Goal: Information Seeking & Learning: Learn about a topic

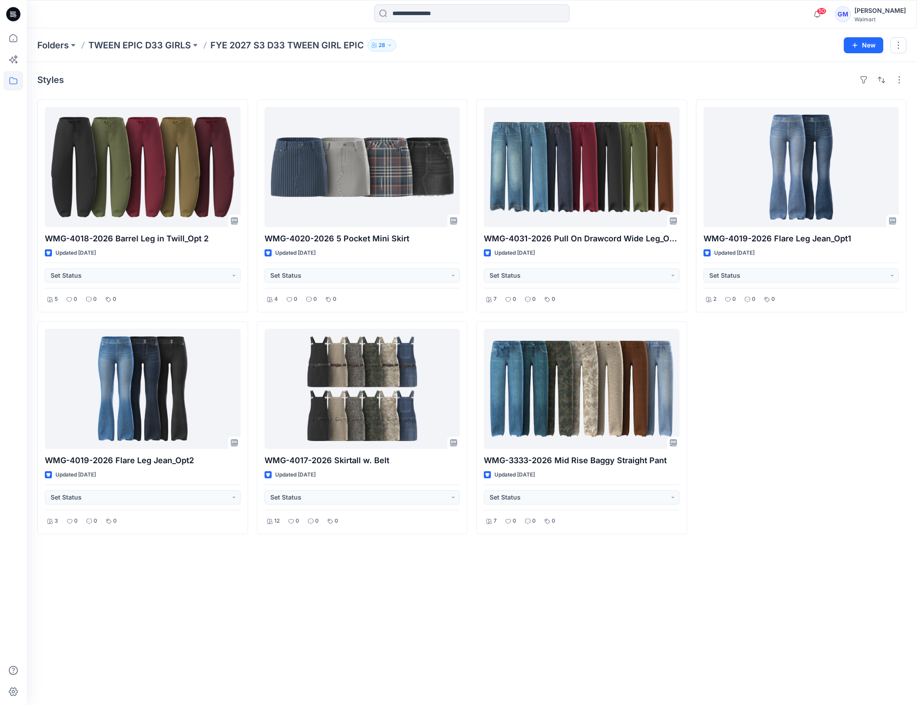
drag, startPoint x: 223, startPoint y: 637, endPoint x: 233, endPoint y: 637, distance: 9.3
click at [223, 637] on div "Styles WMG-4018-2026 Barrel Leg in Twill_Opt 2 Updated 3 days ago Set Status 5 …" at bounding box center [472, 383] width 890 height 643
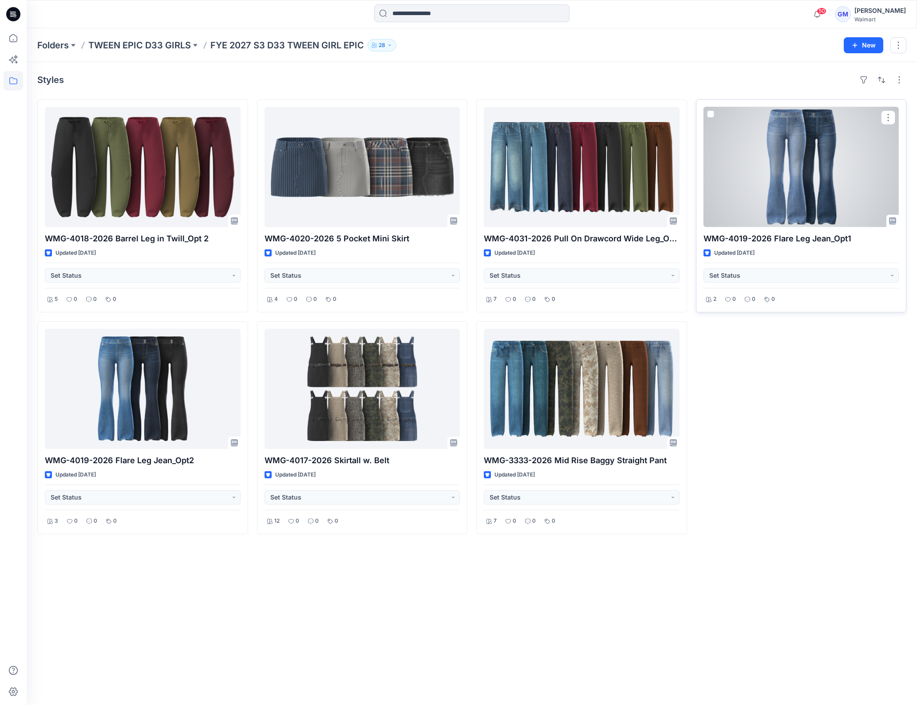
click at [814, 178] on div at bounding box center [802, 167] width 196 height 120
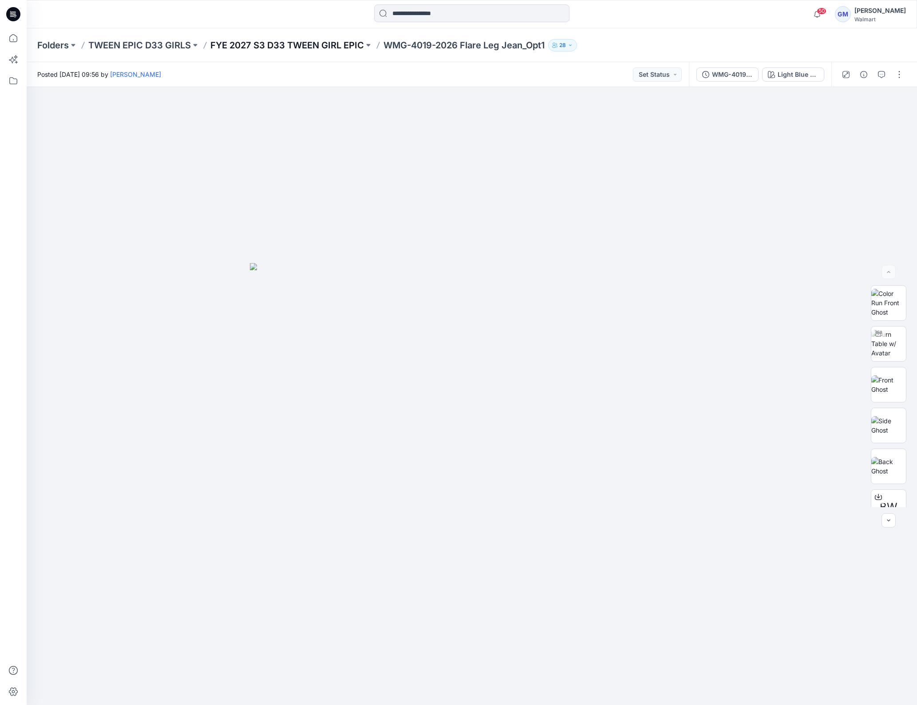
click at [335, 44] on p "FYE 2027 S3 D33 TWEEN GIRL EPIC" at bounding box center [287, 45] width 154 height 12
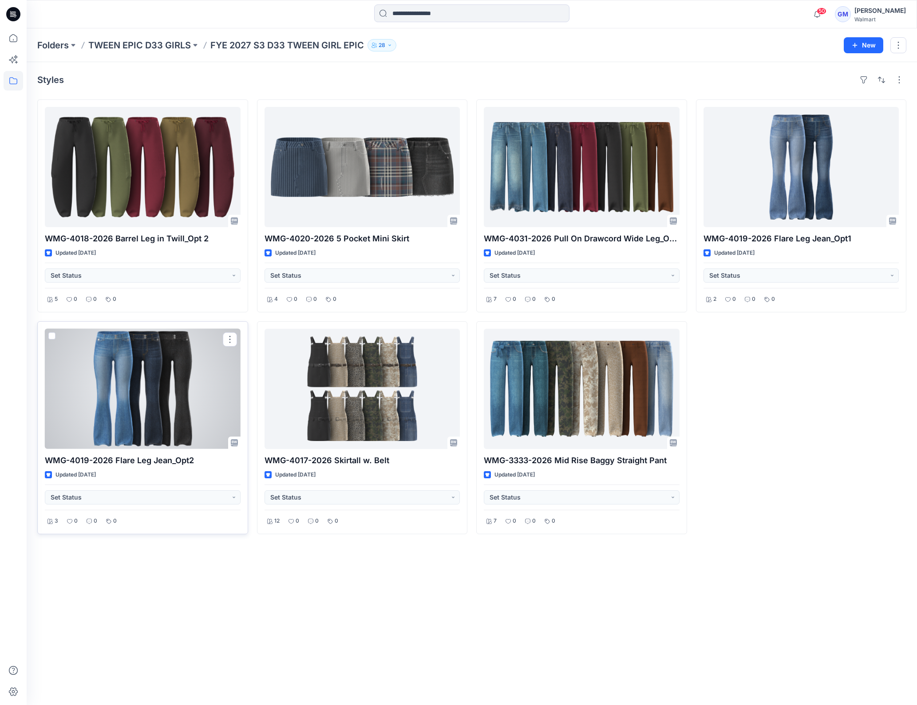
click at [205, 411] on div at bounding box center [143, 389] width 196 height 120
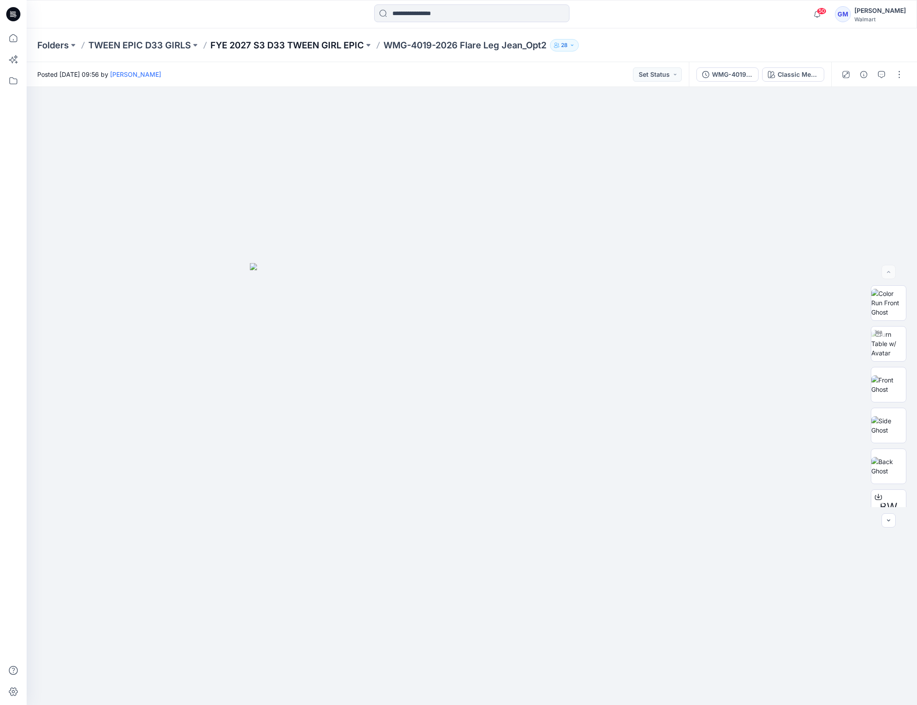
click at [330, 45] on p "FYE 2027 S3 D33 TWEEN GIRL EPIC" at bounding box center [287, 45] width 154 height 12
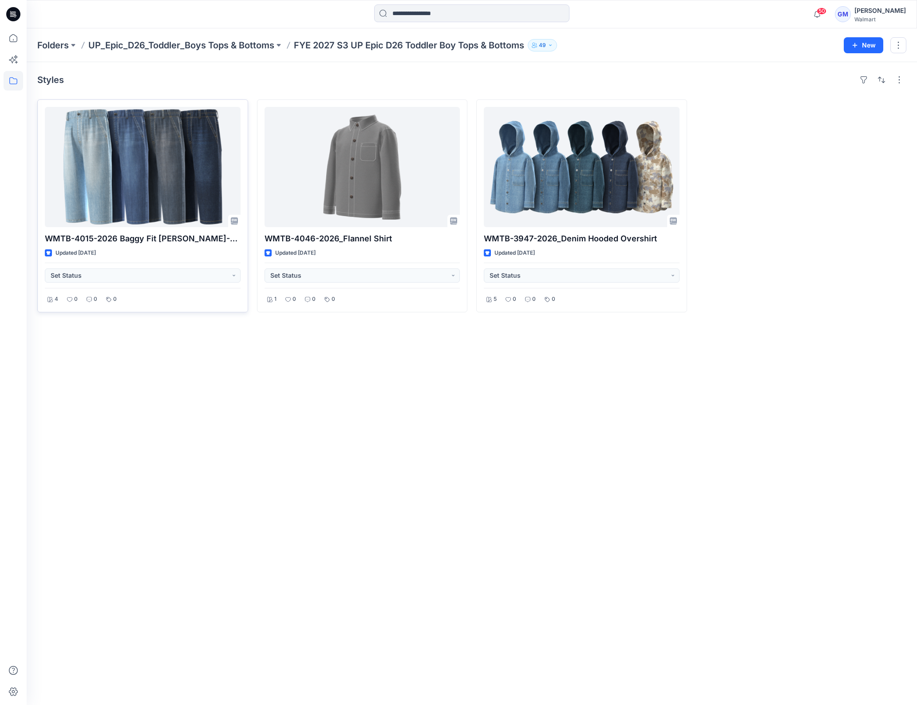
click at [74, 411] on div "Styles WMTB-4015-2026 Baggy Fit Jean-Opt 1A Updated 3 days ago Set Status 4 0 0…" at bounding box center [472, 383] width 890 height 643
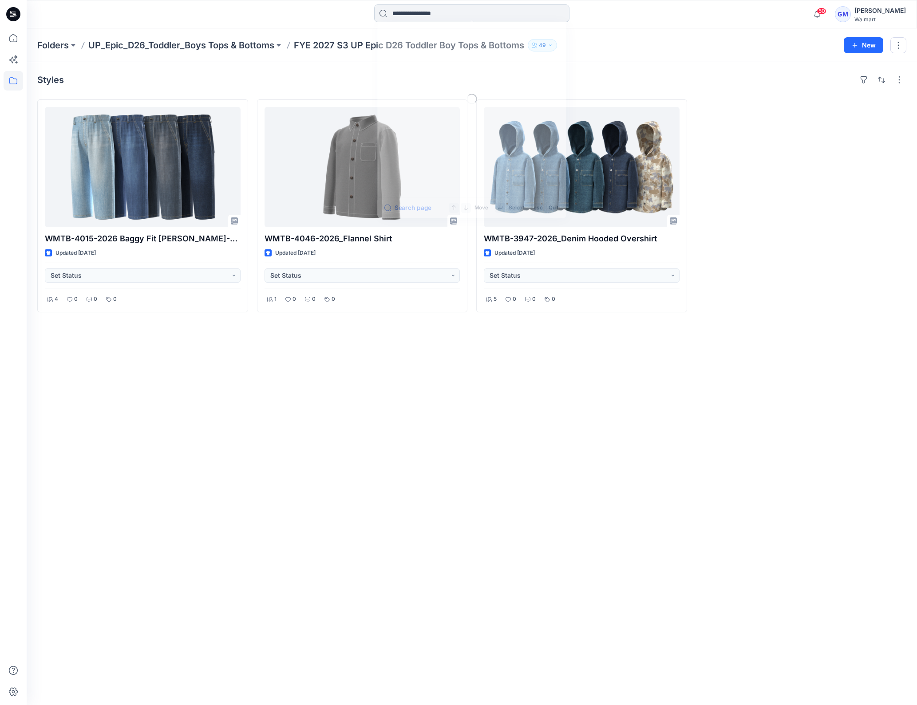
click at [410, 22] on div "Loading... Search page Move Select esc Quit" at bounding box center [471, 14] width 195 height 20
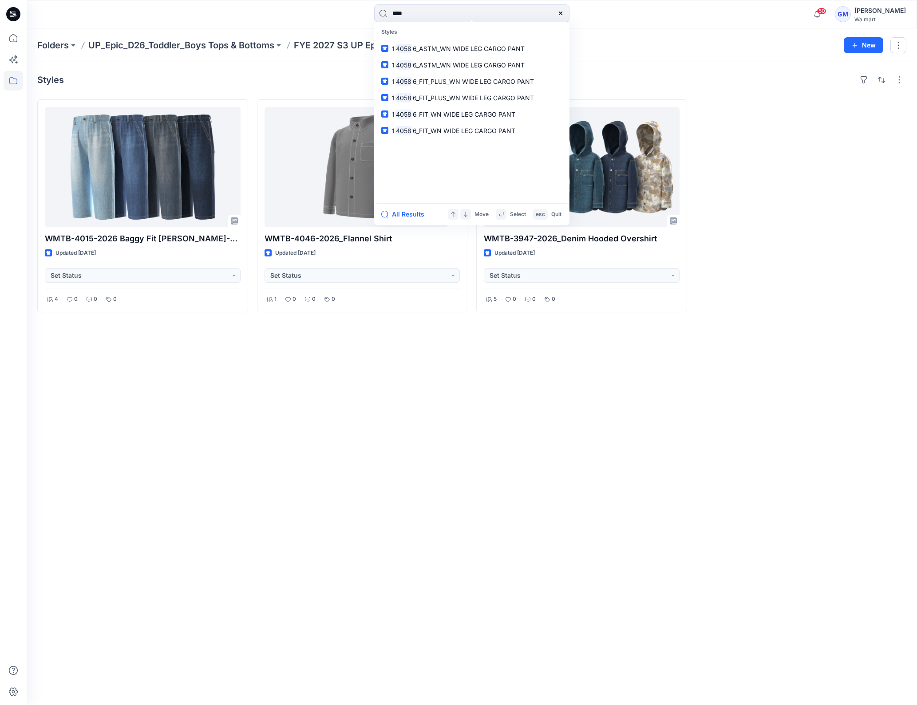
drag, startPoint x: 376, startPoint y: 15, endPoint x: 348, endPoint y: 16, distance: 28.9
click at [348, 16] on div "**** Styles 1 4058 6_ASTM_WN WIDE LEG CARGO PANT 1 4058 6_ASTM_WN WIDE LEG CARG…" at bounding box center [471, 14] width 445 height 20
type input "*"
type input "********"
click at [479, 403] on div "Styles WMTB-4015-2026 Baggy Fit [PERSON_NAME]-Opt 1A Updated [DATE] Set Status …" at bounding box center [472, 383] width 890 height 643
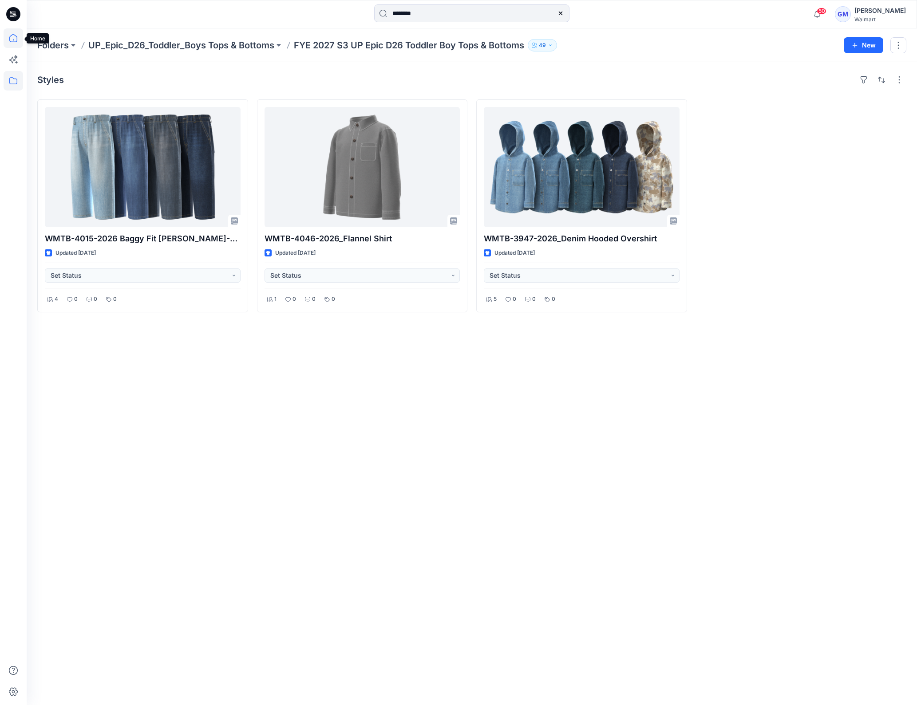
click at [12, 36] on icon at bounding box center [13, 38] width 8 height 8
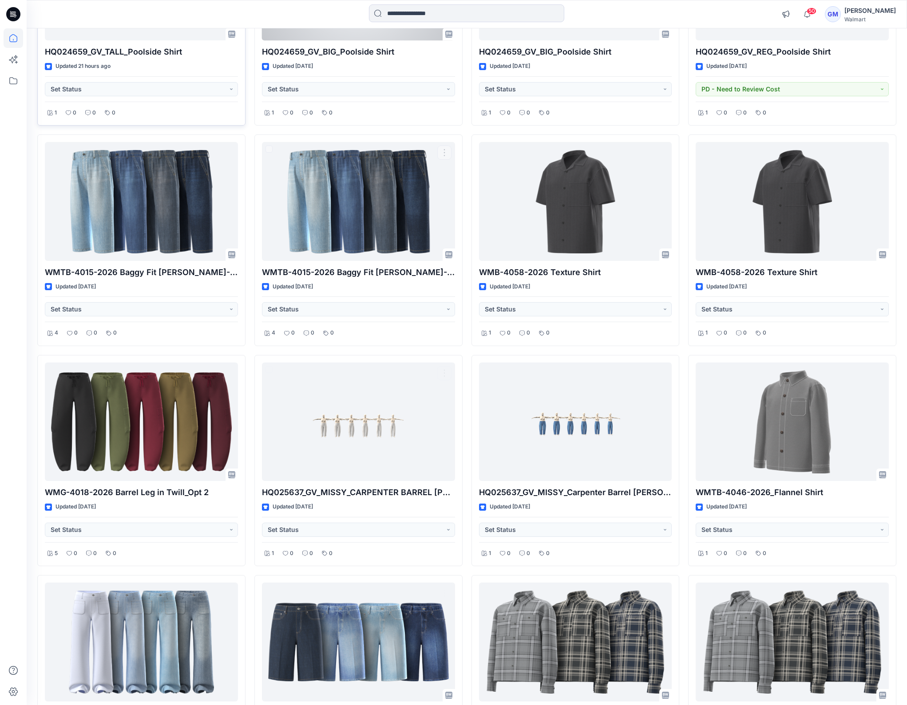
scroll to position [242, 0]
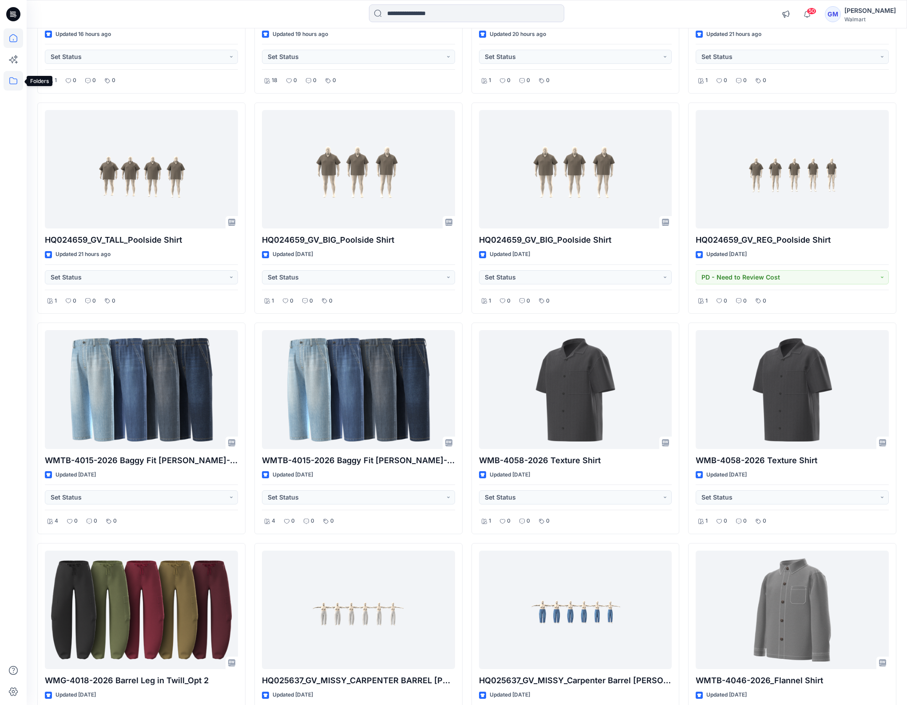
click at [12, 83] on icon at bounding box center [14, 81] width 20 height 20
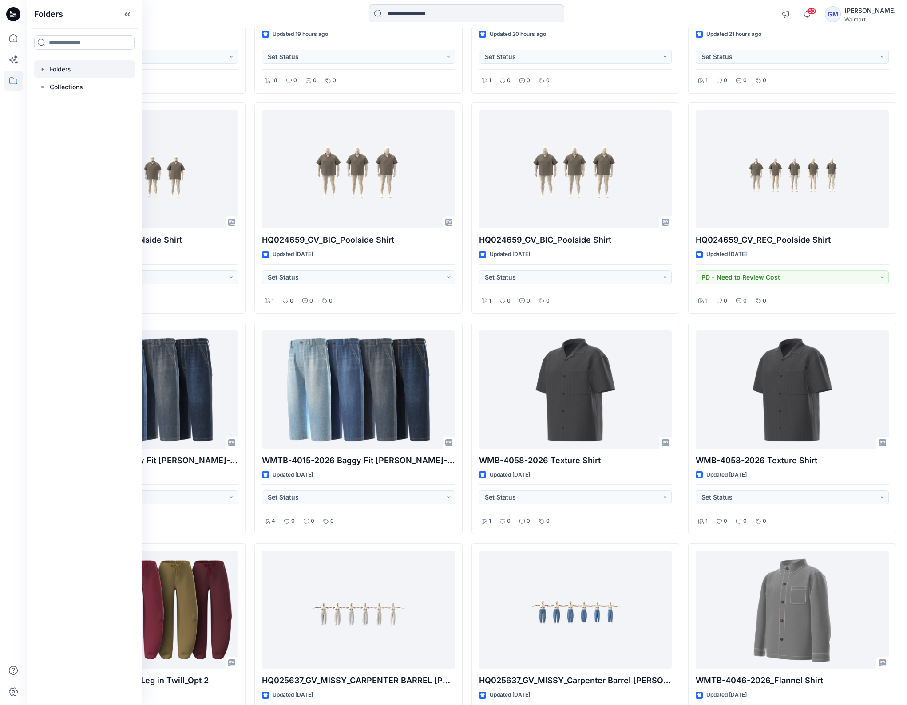
click at [64, 70] on div at bounding box center [84, 69] width 101 height 18
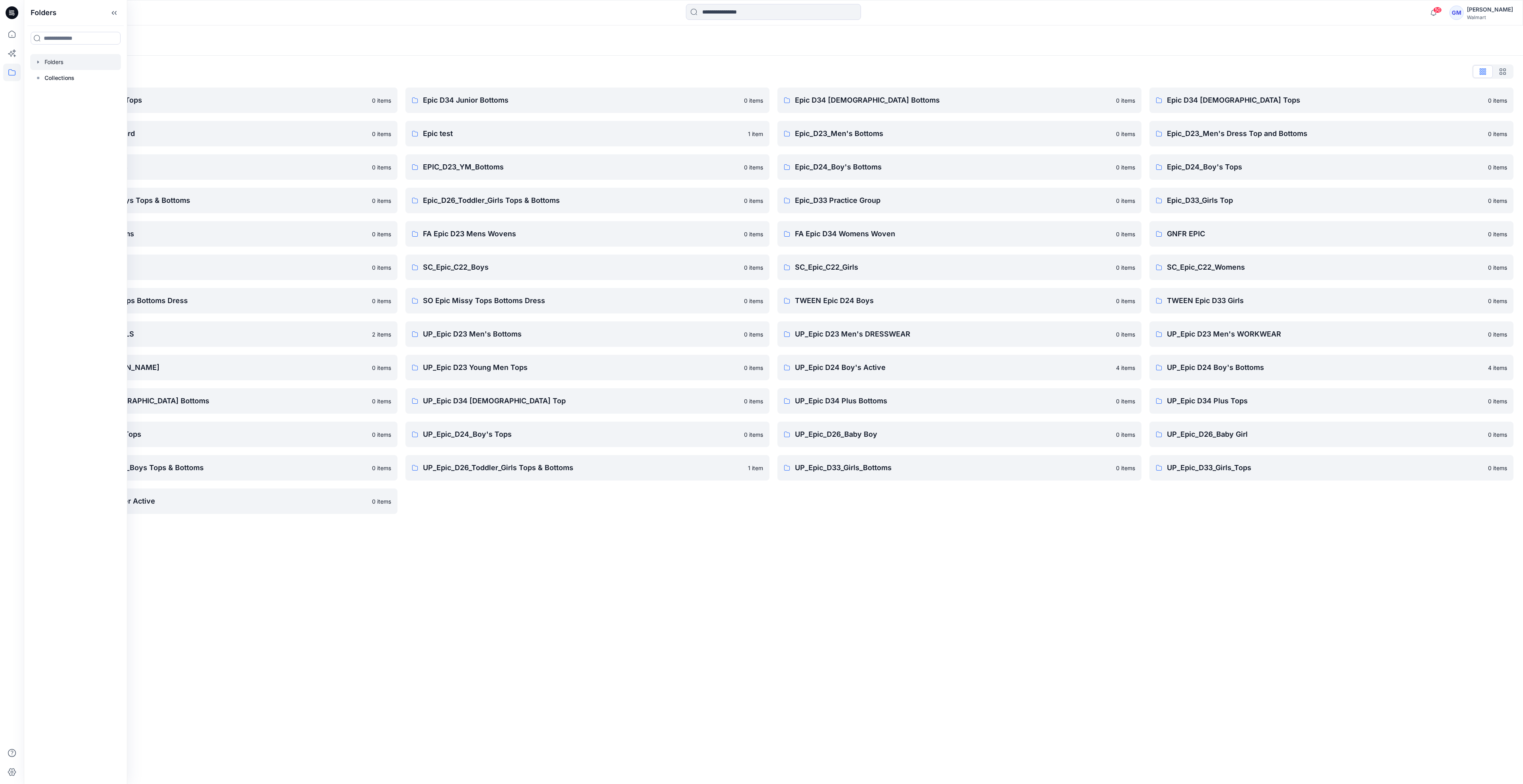
click at [461, 590] on div "Folders Folders List Epic D23 Young Men Tops 0 items Epic NYC practice board 0 …" at bounding box center [774, 404] width 1500 height 759
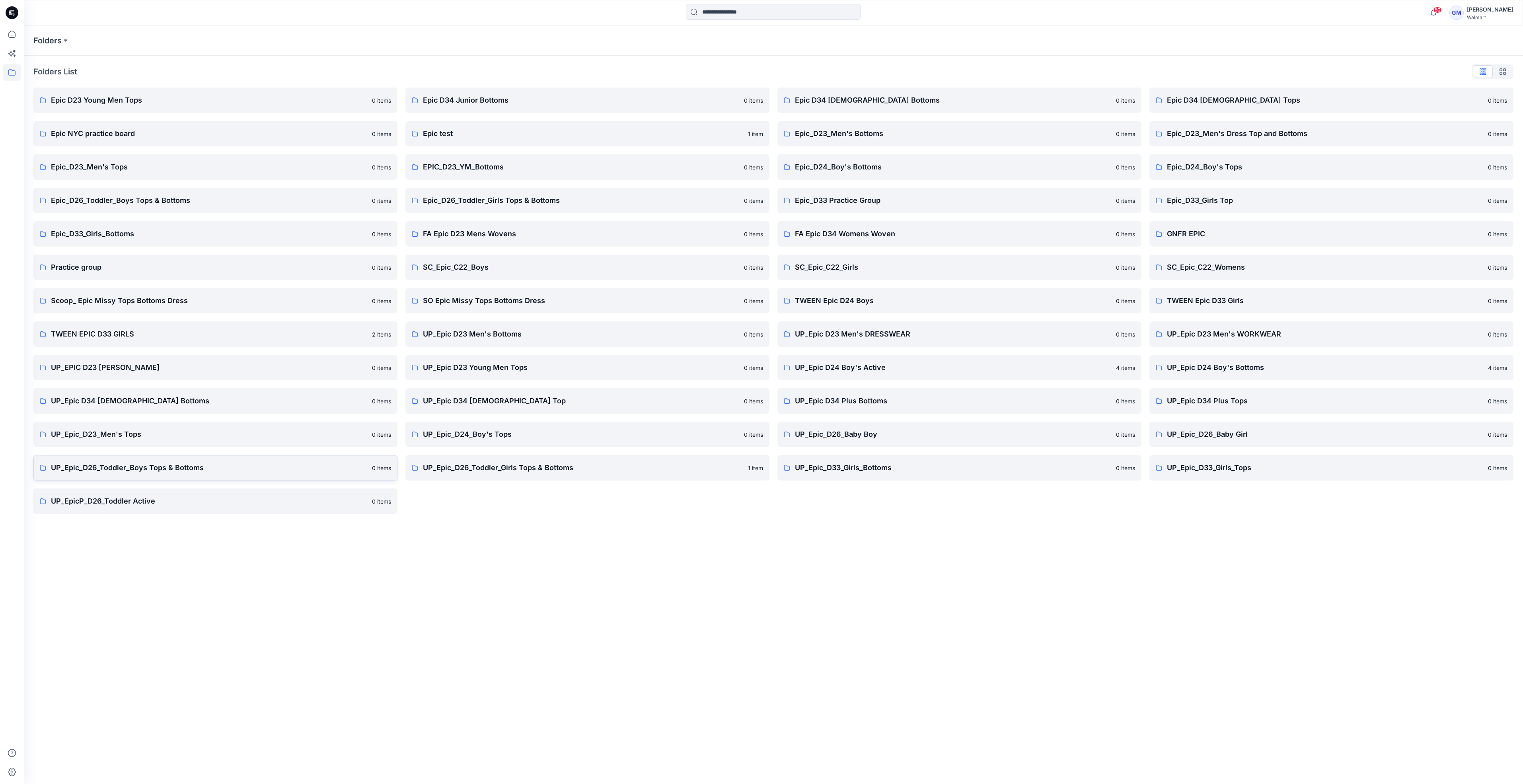
click at [216, 475] on link "UP_Epic_D26_Toddler_Boys Tops & Bottoms 0 items" at bounding box center [215, 468] width 364 height 25
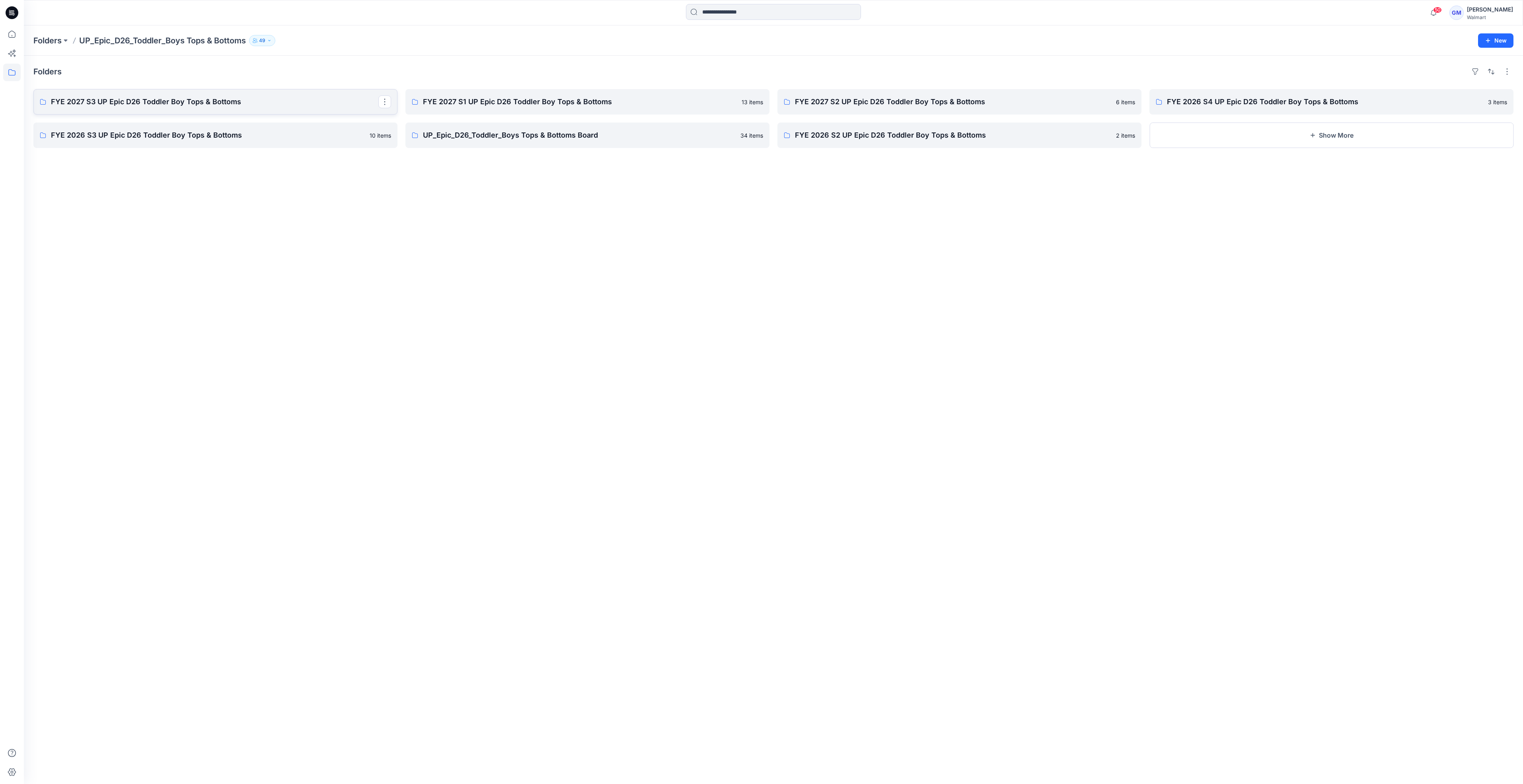
click at [160, 103] on p "FYE 2027 S3 UP Epic D26 Toddler Boy Tops & Bottoms" at bounding box center [214, 101] width 327 height 11
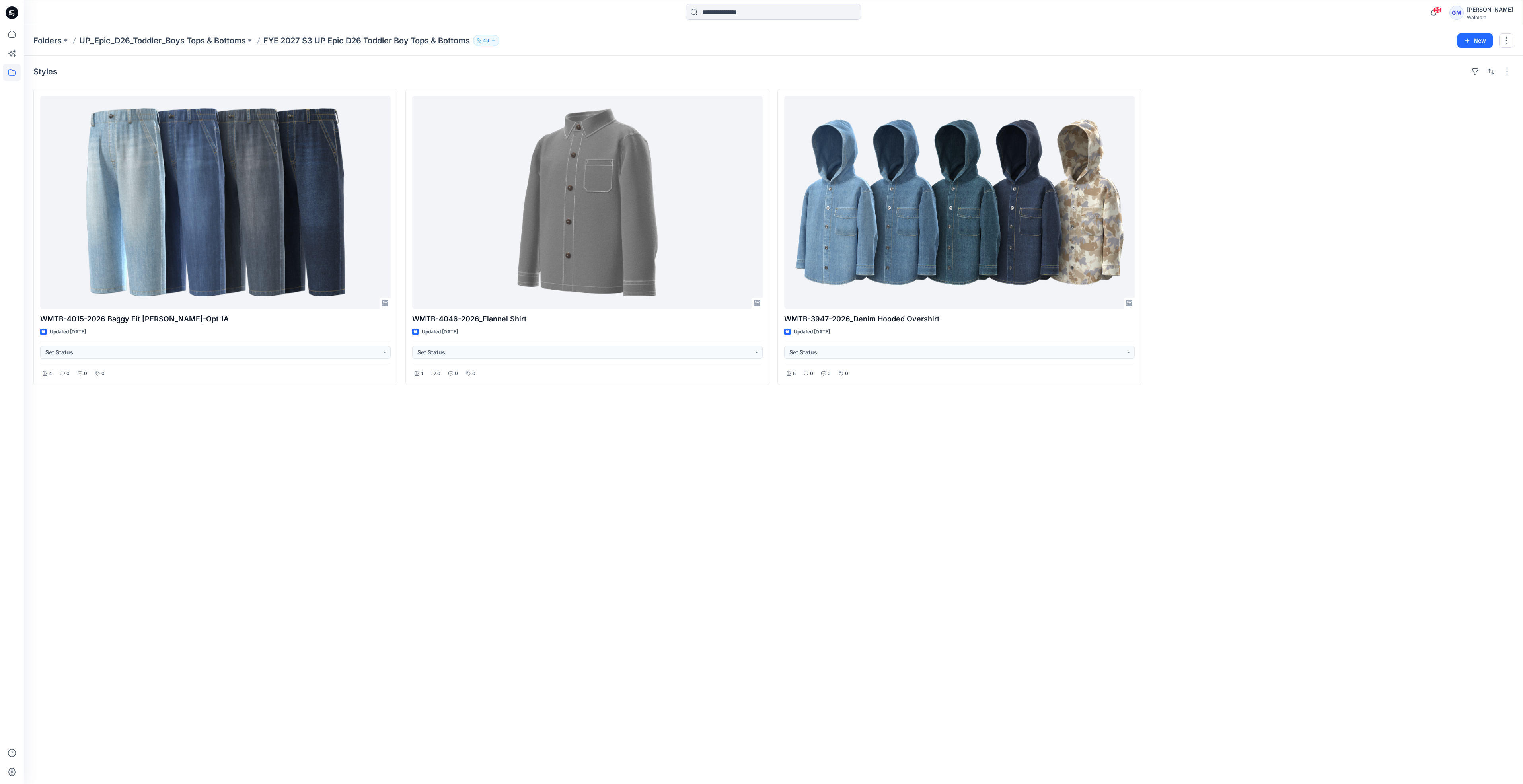
click at [684, 586] on div "Styles WMTB-4015-2026 Baggy Fit Jean-Opt 1A Updated 3 days ago Set Status 4 0 0…" at bounding box center [774, 419] width 1500 height 728
click at [511, 483] on div "Styles WMTB-4015-2026 Baggy Fit Jean-Opt 1A Updated 3 days ago Set Status 4 0 0…" at bounding box center [774, 419] width 1500 height 728
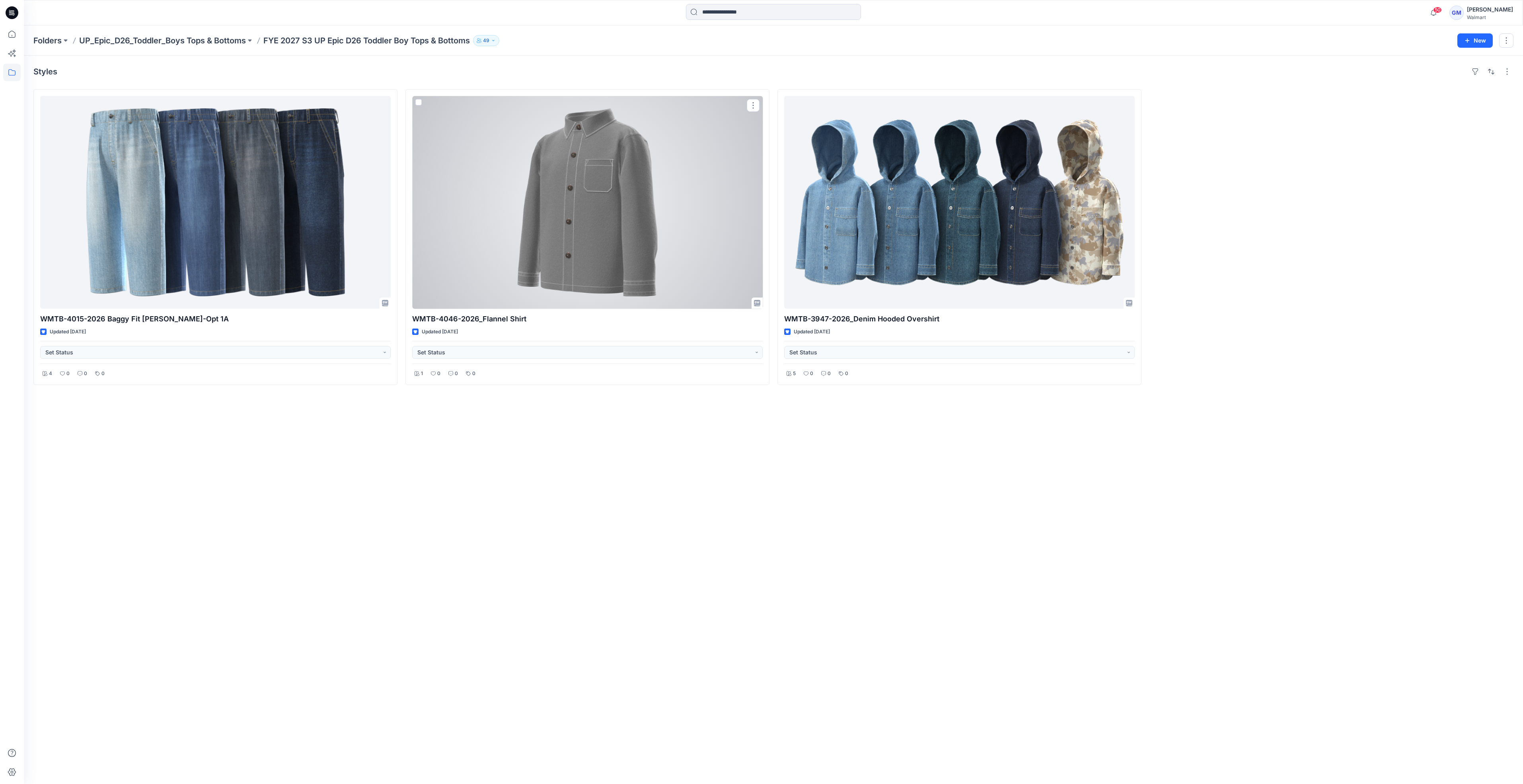
drag, startPoint x: 551, startPoint y: 228, endPoint x: 549, endPoint y: 234, distance: 6.3
click at [551, 228] on div at bounding box center [587, 202] width 350 height 212
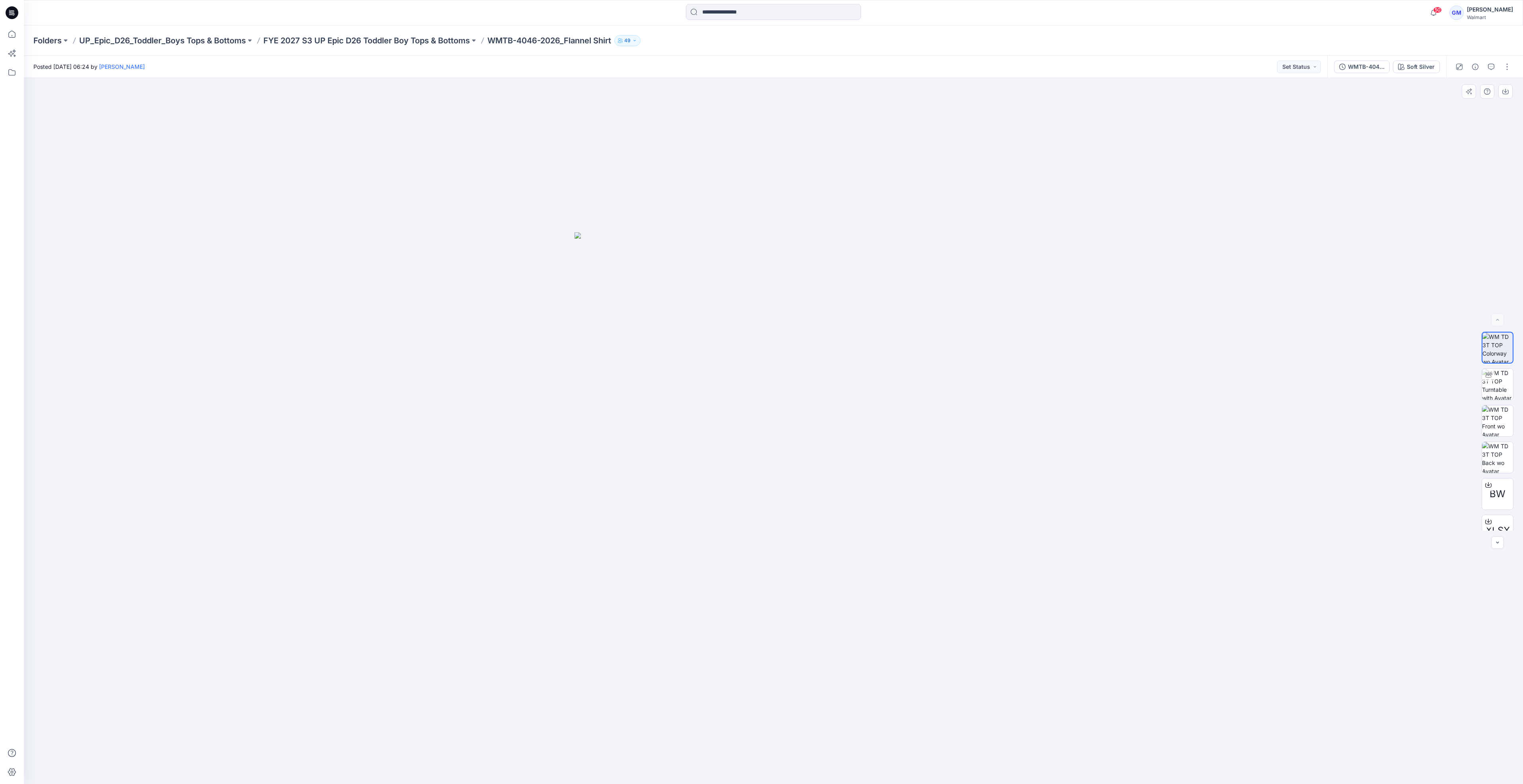
click at [822, 345] on img at bounding box center [774, 508] width 398 height 552
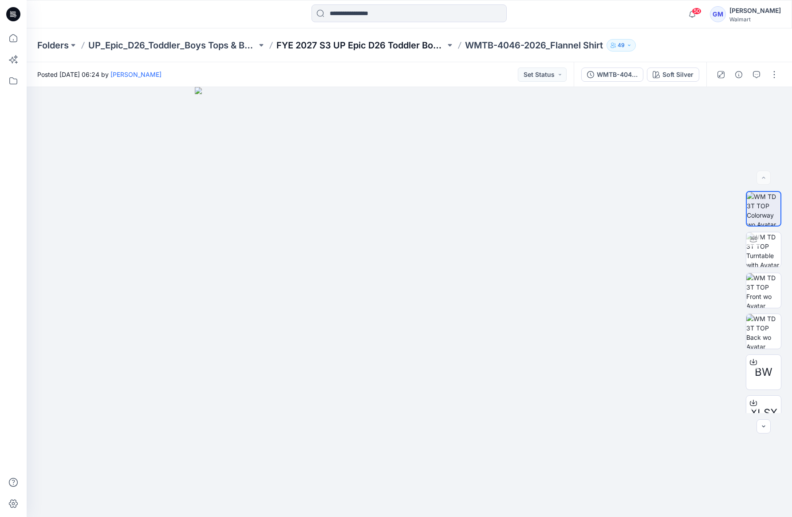
click at [376, 46] on p "FYE 2027 S3 UP Epic D26 Toddler Boy Tops & Bottoms" at bounding box center [361, 45] width 169 height 12
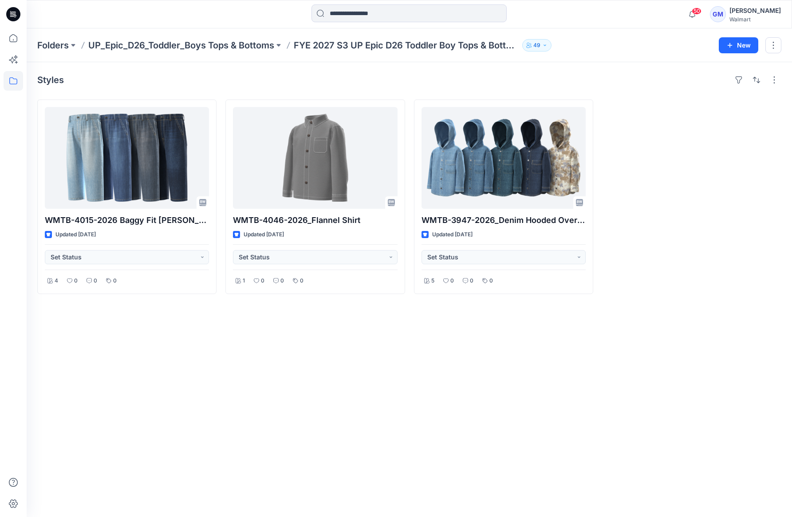
click at [321, 447] on div "Styles WMTB-4015-2026 Baggy Fit Jean-Opt 1A Updated 3 days ago Set Status 4 0 0…" at bounding box center [410, 289] width 766 height 455
click at [487, 402] on div "Styles WMTB-4015-2026 Baggy Fit Jean-Opt 1A Updated 3 days ago Set Status 4 0 0…" at bounding box center [410, 289] width 766 height 455
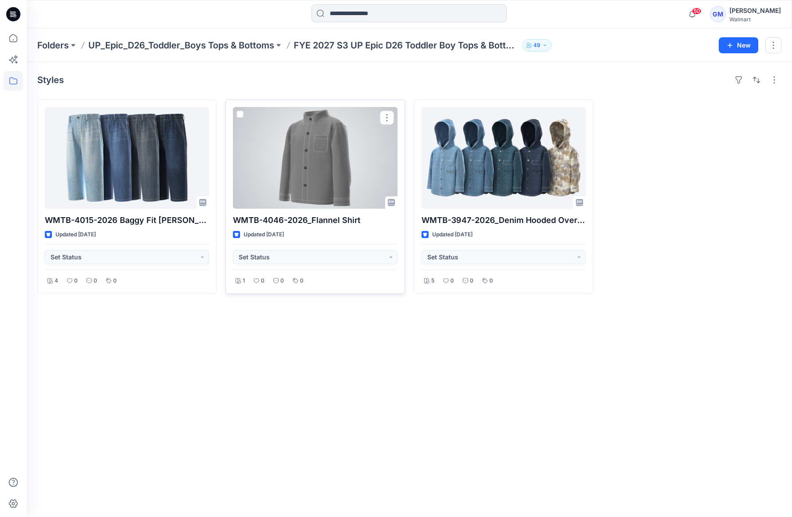
click at [302, 172] on div at bounding box center [315, 158] width 164 height 102
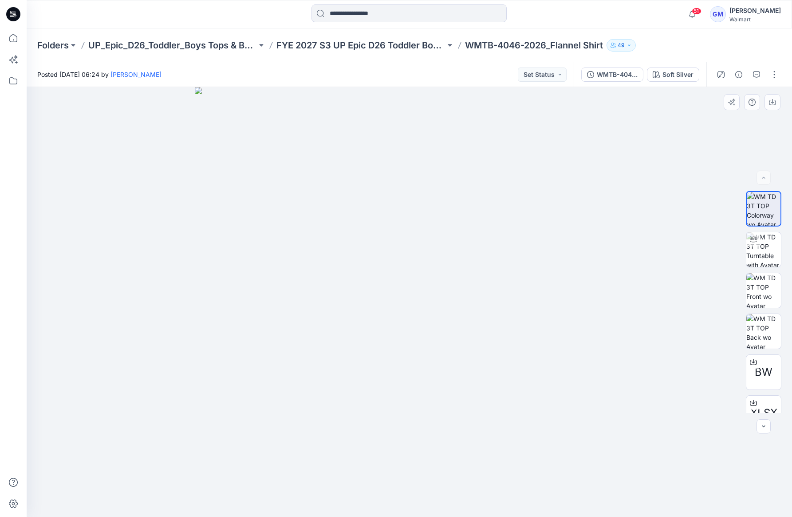
click at [233, 160] on img at bounding box center [410, 302] width 430 height 430
click at [743, 78] on button "button" at bounding box center [739, 74] width 14 height 14
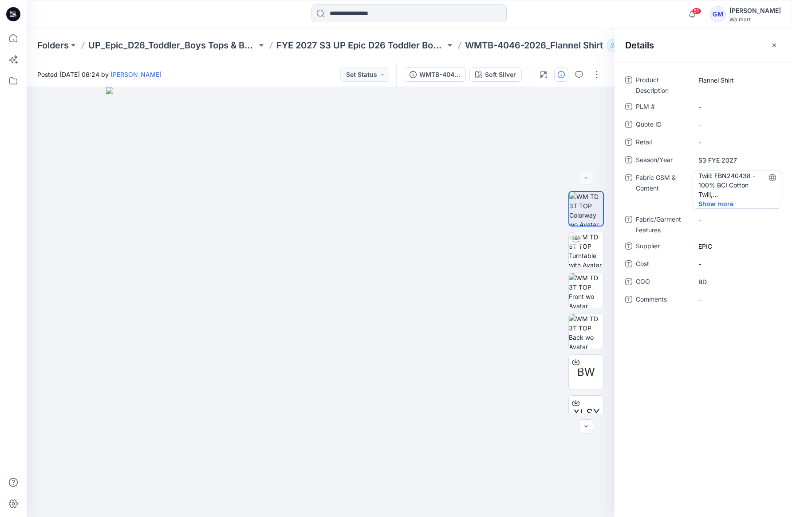
click at [726, 202] on span "Show more" at bounding box center [722, 203] width 47 height 9
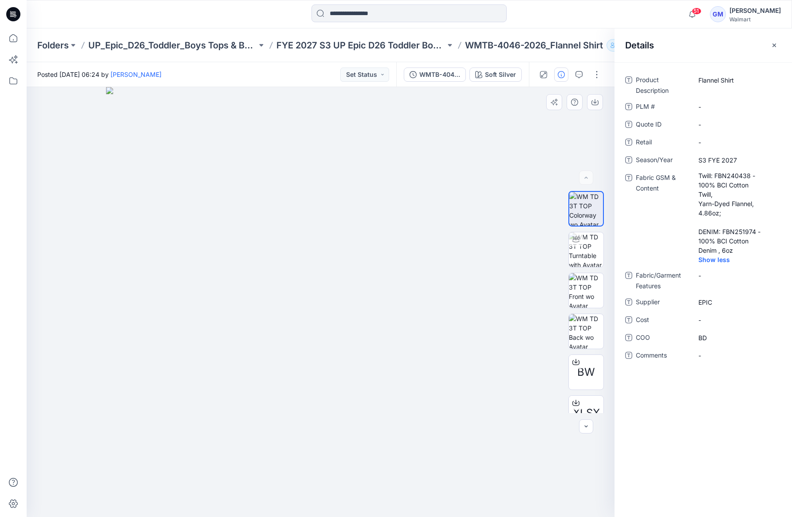
click at [340, 290] on img at bounding box center [321, 302] width 430 height 430
click at [703, 409] on div "Product Description Flannel Shirt PLM # - Quote ID - Retail - Season/Year S3 FY…" at bounding box center [704, 289] width 178 height 455
click at [498, 71] on div "Soft Silver" at bounding box center [500, 75] width 31 height 10
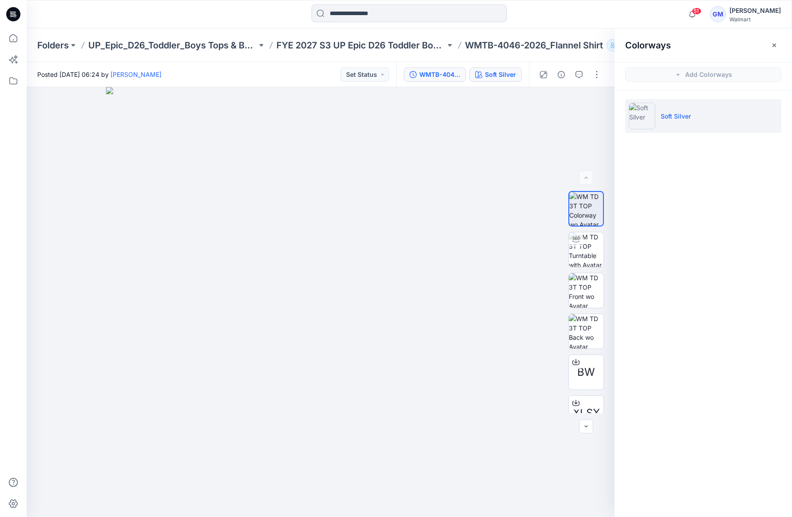
click at [447, 75] on div "WMTB-4046-2026_Flannel Shirt_Soft Silver" at bounding box center [439, 75] width 41 height 10
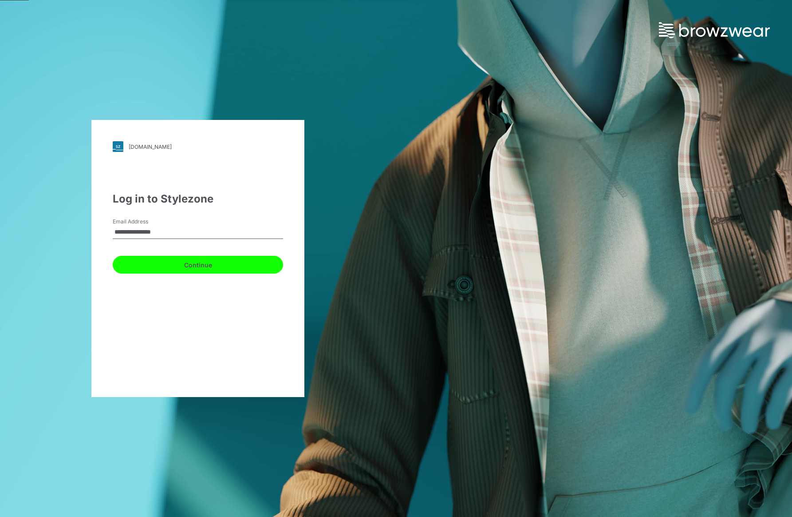
click at [154, 264] on button "Continue" at bounding box center [198, 265] width 170 height 18
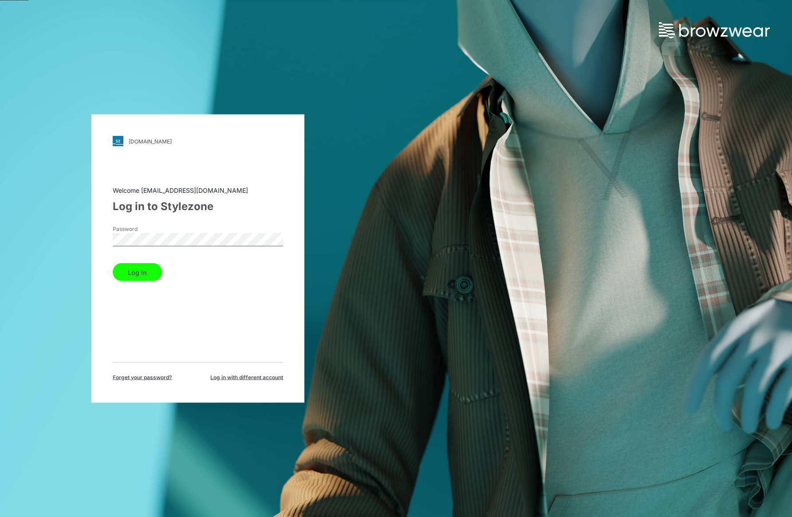
click at [132, 232] on label "Password" at bounding box center [144, 229] width 62 height 8
click at [135, 269] on button "Log in" at bounding box center [137, 272] width 49 height 18
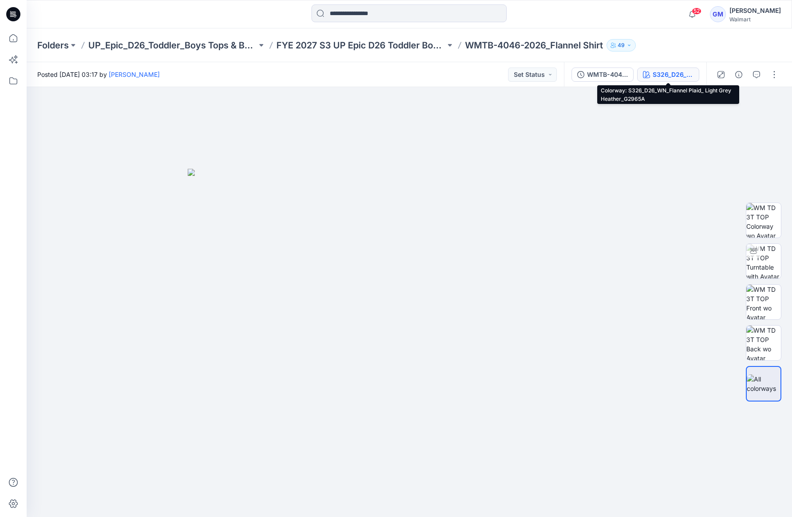
click at [688, 73] on div "S326_D26_WN_Flannel Plaid_ Light Grey Heather_G2965A" at bounding box center [673, 75] width 41 height 10
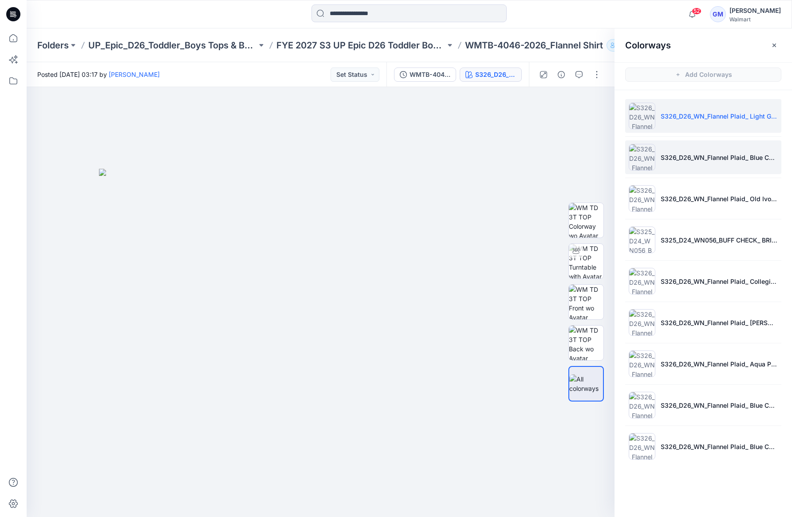
click at [717, 152] on li "S326_D26_WN_Flannel Plaid_ Blue Cove_G2969i" at bounding box center [703, 157] width 156 height 34
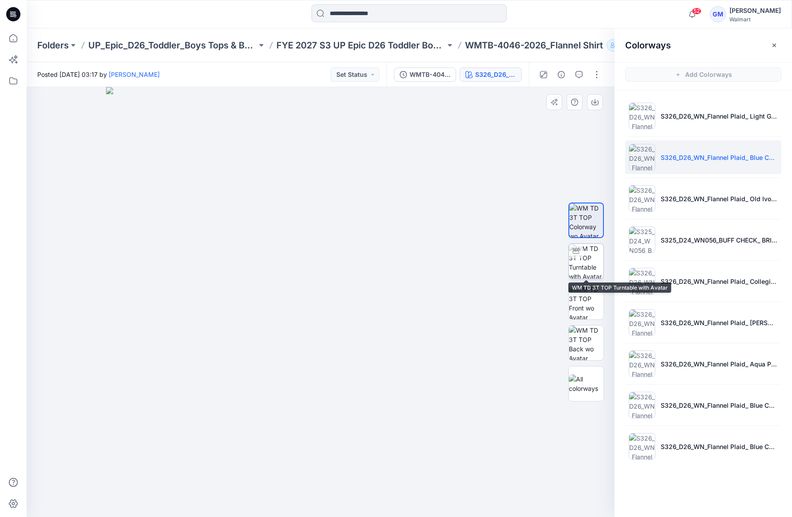
click at [600, 268] on img at bounding box center [586, 261] width 35 height 35
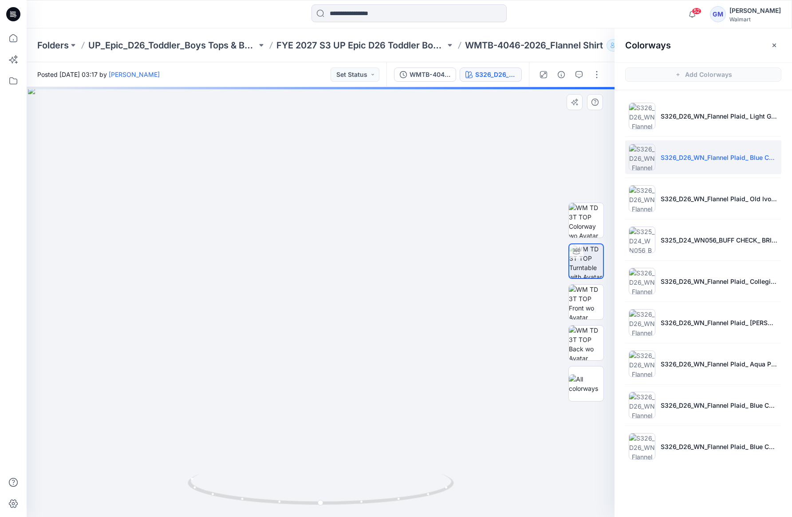
drag, startPoint x: 360, startPoint y: 312, endPoint x: 360, endPoint y: 317, distance: 5.3
click at [360, 317] on img at bounding box center [320, 302] width 585 height 430
drag, startPoint x: 388, startPoint y: 373, endPoint x: 396, endPoint y: 321, distance: 52.5
click at [396, 321] on img at bounding box center [328, 276] width 715 height 481
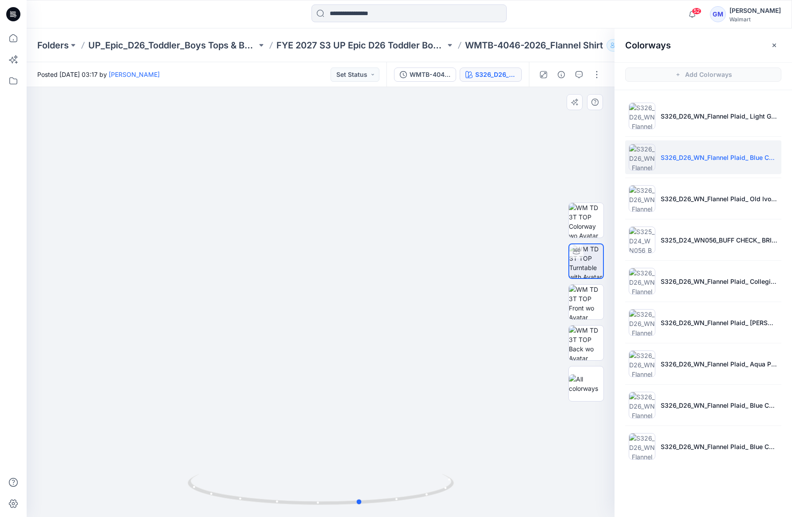
drag, startPoint x: 427, startPoint y: 493, endPoint x: 205, endPoint y: 465, distance: 224.1
click at [205, 465] on div at bounding box center [321, 302] width 588 height 430
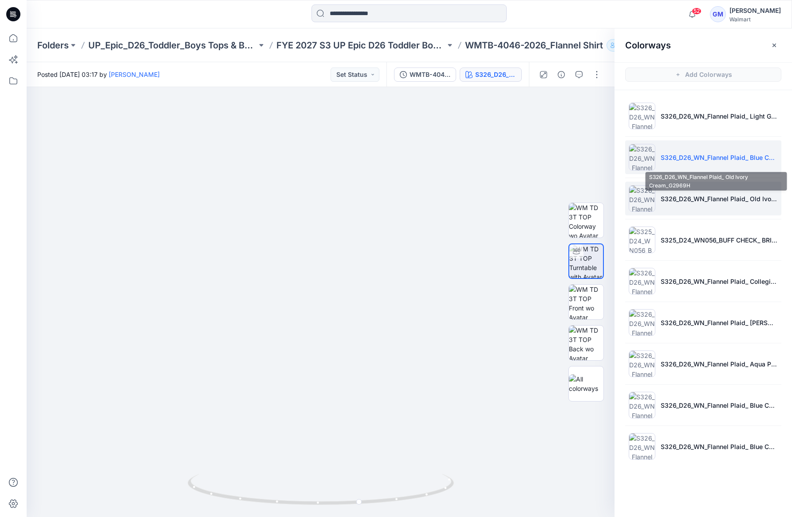
click at [704, 202] on p "S326_D26_WN_Flannel Plaid_ Old Ivory Cream_G2969H" at bounding box center [719, 198] width 117 height 9
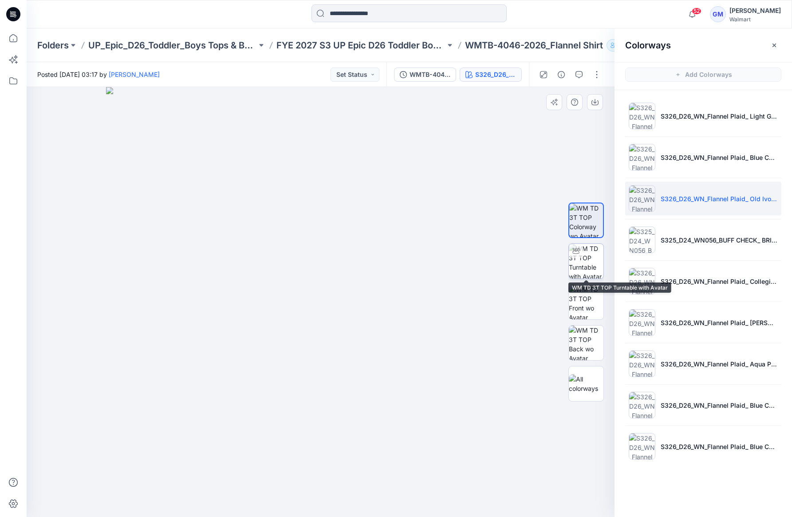
click at [588, 268] on img at bounding box center [586, 261] width 35 height 35
drag, startPoint x: 376, startPoint y: 227, endPoint x: 378, endPoint y: 278, distance: 51.1
click at [378, 278] on img at bounding box center [323, 231] width 747 height 573
drag, startPoint x: 423, startPoint y: 500, endPoint x: 315, endPoint y: 503, distance: 108.4
click at [315, 503] on icon at bounding box center [322, 490] width 269 height 33
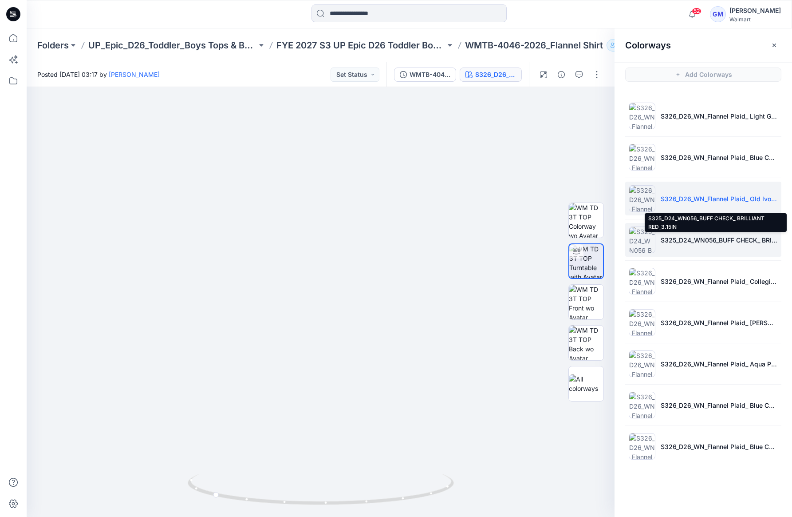
click at [672, 241] on p "S325_D24_WN056_BUFF CHECK_ BRILLIANT RED_3.15IN" at bounding box center [719, 239] width 117 height 9
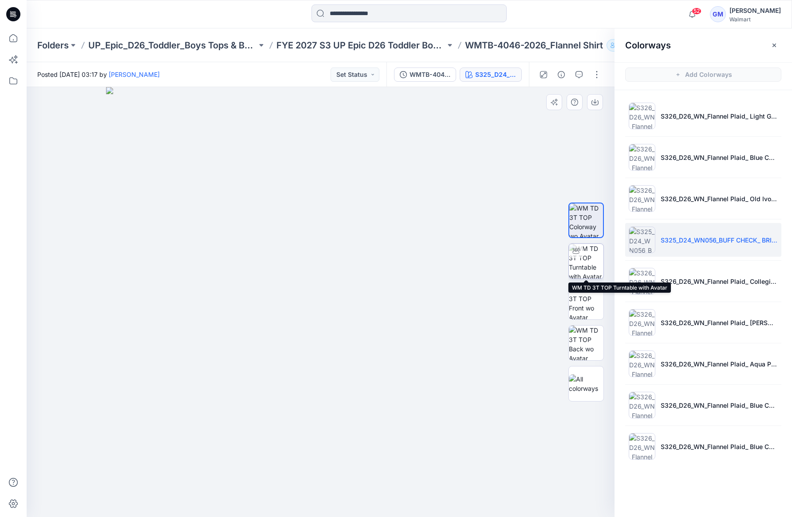
click at [578, 269] on img at bounding box center [586, 261] width 35 height 35
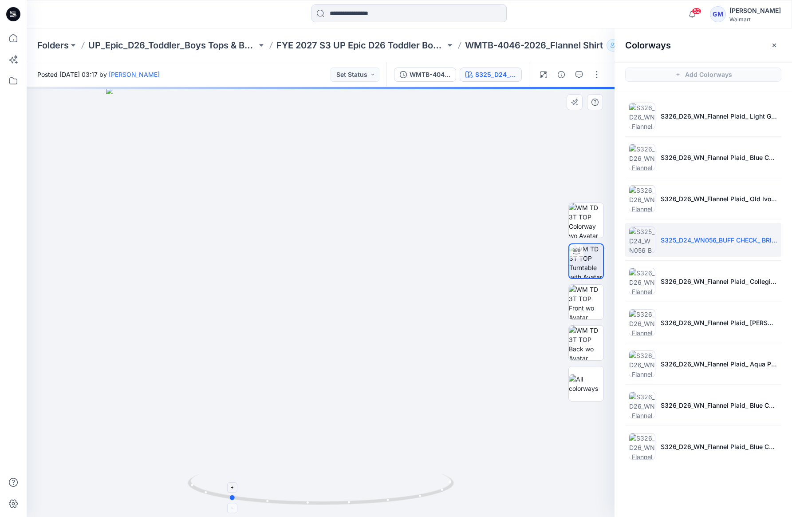
drag, startPoint x: 433, startPoint y: 495, endPoint x: 346, endPoint y: 498, distance: 86.6
click at [346, 498] on icon at bounding box center [322, 490] width 269 height 33
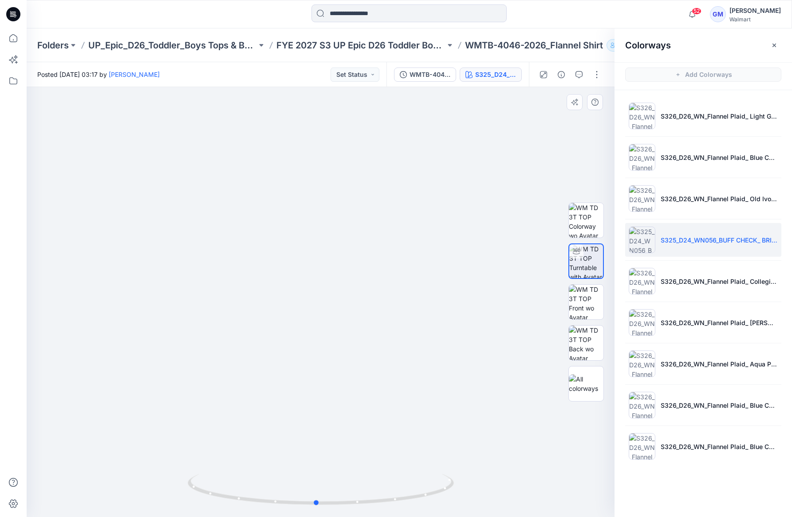
drag, startPoint x: 426, startPoint y: 494, endPoint x: 476, endPoint y: 491, distance: 49.8
click at [476, 491] on div at bounding box center [321, 302] width 588 height 430
drag, startPoint x: 397, startPoint y: 243, endPoint x: 397, endPoint y: 262, distance: 18.6
click at [397, 262] on img at bounding box center [320, 240] width 747 height 554
drag, startPoint x: 437, startPoint y: 492, endPoint x: 341, endPoint y: 491, distance: 95.4
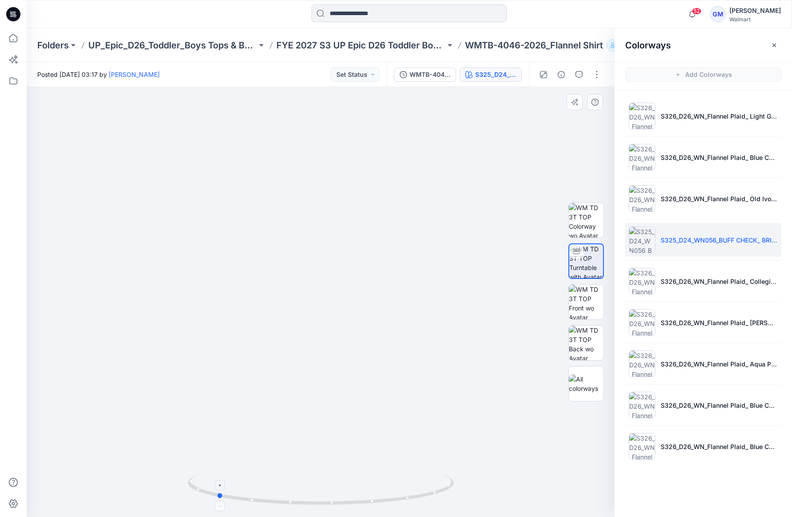
click at [336, 494] on icon at bounding box center [322, 490] width 269 height 33
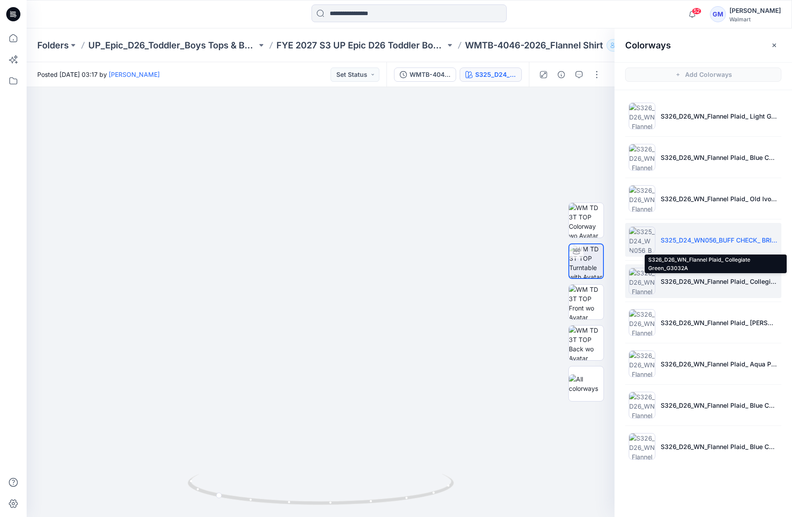
click at [715, 278] on p "S326_D26_WN_Flannel Plaid_ Collegiate Green_G3032A" at bounding box center [719, 281] width 117 height 9
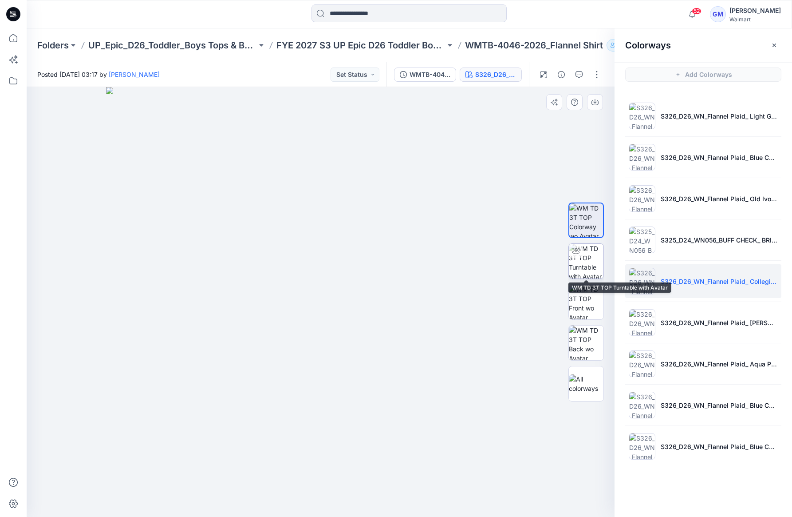
click at [586, 261] on img at bounding box center [586, 261] width 35 height 35
drag, startPoint x: 369, startPoint y: 249, endPoint x: 372, endPoint y: 333, distance: 84.4
click at [372, 333] on img at bounding box center [326, 274] width 747 height 486
drag, startPoint x: 423, startPoint y: 415, endPoint x: 433, endPoint y: 391, distance: 26.6
click at [433, 391] on img at bounding box center [337, 262] width 747 height 510
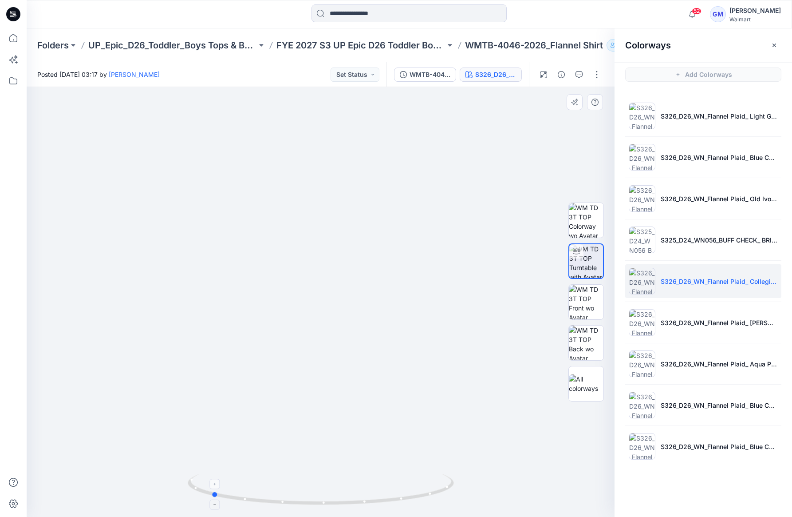
drag, startPoint x: 435, startPoint y: 497, endPoint x: 325, endPoint y: 498, distance: 109.6
click at [325, 498] on icon at bounding box center [322, 490] width 269 height 33
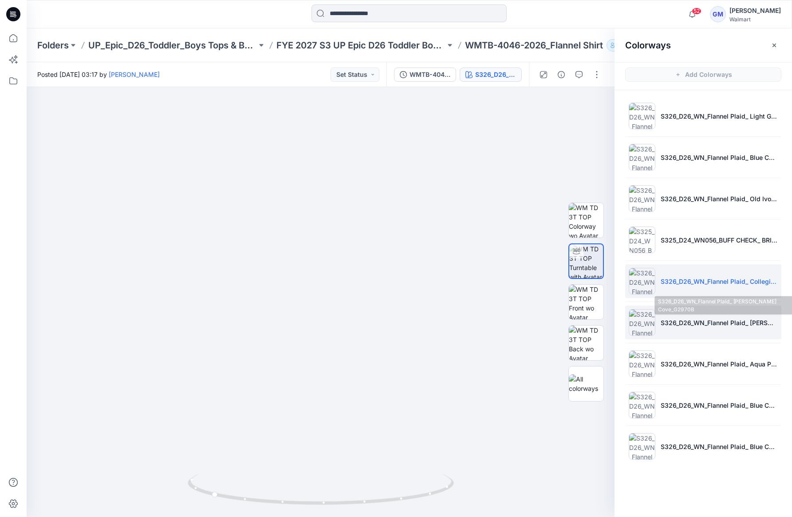
click at [687, 326] on p "S326_D26_WN_Flannel Plaid_ lue Cove_G2970B" at bounding box center [719, 322] width 117 height 9
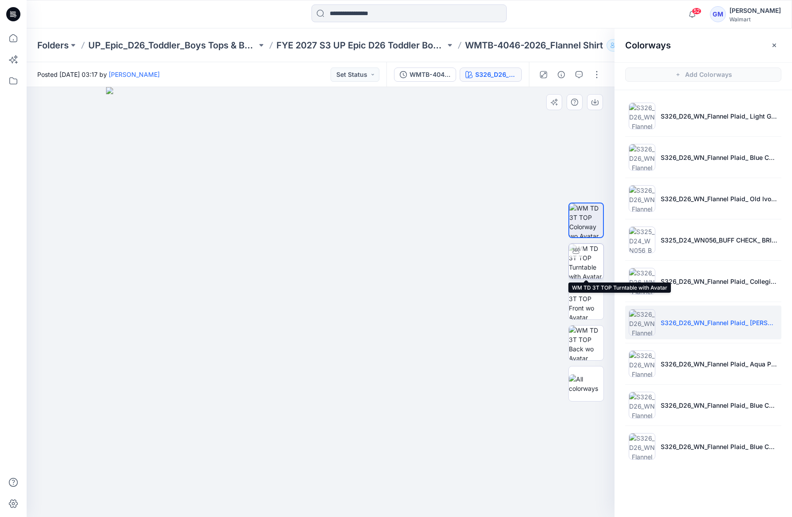
click at [583, 269] on img at bounding box center [586, 261] width 35 height 35
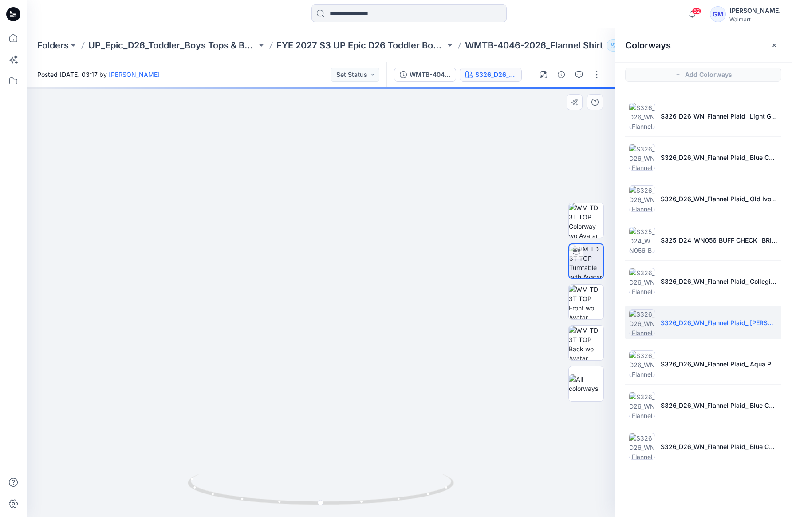
drag, startPoint x: 413, startPoint y: 368, endPoint x: 418, endPoint y: 471, distance: 103.1
click at [418, 471] on img at bounding box center [324, 282] width 715 height 467
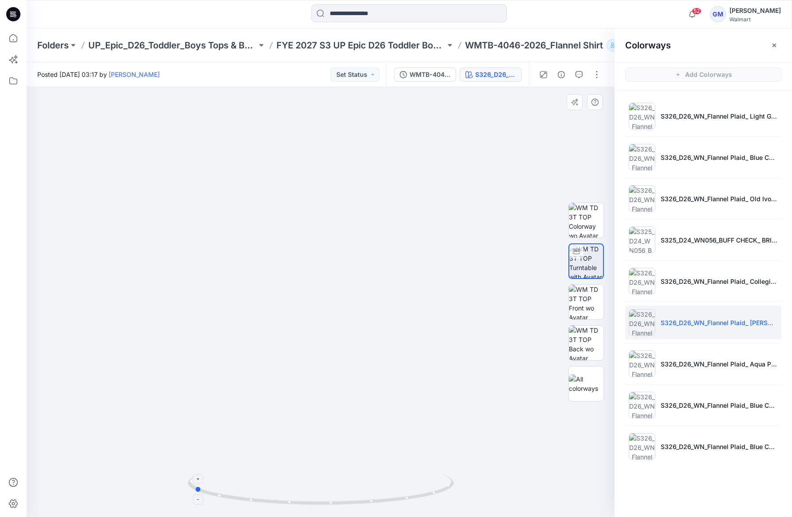
drag, startPoint x: 409, startPoint y: 498, endPoint x: 300, endPoint y: 501, distance: 108.8
click at [300, 501] on icon at bounding box center [322, 490] width 269 height 33
click at [716, 360] on p "S326_D26_WN_Flannel Plaid_ Aqua Pearl_G2970C" at bounding box center [719, 363] width 117 height 9
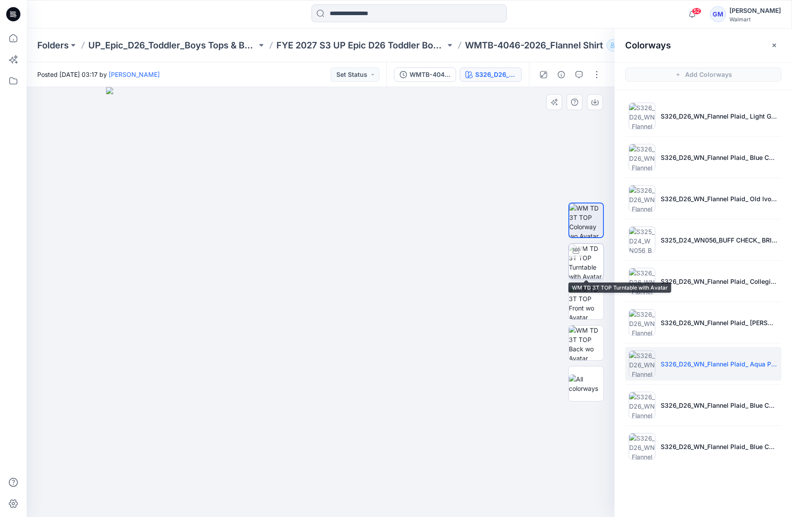
click at [595, 264] on img at bounding box center [586, 261] width 35 height 35
click at [333, 390] on img at bounding box center [329, 267] width 747 height 502
drag, startPoint x: 400, startPoint y: 498, endPoint x: 295, endPoint y: 491, distance: 105.9
click at [295, 491] on icon at bounding box center [322, 490] width 269 height 33
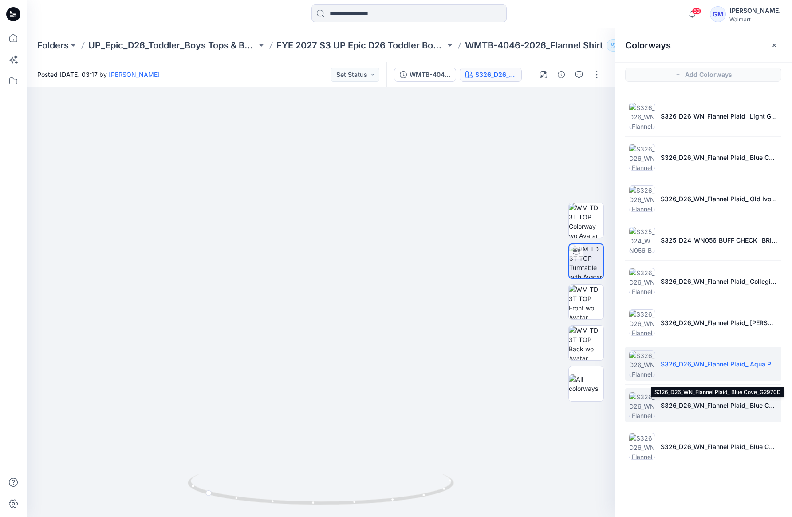
click at [715, 400] on p "S326_D26_WN_Flannel Plaid_ Blue Cove_G2970D" at bounding box center [719, 404] width 117 height 9
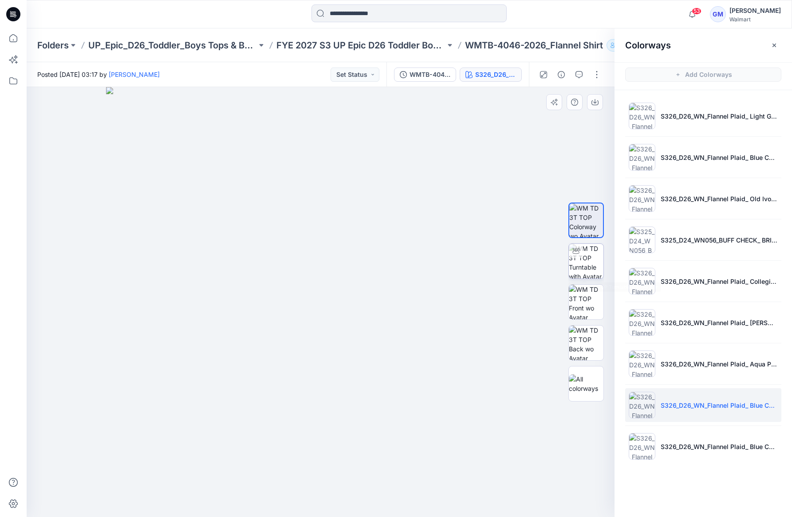
click at [592, 261] on img at bounding box center [586, 261] width 35 height 35
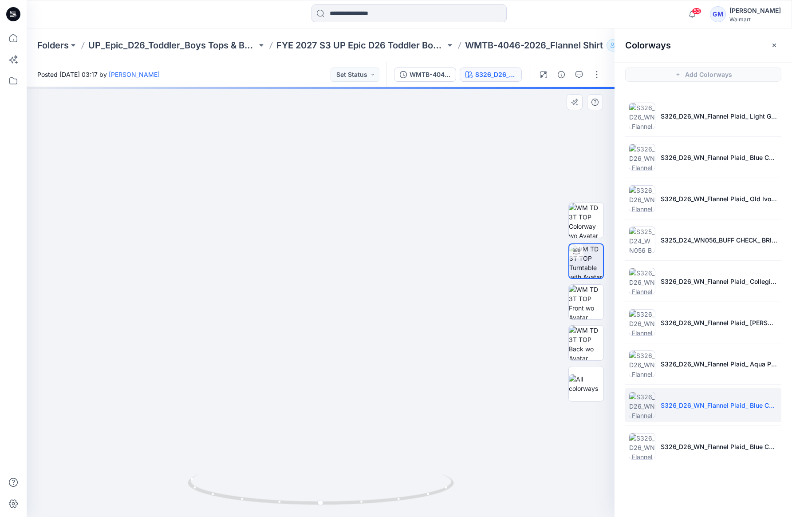
drag, startPoint x: 363, startPoint y: 417, endPoint x: 365, endPoint y: 443, distance: 25.8
click at [365, 443] on img at bounding box center [323, 276] width 740 height 480
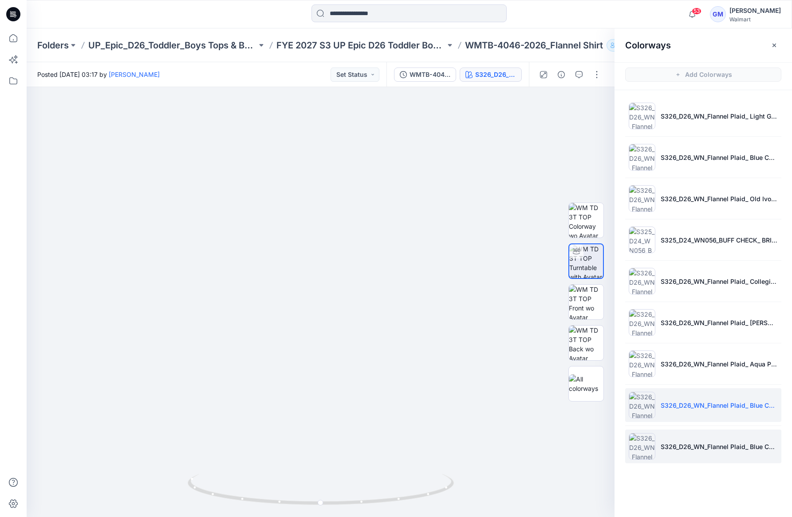
click at [691, 451] on li "S326_D26_WN_Flannel Plaid_ Blue Cove_G3033A" at bounding box center [703, 446] width 156 height 34
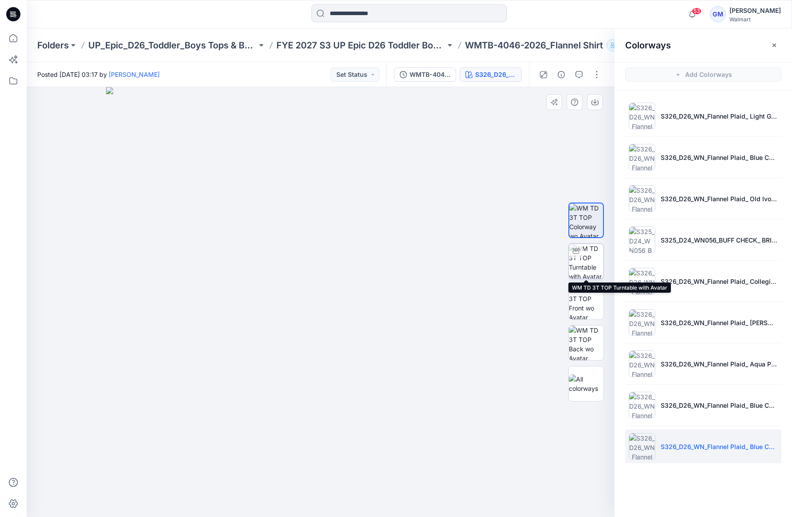
click at [582, 257] on img at bounding box center [586, 261] width 35 height 35
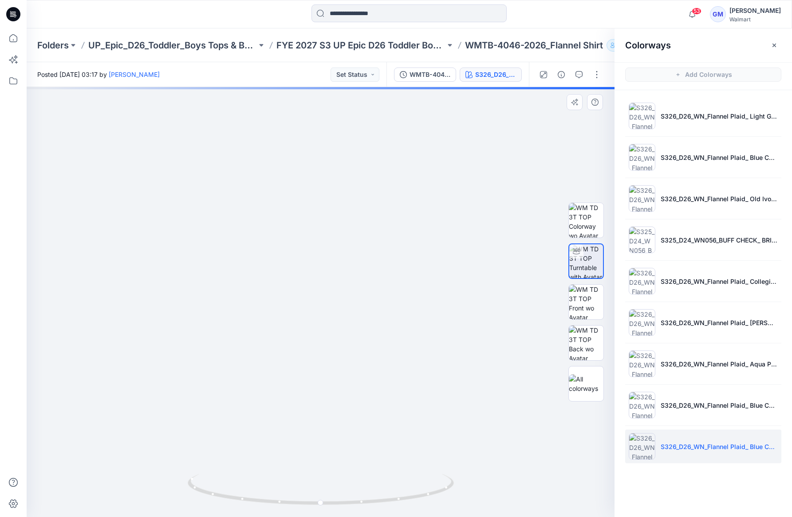
drag, startPoint x: 374, startPoint y: 357, endPoint x: 377, endPoint y: 422, distance: 65.3
click at [377, 422] on img at bounding box center [323, 244] width 740 height 545
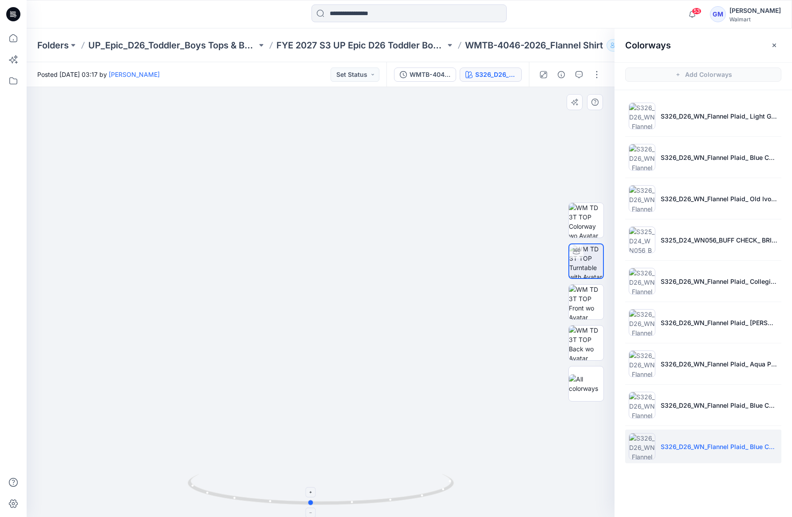
click at [395, 499] on icon at bounding box center [322, 490] width 269 height 33
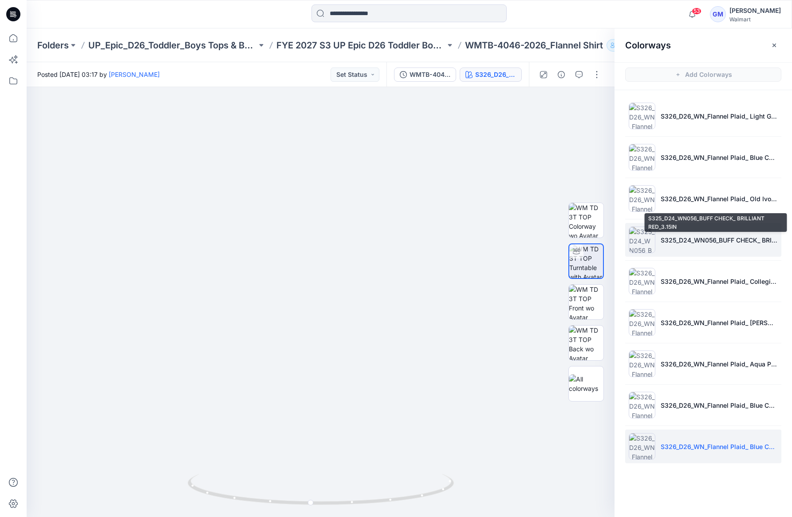
click at [728, 236] on p "S325_D24_WN056_BUFF CHECK_ BRILLIANT RED_3.15IN" at bounding box center [719, 239] width 117 height 9
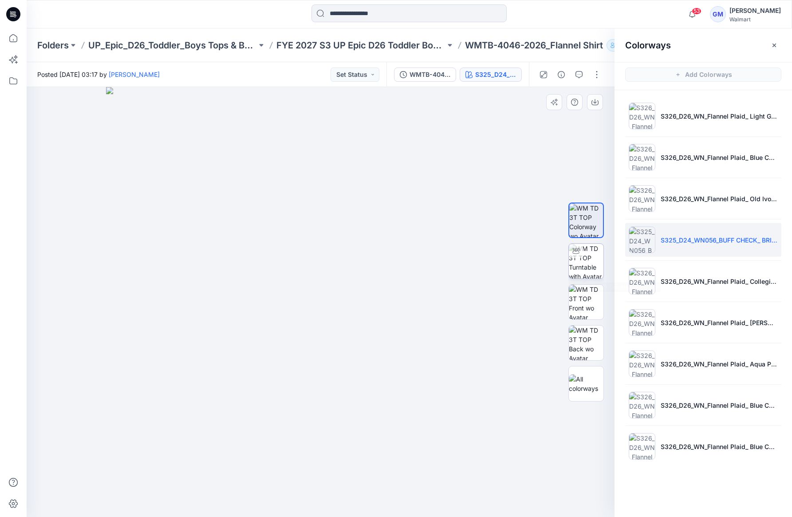
click at [597, 264] on img at bounding box center [586, 261] width 35 height 35
drag, startPoint x: 402, startPoint y: 498, endPoint x: 304, endPoint y: 494, distance: 97.7
click at [304, 494] on icon at bounding box center [322, 490] width 269 height 33
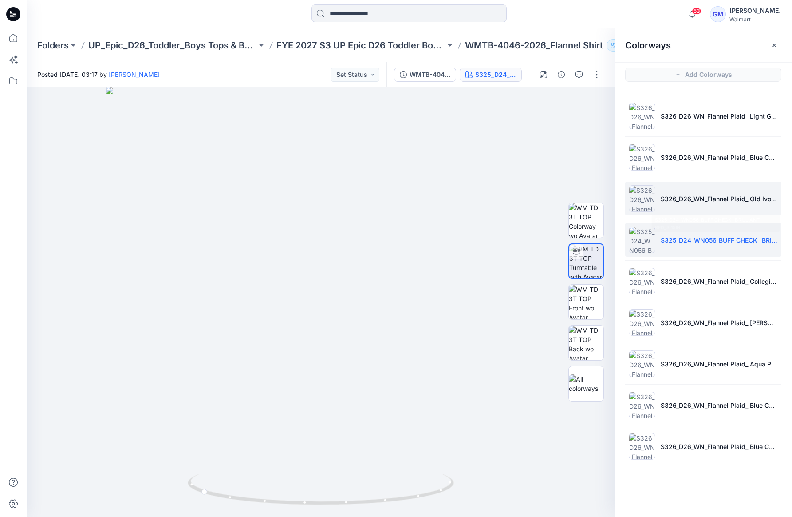
click at [688, 206] on li "S326_D26_WN_Flannel Plaid_ Old Ivory Cream_G2969H" at bounding box center [703, 199] width 156 height 34
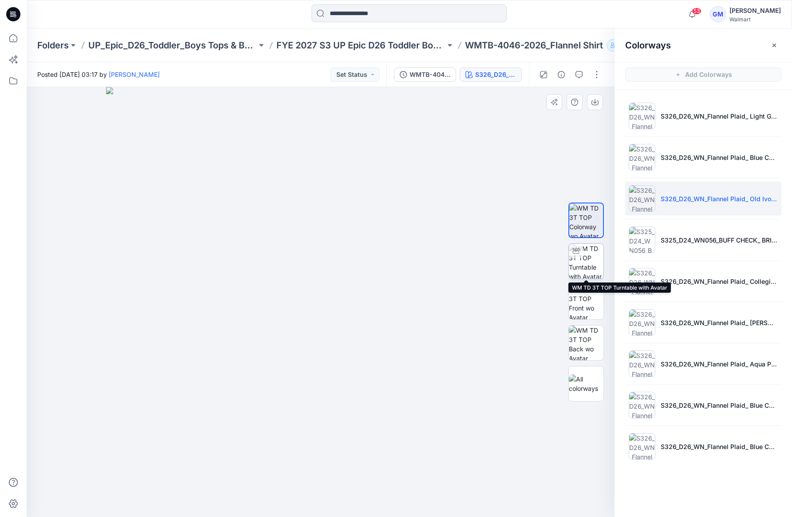
click at [593, 261] on img at bounding box center [586, 261] width 35 height 35
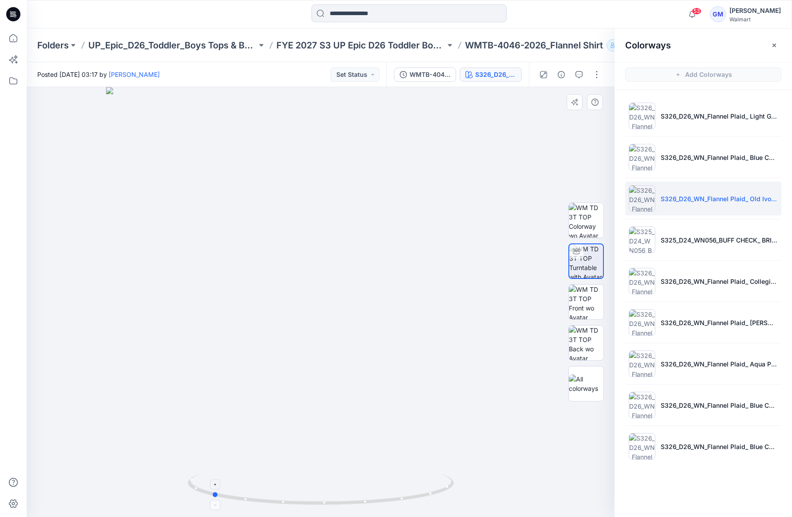
drag, startPoint x: 384, startPoint y: 494, endPoint x: 326, endPoint y: 491, distance: 57.8
click at [326, 491] on icon at bounding box center [322, 490] width 269 height 33
drag, startPoint x: 119, startPoint y: 297, endPoint x: 276, endPoint y: 301, distance: 156.3
click at [119, 297] on div at bounding box center [321, 302] width 588 height 430
click at [700, 162] on li "S326_D26_WN_Flannel Plaid_ Blue Cove_G2969i" at bounding box center [703, 157] width 156 height 34
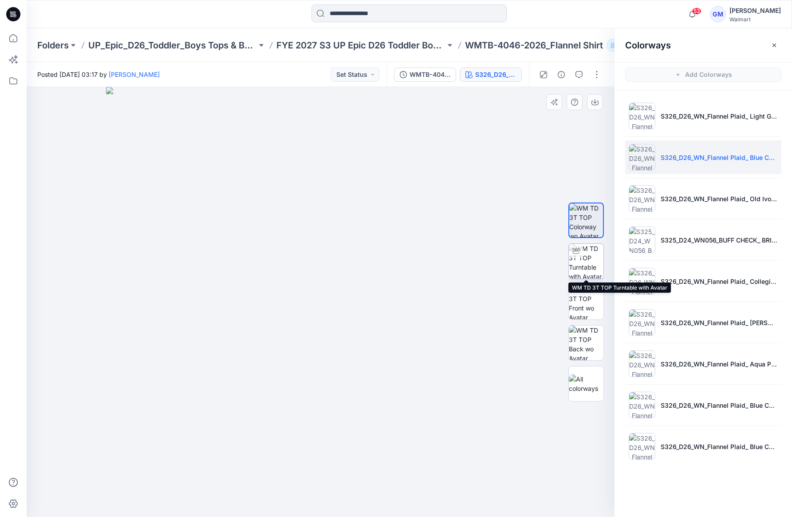
click at [594, 268] on img at bounding box center [586, 261] width 35 height 35
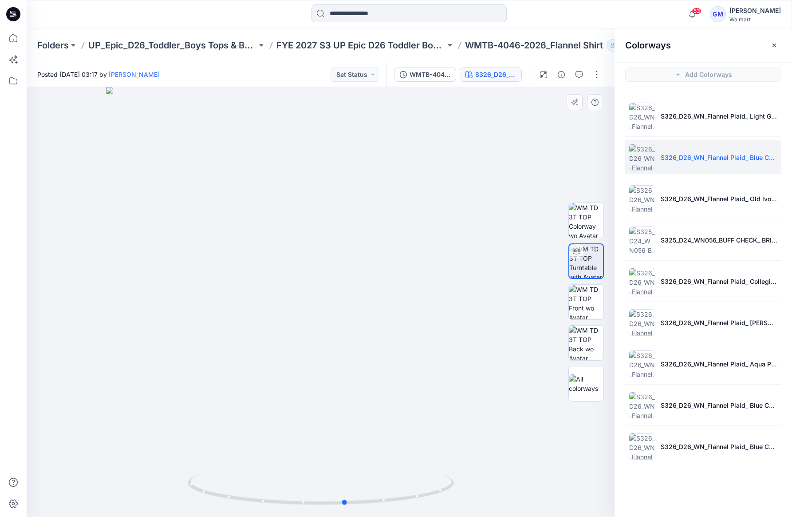
drag, startPoint x: 385, startPoint y: 502, endPoint x: 143, endPoint y: 494, distance: 241.6
click at [143, 494] on div at bounding box center [321, 302] width 588 height 430
click at [72, 257] on div at bounding box center [321, 302] width 588 height 430
click at [682, 206] on li "S326_D26_WN_Flannel Plaid_ Old Ivory Cream_G2969H" at bounding box center [703, 199] width 156 height 34
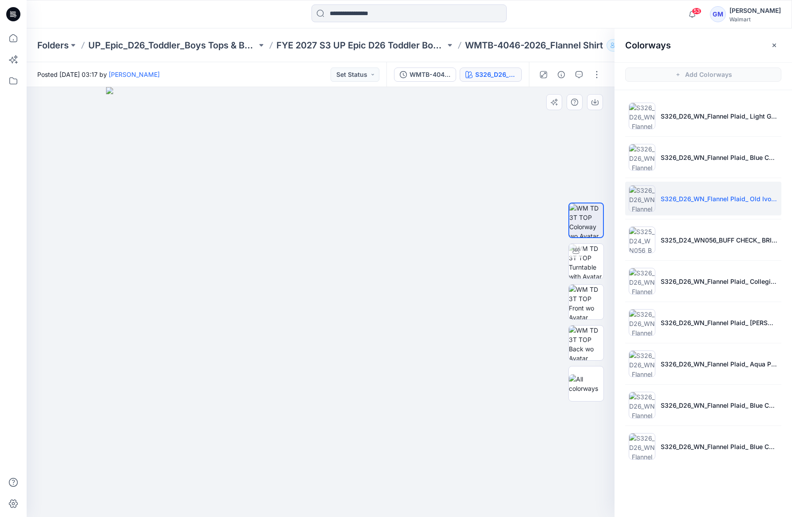
click at [424, 498] on img at bounding box center [321, 302] width 430 height 430
click at [590, 261] on img at bounding box center [586, 261] width 35 height 35
drag, startPoint x: 411, startPoint y: 496, endPoint x: 309, endPoint y: 496, distance: 102.1
click at [309, 496] on icon at bounding box center [322, 490] width 269 height 33
drag, startPoint x: 311, startPoint y: 502, endPoint x: 427, endPoint y: 500, distance: 115.9
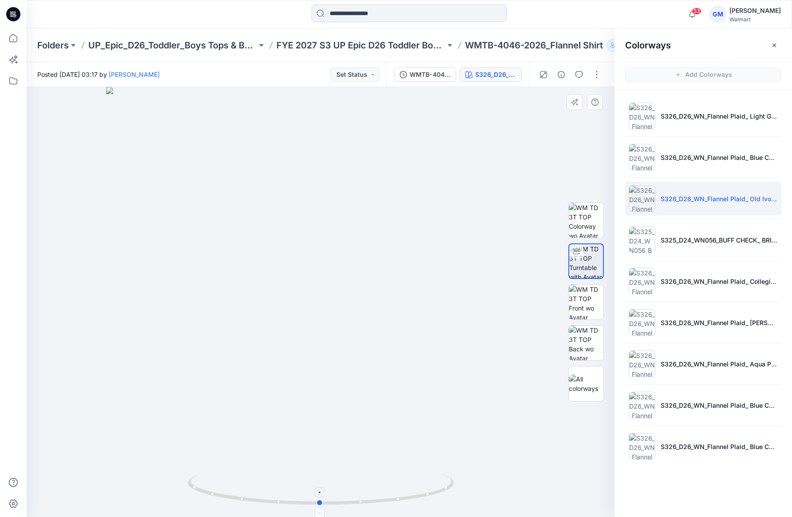
click at [427, 500] on icon at bounding box center [322, 490] width 269 height 33
click at [140, 185] on div at bounding box center [321, 302] width 588 height 430
click at [597, 77] on button "button" at bounding box center [597, 74] width 14 height 14
click at [547, 121] on button "Edit" at bounding box center [560, 120] width 82 height 16
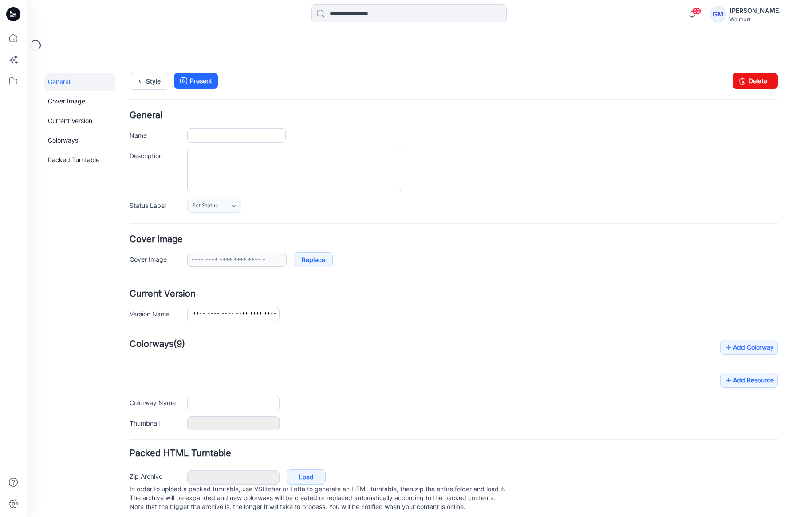
type input "**********"
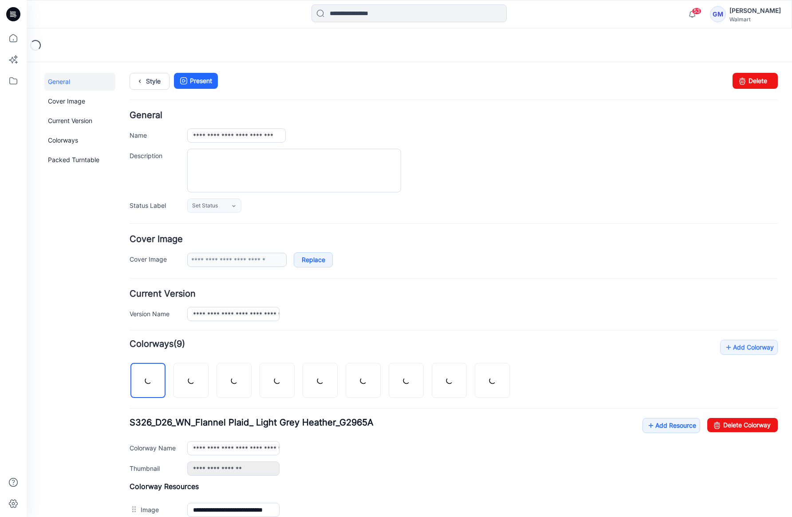
click at [63, 248] on div "General Cover Image Current Version Colorways Packed Turntable" at bounding box center [79, 373] width 71 height 601
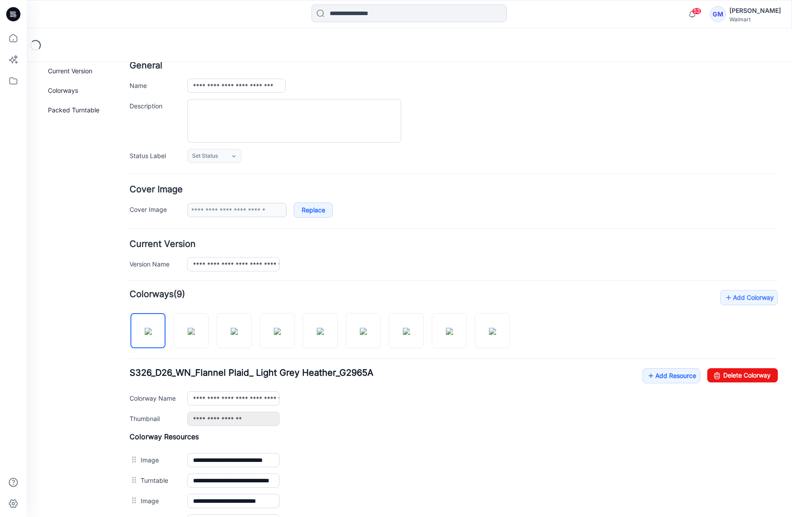
scroll to position [133, 0]
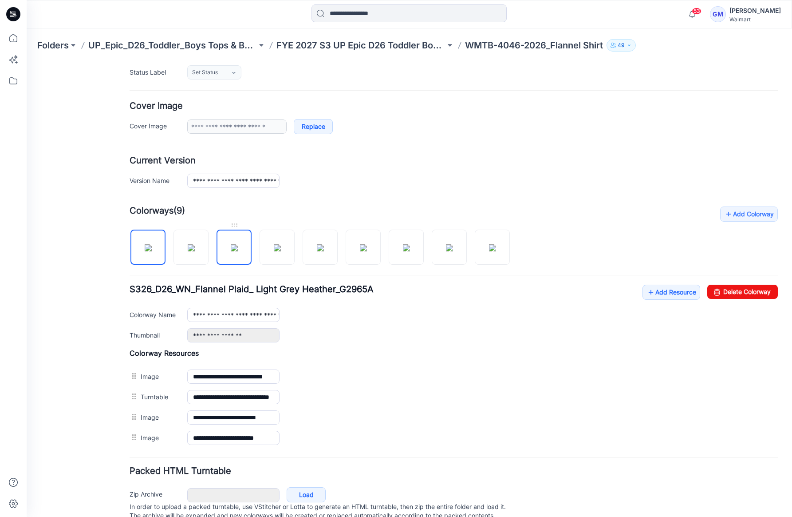
click at [233, 251] on img at bounding box center [234, 247] width 7 height 7
click at [734, 291] on link "Delete Colorway" at bounding box center [743, 292] width 71 height 14
type input "**********"
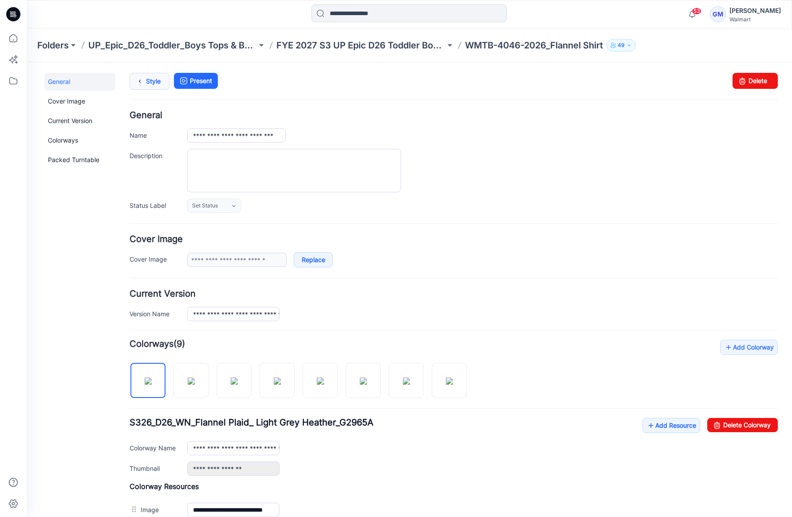
click at [154, 83] on link "Style" at bounding box center [150, 81] width 40 height 17
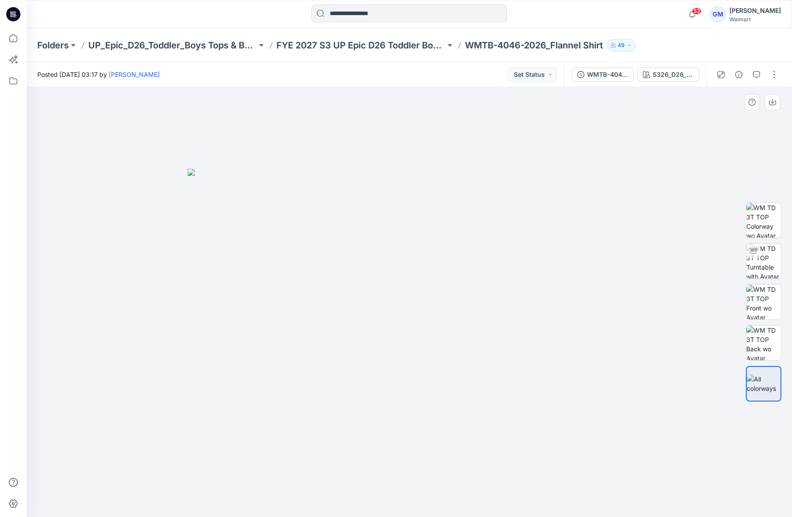
drag, startPoint x: 61, startPoint y: 106, endPoint x: 67, endPoint y: 101, distance: 7.6
click at [61, 106] on div at bounding box center [410, 302] width 766 height 430
click at [384, 46] on p "FYE 2027 S3 UP Epic D26 Toddler Boy Tops & Bottoms" at bounding box center [361, 45] width 169 height 12
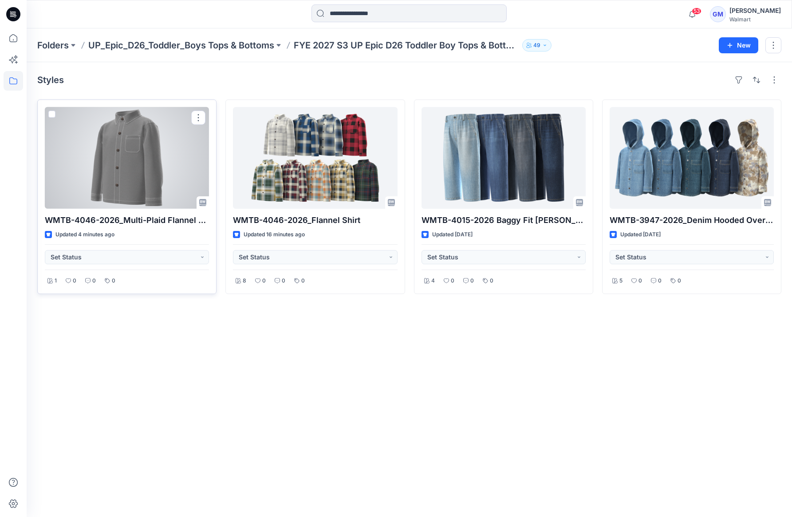
click at [177, 159] on div at bounding box center [127, 158] width 164 height 102
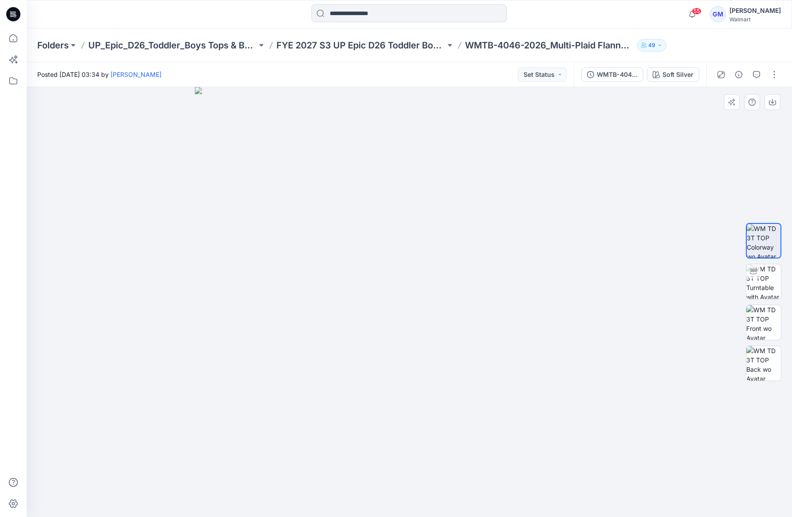
click at [64, 361] on div at bounding box center [410, 302] width 766 height 430
click at [343, 52] on div "Folders UP_Epic_D26_Toddler_Boys Tops & Bottoms FYE 2027 S3 UP Epic D26 Toddler…" at bounding box center [410, 45] width 766 height 34
click at [346, 45] on p "FYE 2027 S3 UP Epic D26 Toddler Boy Tops & Bottoms" at bounding box center [361, 45] width 169 height 12
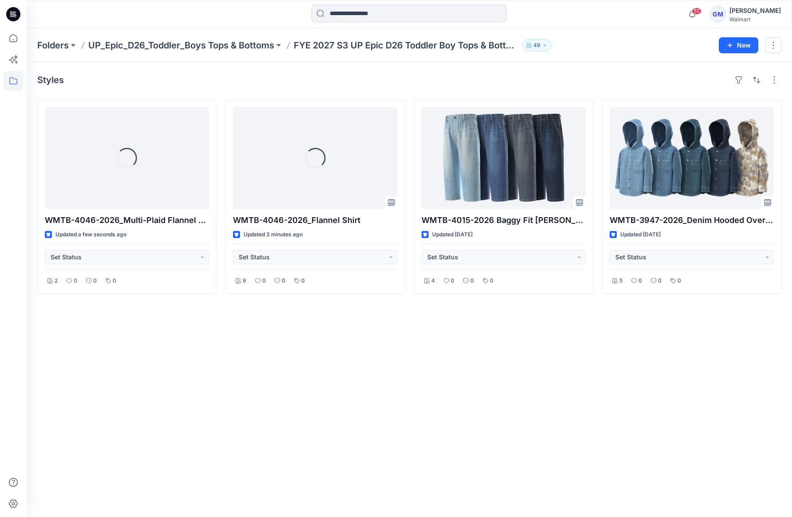
click at [267, 389] on div "Styles Loading... WMTB-4046-2026_Multi-Plaid Flannel Shirt Updated a few second…" at bounding box center [410, 289] width 766 height 455
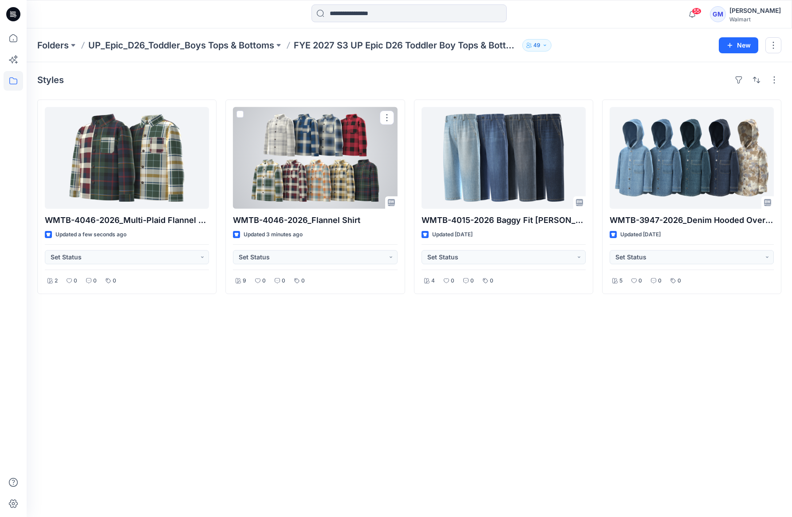
click at [327, 186] on div at bounding box center [315, 158] width 164 height 102
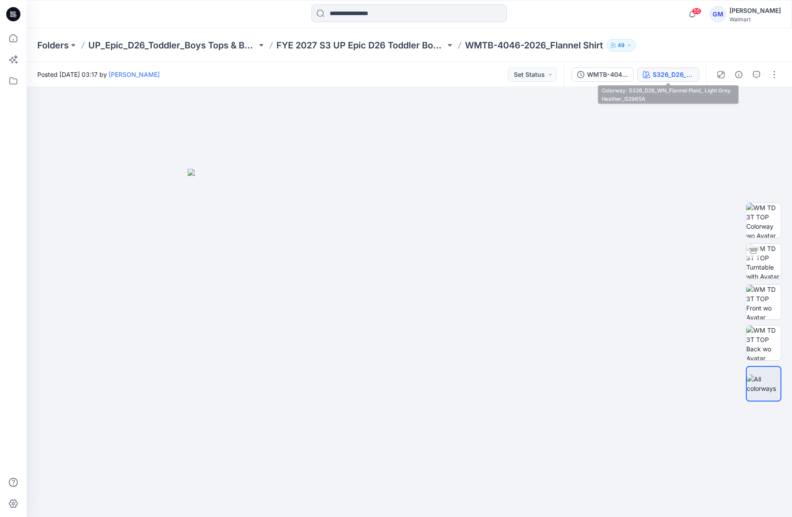
click at [683, 78] on div "S326_D26_WN_Flannel Plaid_ Light Grey Heather_G2965A" at bounding box center [673, 75] width 41 height 10
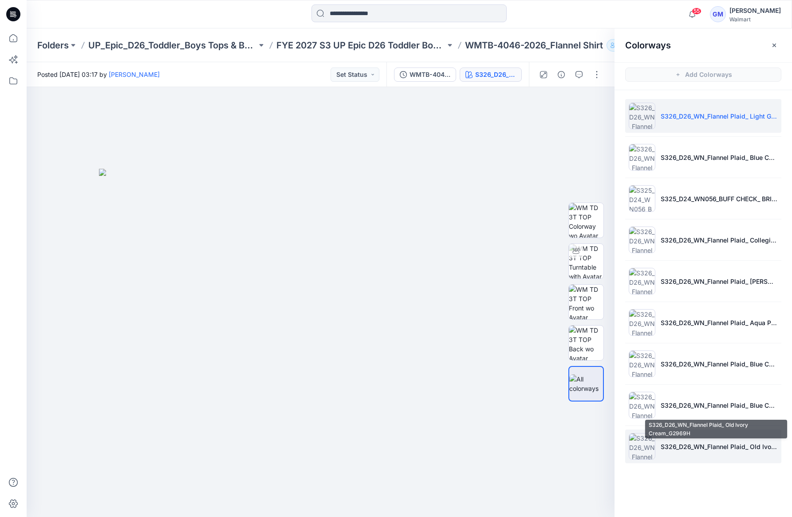
click at [683, 444] on p "S326_D26_WN_Flannel Plaid_ Old Ivory Cream_G2969H" at bounding box center [719, 446] width 117 height 9
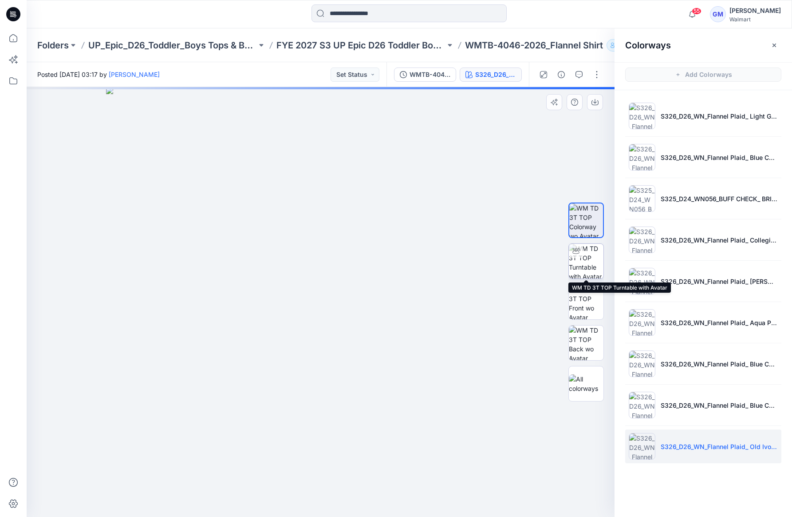
click at [577, 264] on img at bounding box center [586, 261] width 35 height 35
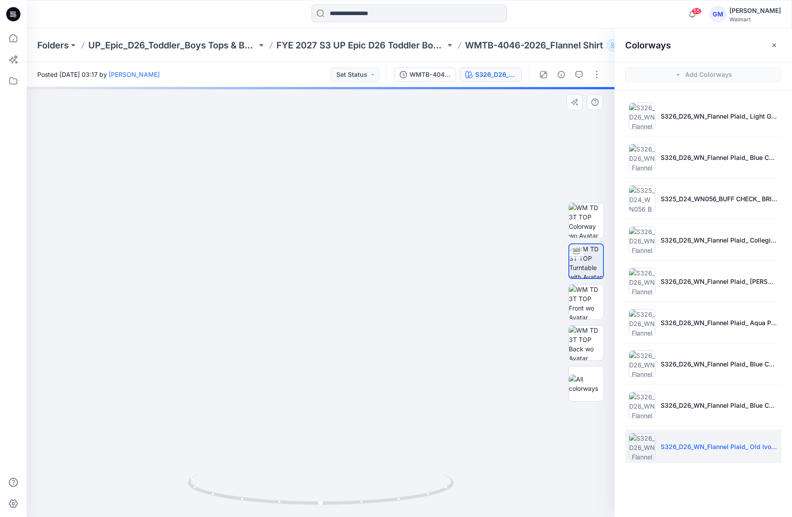
drag, startPoint x: 403, startPoint y: 339, endPoint x: 415, endPoint y: 407, distance: 68.7
click at [415, 407] on img at bounding box center [320, 285] width 585 height 461
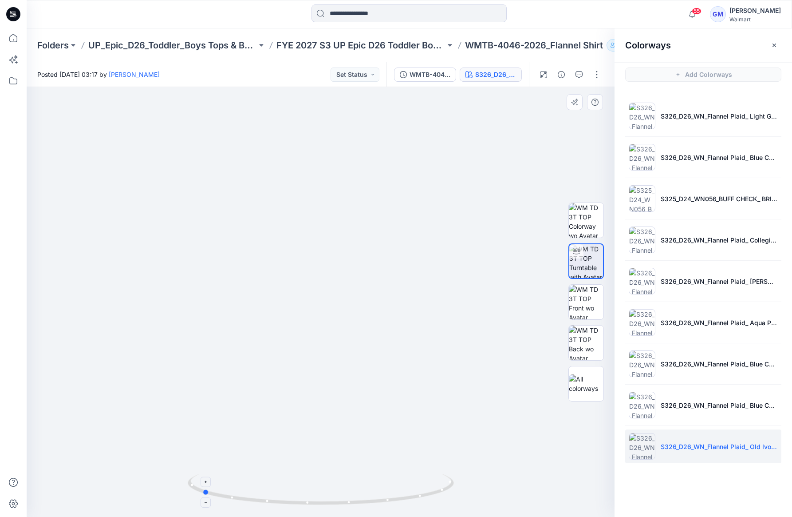
drag, startPoint x: 443, startPoint y: 493, endPoint x: 324, endPoint y: 502, distance: 119.3
click at [324, 502] on icon at bounding box center [322, 490] width 269 height 33
click at [595, 71] on button "button" at bounding box center [597, 74] width 14 height 14
click at [526, 124] on button "Edit" at bounding box center [560, 120] width 82 height 16
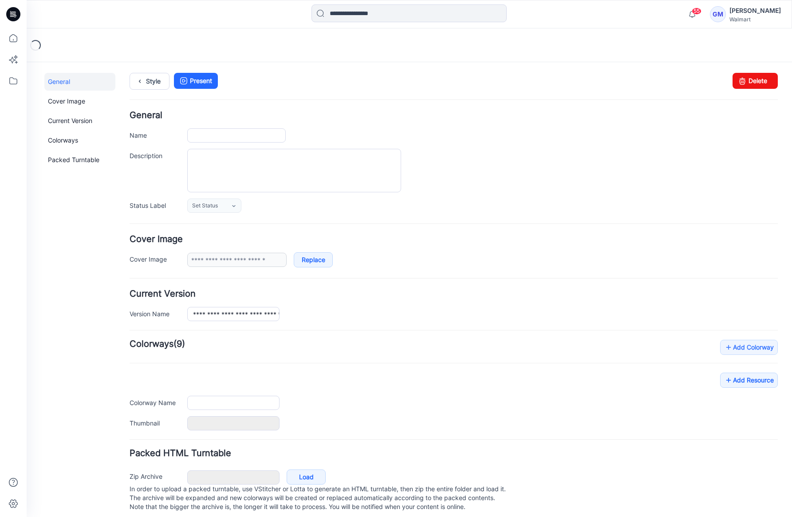
type input "**********"
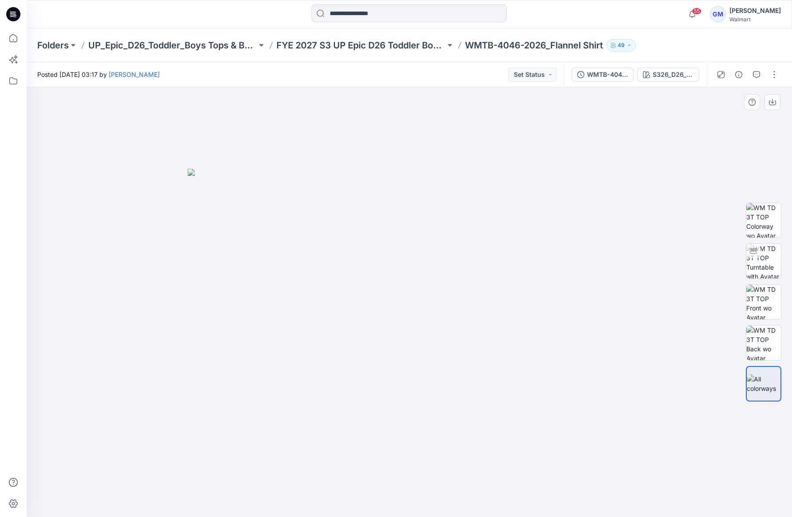
click at [628, 244] on img at bounding box center [410, 343] width 444 height 348
drag, startPoint x: 515, startPoint y: 241, endPoint x: 720, endPoint y: 118, distance: 239.1
click at [522, 239] on img at bounding box center [410, 343] width 444 height 348
click at [747, 76] on div at bounding box center [748, 74] width 82 height 25
click at [741, 76] on icon "button" at bounding box center [739, 74] width 7 height 7
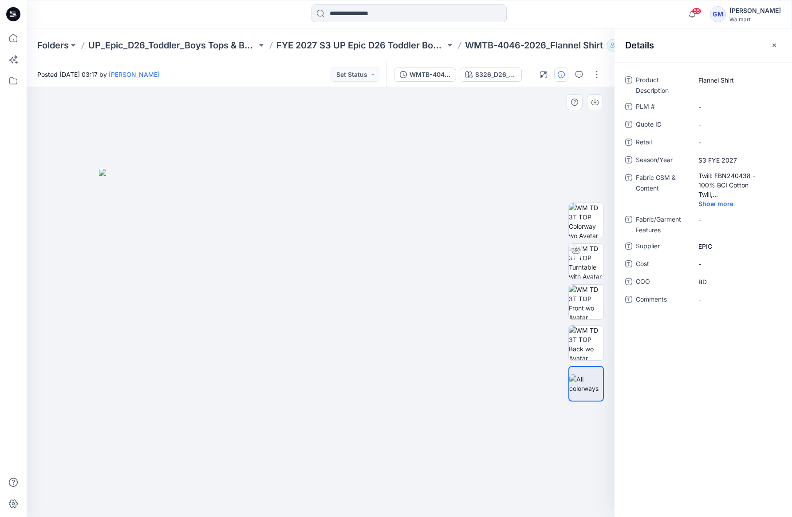
click at [387, 227] on img at bounding box center [321, 343] width 444 height 348
click at [373, 43] on p "FYE 2027 S3 UP Epic D26 Toddler Boy Tops & Bottoms" at bounding box center [361, 45] width 169 height 12
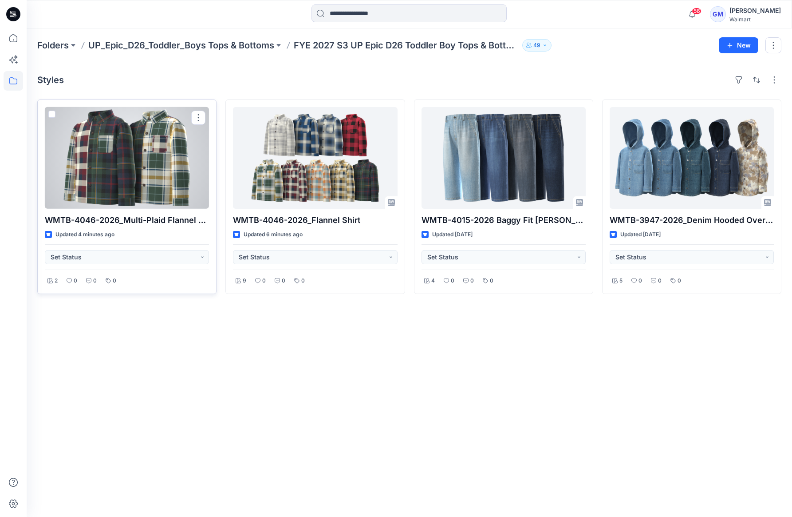
click at [198, 189] on div at bounding box center [127, 158] width 164 height 102
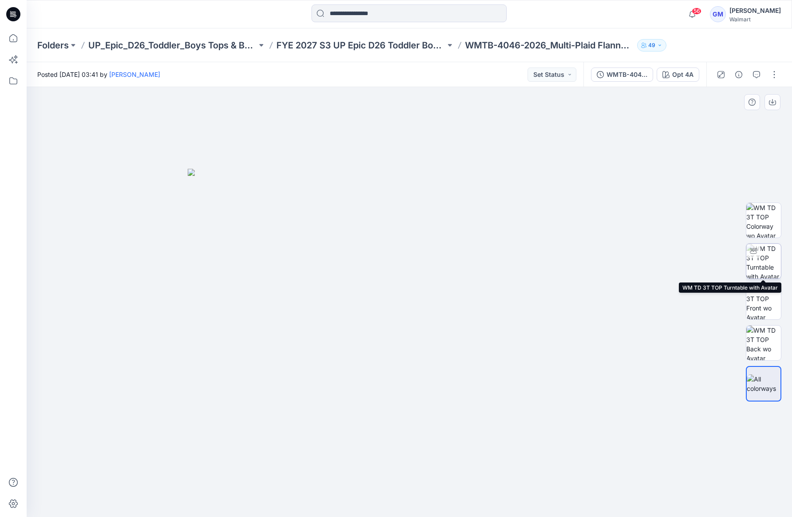
click at [766, 253] on img at bounding box center [764, 261] width 35 height 35
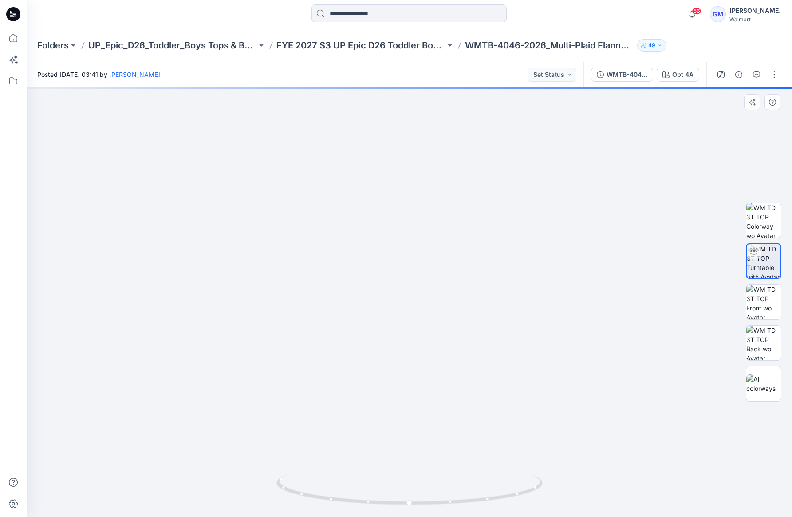
drag, startPoint x: 423, startPoint y: 276, endPoint x: 429, endPoint y: 396, distance: 120.5
click at [429, 396] on img at bounding box center [409, 276] width 740 height 481
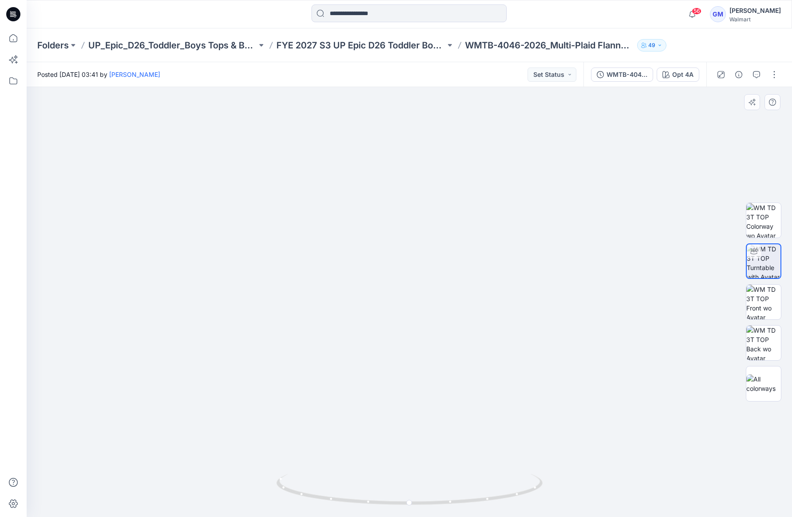
drag, startPoint x: 465, startPoint y: 384, endPoint x: 470, endPoint y: 370, distance: 14.6
click at [470, 370] on img at bounding box center [409, 276] width 747 height 479
drag, startPoint x: 523, startPoint y: 492, endPoint x: 409, endPoint y: 493, distance: 114.5
click at [409, 493] on icon at bounding box center [411, 490] width 269 height 33
drag, startPoint x: 511, startPoint y: 494, endPoint x: 403, endPoint y: 497, distance: 108.3
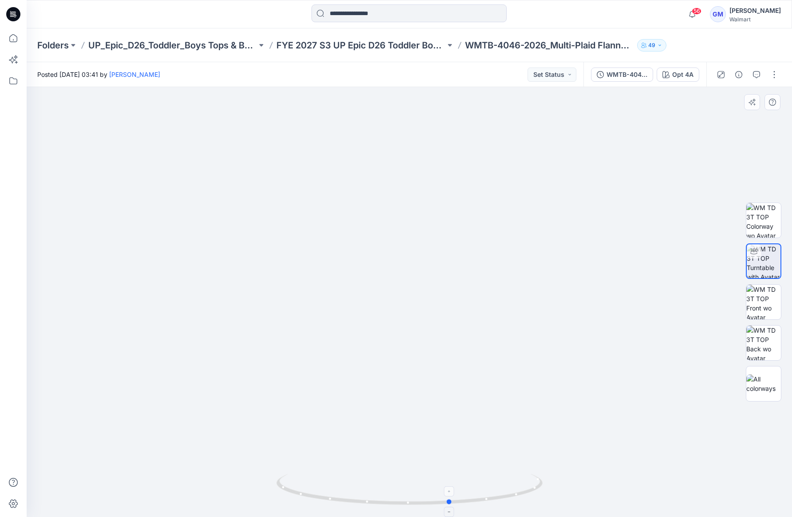
click at [403, 497] on icon at bounding box center [411, 490] width 269 height 33
click at [618, 75] on div "WMTB-4046-2026_Multi-Plaid Flannel Shirt_Full Colorway" at bounding box center [627, 75] width 41 height 10
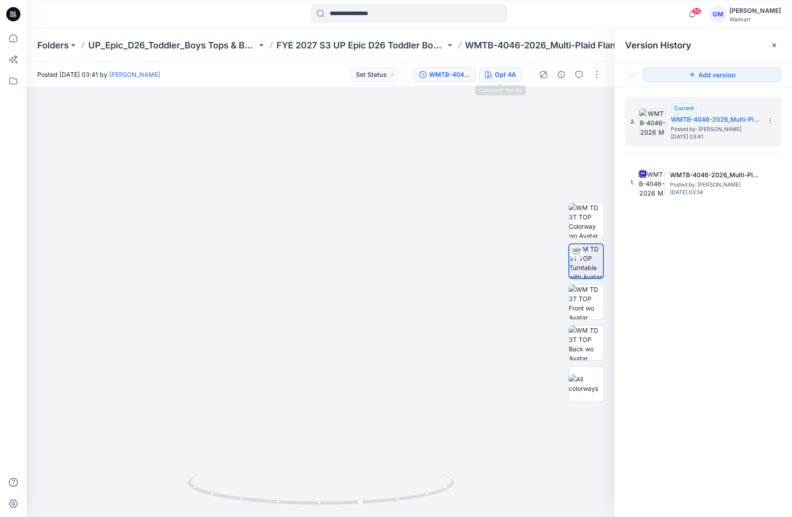
click at [500, 74] on div "Opt 4A" at bounding box center [505, 75] width 21 height 10
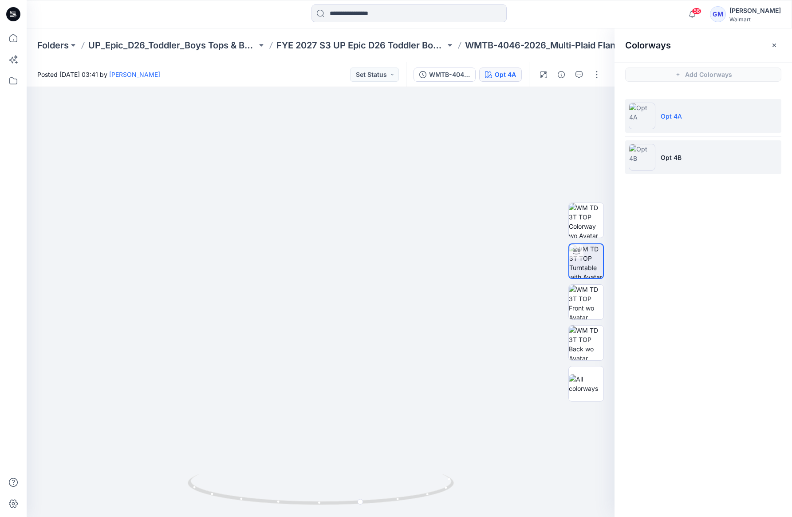
click at [689, 151] on li "Opt 4B" at bounding box center [703, 157] width 156 height 34
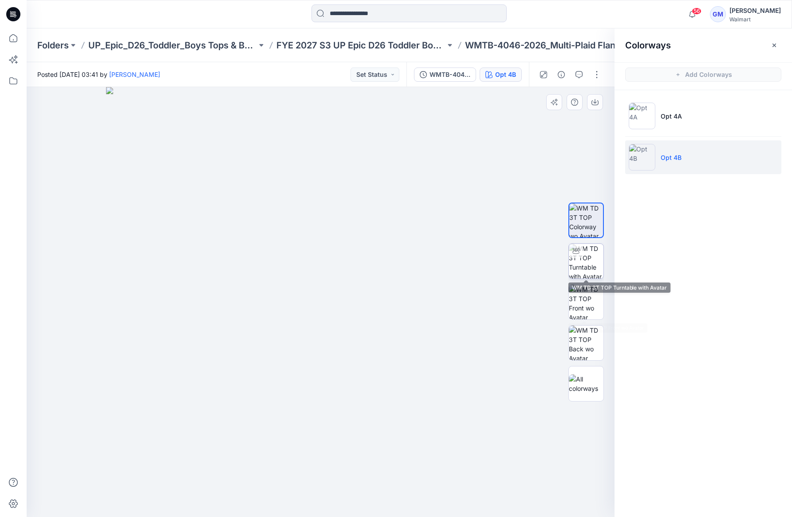
click at [588, 257] on img at bounding box center [586, 261] width 35 height 35
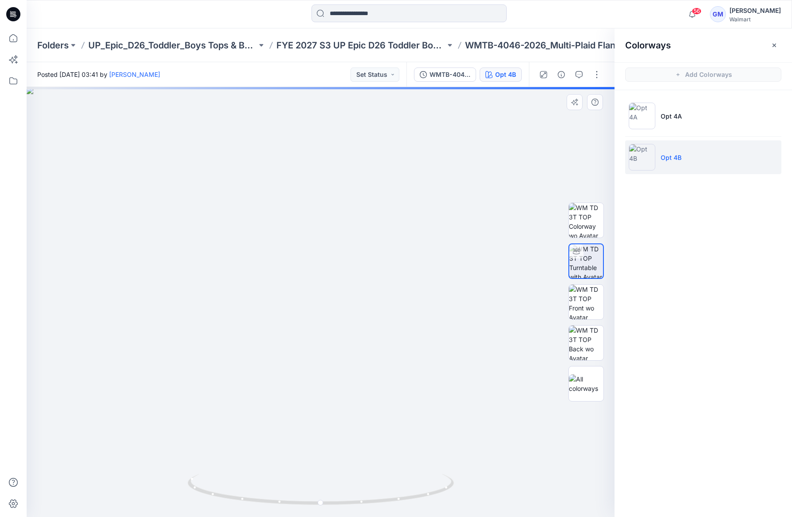
drag, startPoint x: 401, startPoint y: 276, endPoint x: 407, endPoint y: 370, distance: 93.9
click at [407, 370] on img at bounding box center [331, 302] width 611 height 430
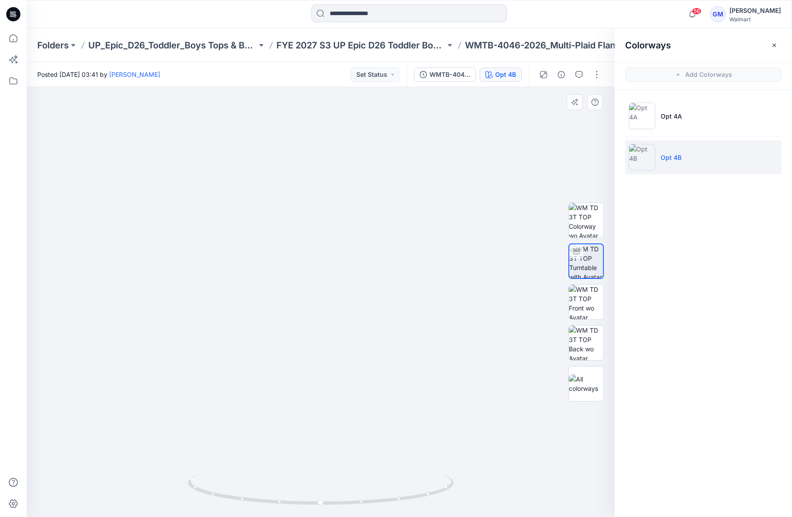
drag, startPoint x: 426, startPoint y: 376, endPoint x: 421, endPoint y: 365, distance: 11.5
click at [421, 365] on img at bounding box center [354, 282] width 715 height 470
drag, startPoint x: 437, startPoint y: 491, endPoint x: 188, endPoint y: 473, distance: 249.7
click at [188, 474] on icon at bounding box center [322, 490] width 269 height 33
click at [565, 74] on icon "button" at bounding box center [561, 74] width 7 height 7
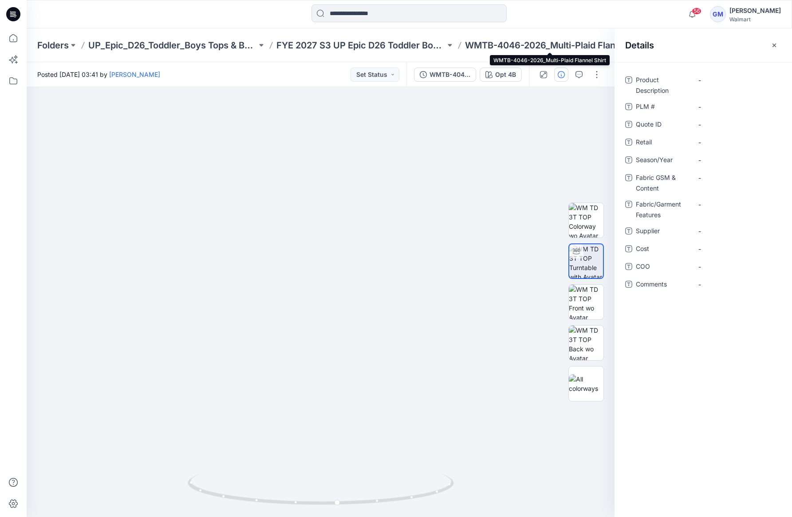
click at [544, 42] on p "WMTB-4046-2026_Multi-Plaid Flannel Shirt" at bounding box center [549, 45] width 169 height 12
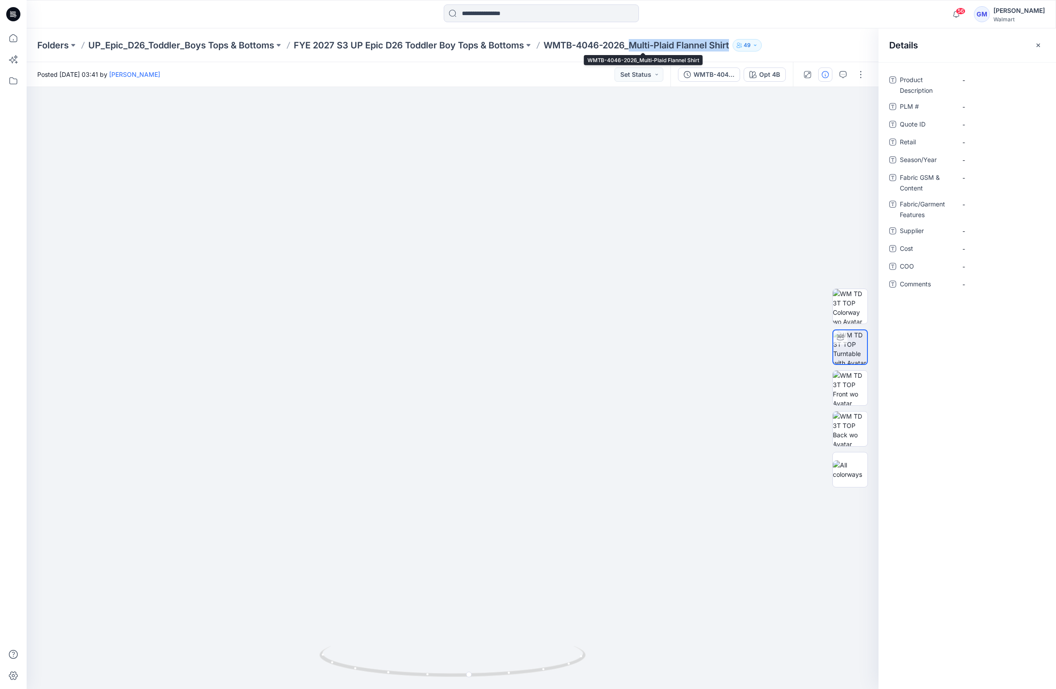
drag, startPoint x: 636, startPoint y: 46, endPoint x: 743, endPoint y: 45, distance: 106.5
click at [743, 45] on div "Folders UP_Epic_D26_Toddler_Boys Tops & Bottoms FYE 2027 S3 UP Epic D26 Toddler…" at bounding box center [506, 45] width 939 height 12
copy div "Multi-Plaid Flannel Shirt 49"
click at [792, 80] on Description "-" at bounding box center [1001, 79] width 77 height 9
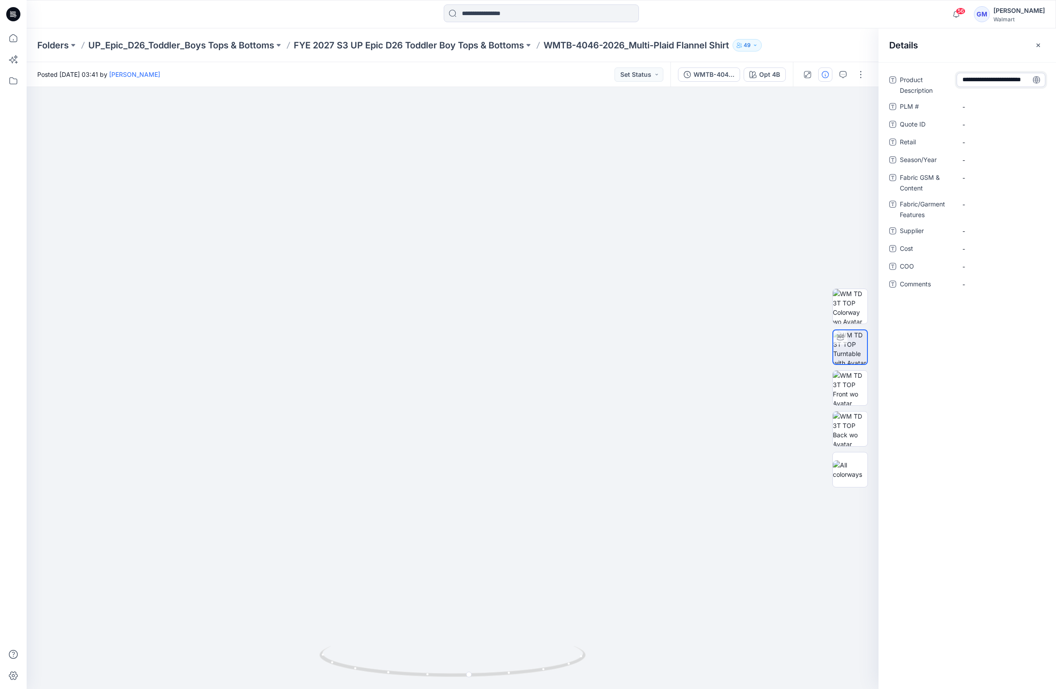
type textarea "**********"
click at [792, 156] on span "-" at bounding box center [1001, 159] width 77 height 9
type textarea "**********"
click at [792, 232] on span "-" at bounding box center [1001, 230] width 77 height 9
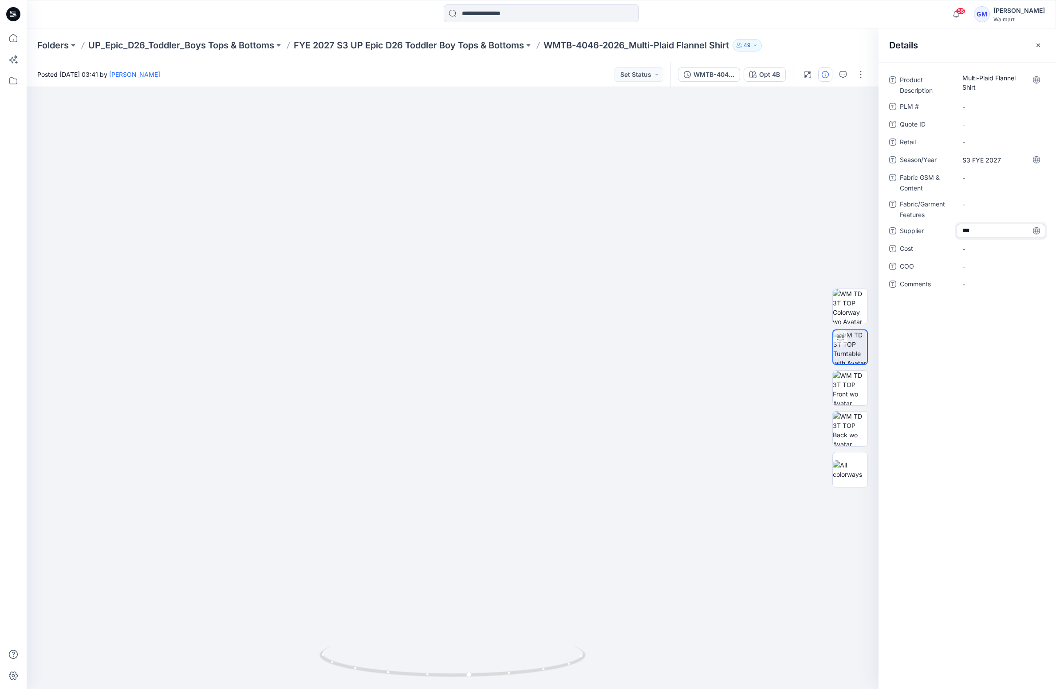
type textarea "****"
click at [792, 265] on span "-" at bounding box center [1001, 266] width 77 height 9
type textarea "**"
click at [448, 48] on p "FYE 2027 S3 UP Epic D26 Toddler Boy Tops & Bottoms" at bounding box center [409, 45] width 230 height 12
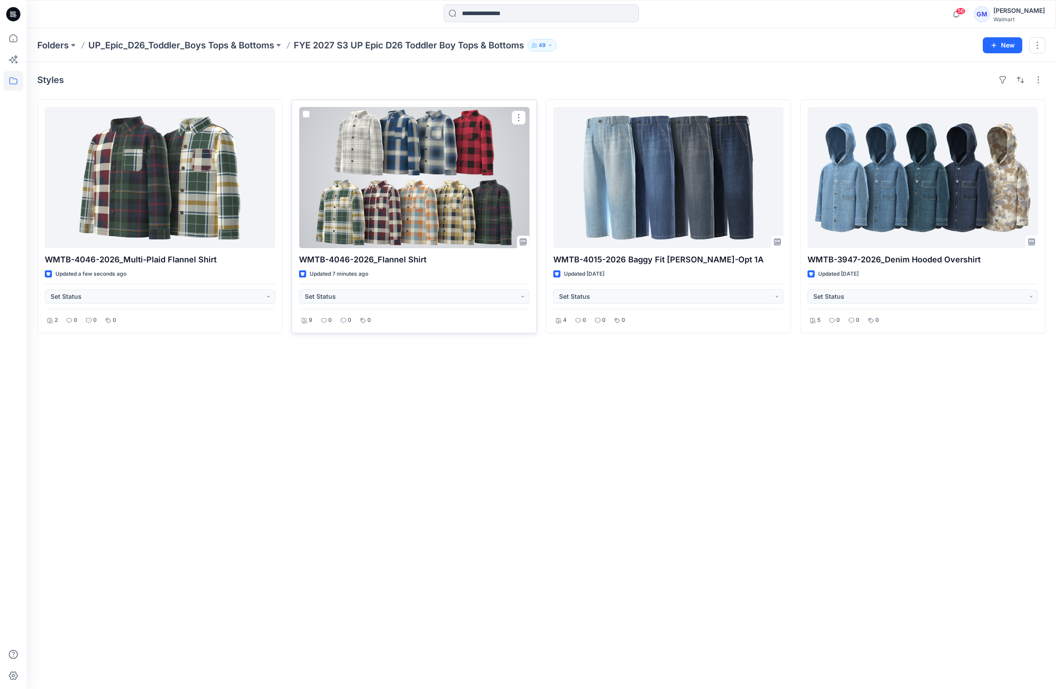
click at [424, 224] on div at bounding box center [414, 177] width 230 height 141
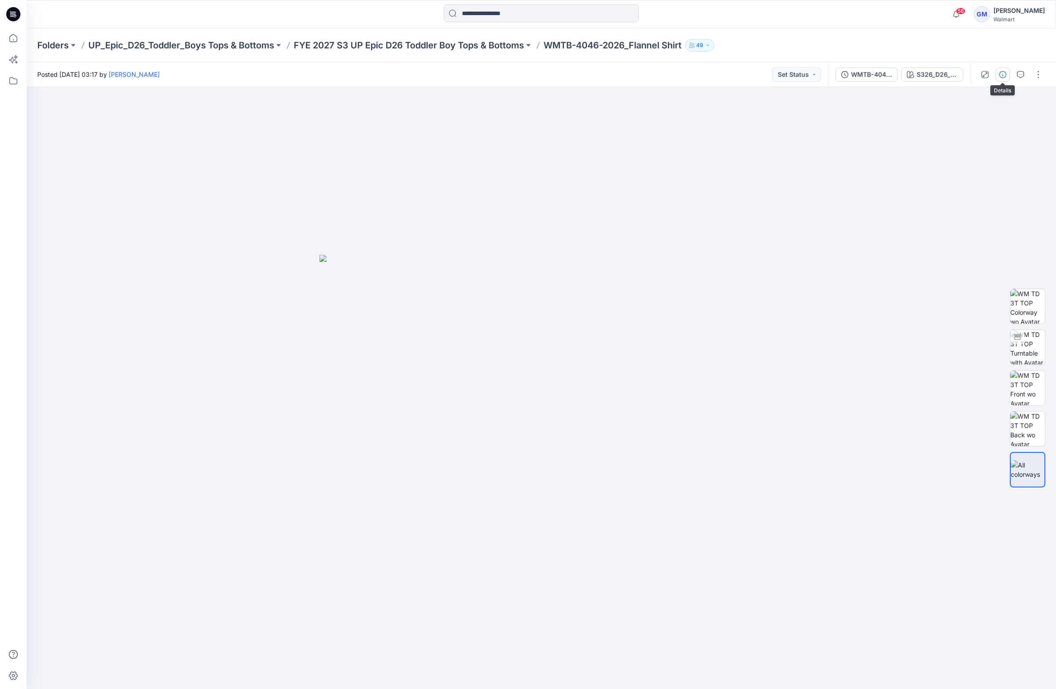
click at [792, 74] on icon "button" at bounding box center [1003, 74] width 7 height 7
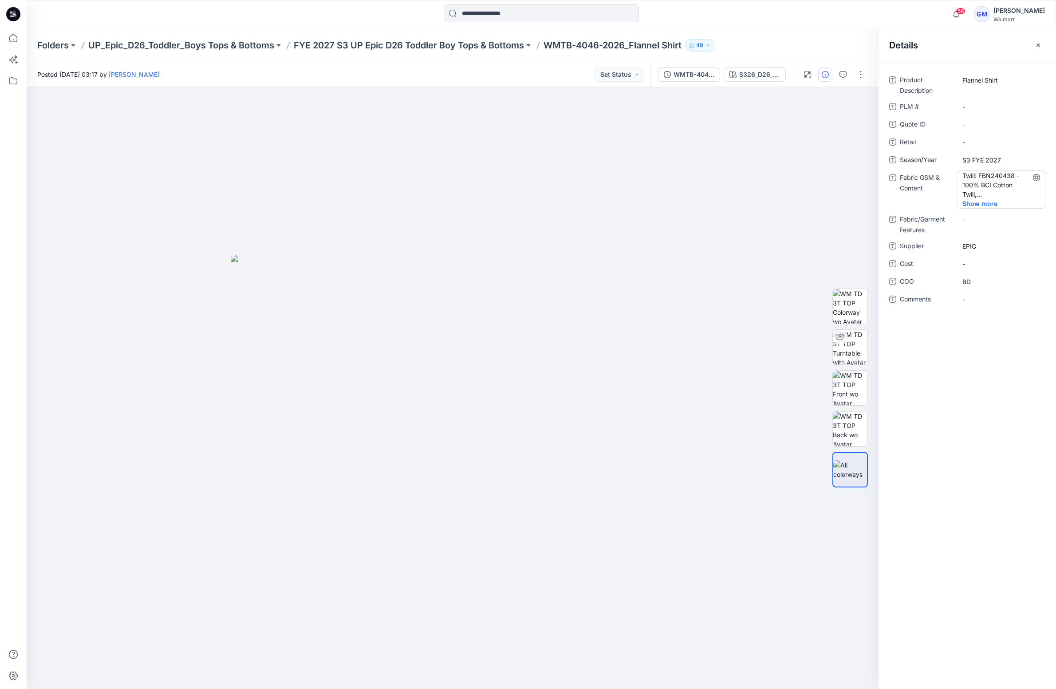
click at [792, 179] on Content "Twill: FBN240438 - 100% BCI Cotton Twill, Yarn-Dyed Flannel, 4.86oz; DENIM: FBN…" at bounding box center [1001, 185] width 77 height 28
drag, startPoint x: 959, startPoint y: 177, endPoint x: 1039, endPoint y: 239, distance: 100.9
click at [792, 239] on div "**********" at bounding box center [968, 190] width 156 height 234
click at [473, 49] on p "FYE 2027 S3 UP Epic D26 Toddler Boy Tops & Bottoms" at bounding box center [409, 45] width 230 height 12
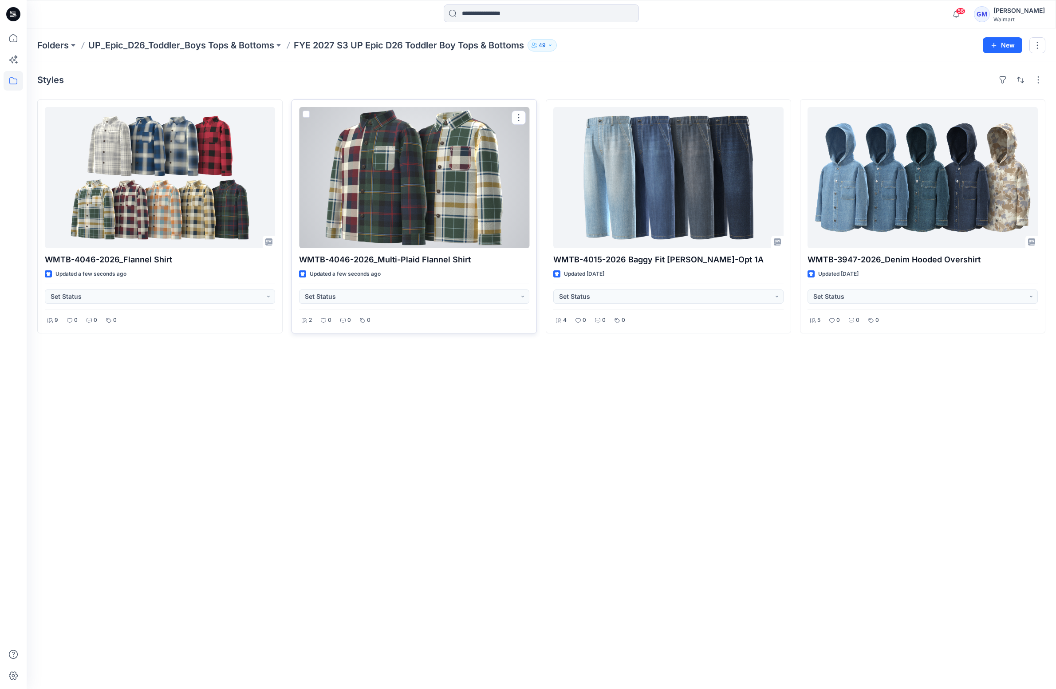
click at [425, 189] on div at bounding box center [414, 177] width 230 height 141
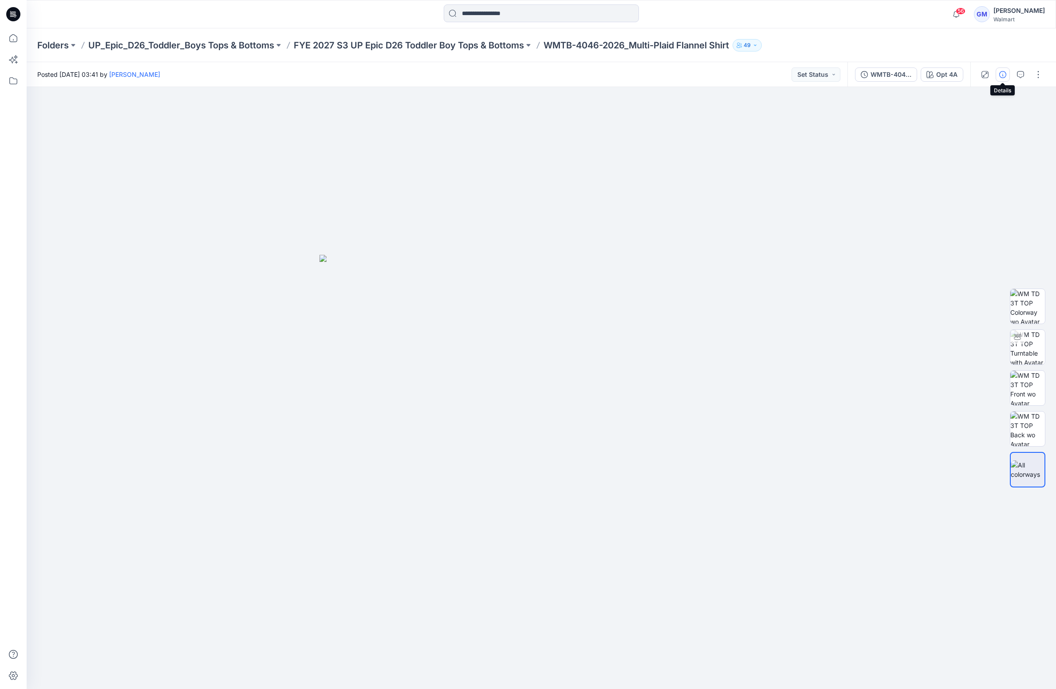
click at [792, 79] on button "button" at bounding box center [1003, 74] width 14 height 14
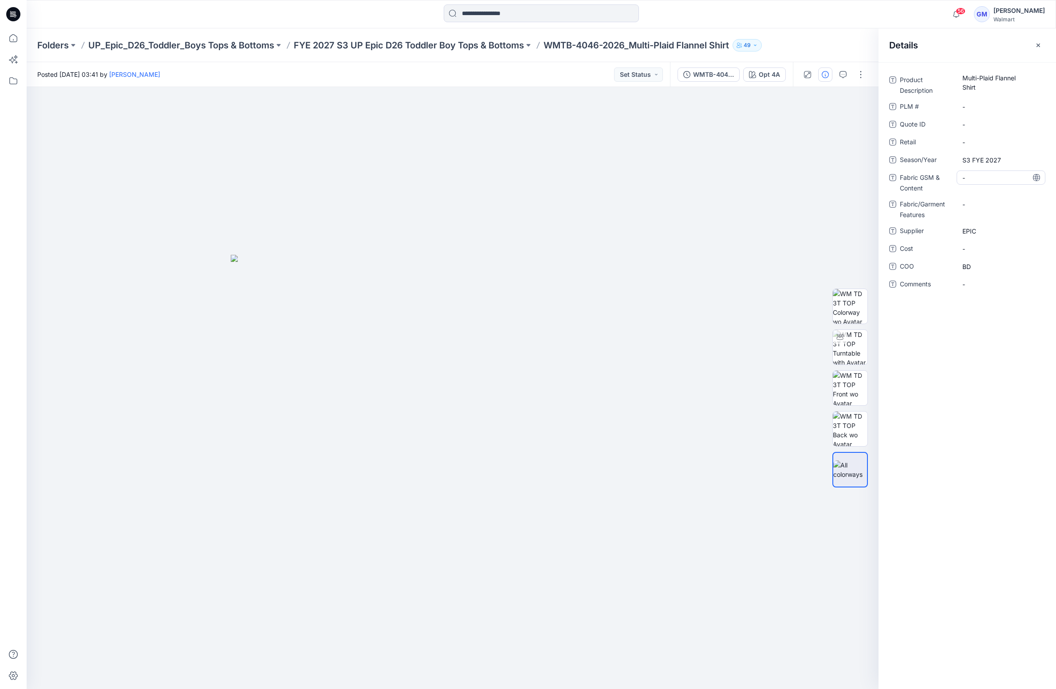
click at [792, 174] on Content "-" at bounding box center [1001, 177] width 77 height 9
type textarea "**********"
click at [469, 38] on div "Folders UP_Epic_D26_Toddler_Boys Tops & Bottoms FYE 2027 S3 UP Epic D26 Toddler…" at bounding box center [542, 45] width 1030 height 34
click at [476, 48] on p "FYE 2027 S3 UP Epic D26 Toddler Boy Tops & Bottoms" at bounding box center [409, 45] width 230 height 12
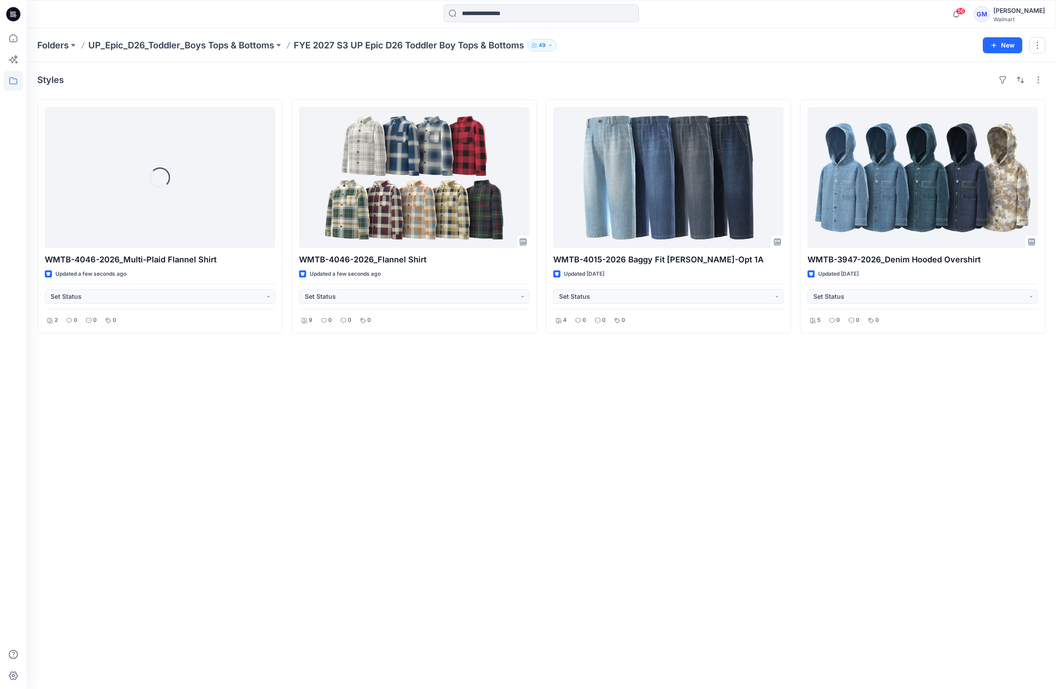
click at [544, 436] on div "Styles Loading... WMTB-4046-2026_Multi-Plaid Flannel Shirt Updated a few second…" at bounding box center [542, 375] width 1030 height 627
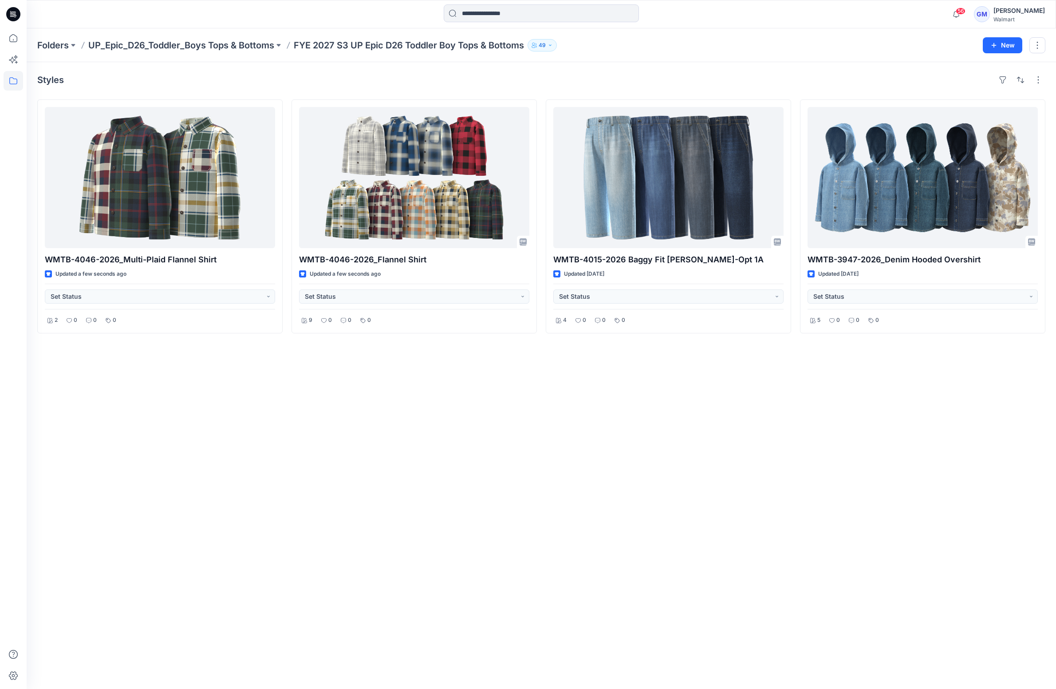
click at [446, 514] on div "Styles WMTB-4046-2026_Multi-Plaid Flannel Shirt Updated a few seconds ago Set S…" at bounding box center [542, 375] width 1030 height 627
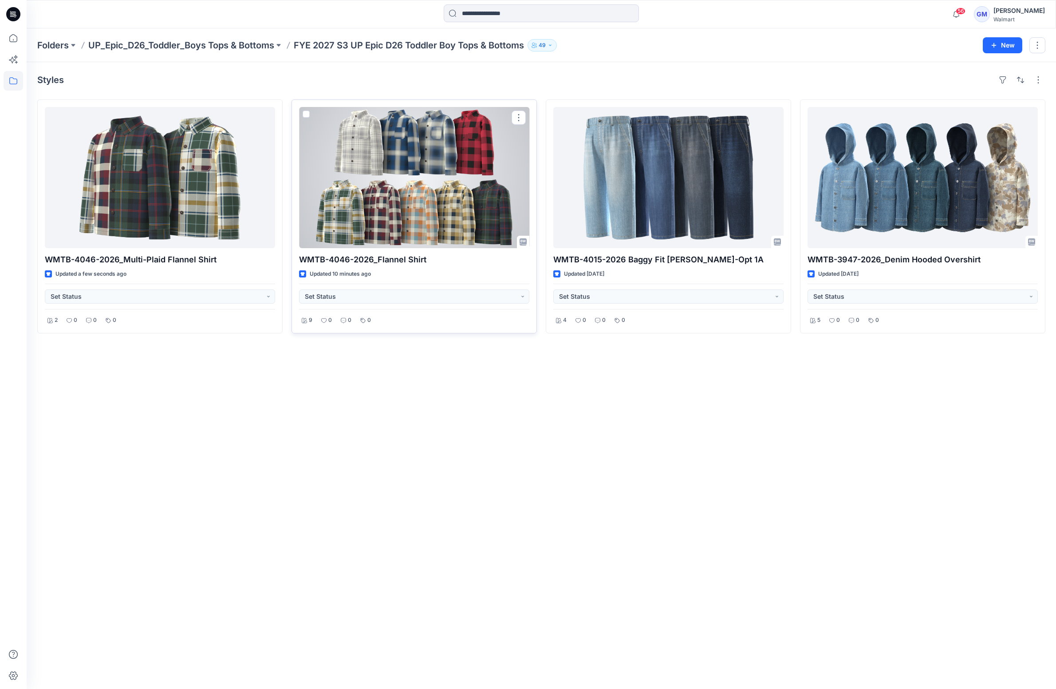
click at [443, 168] on div at bounding box center [414, 177] width 230 height 141
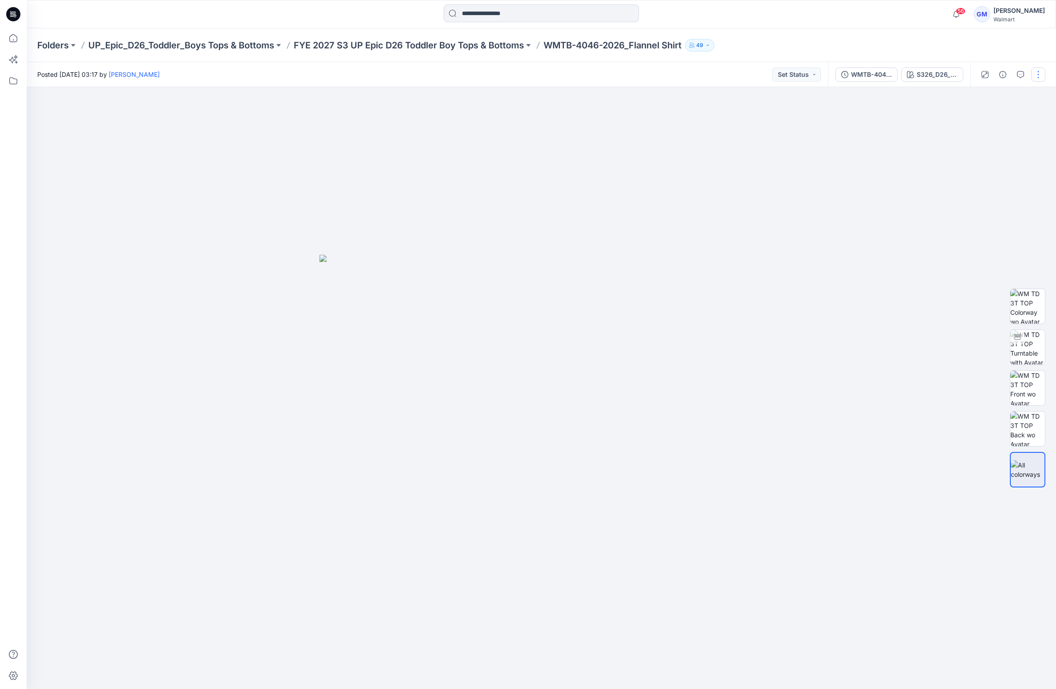
click at [792, 76] on button "button" at bounding box center [1039, 74] width 14 height 14
click at [792, 126] on button "Edit" at bounding box center [1002, 120] width 82 height 16
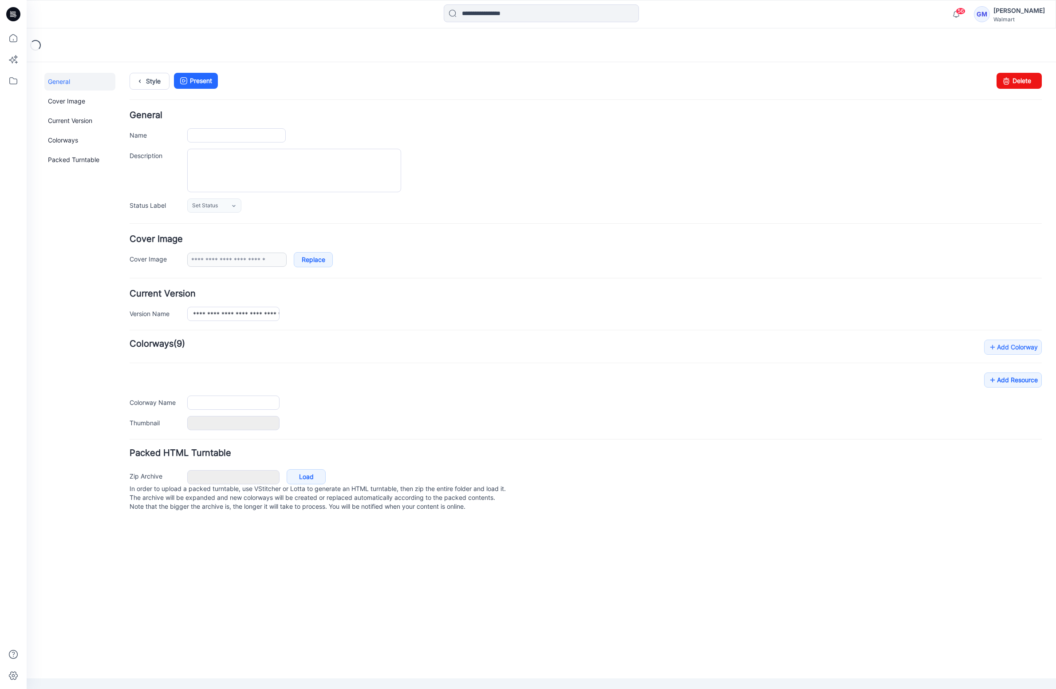
type input "**********"
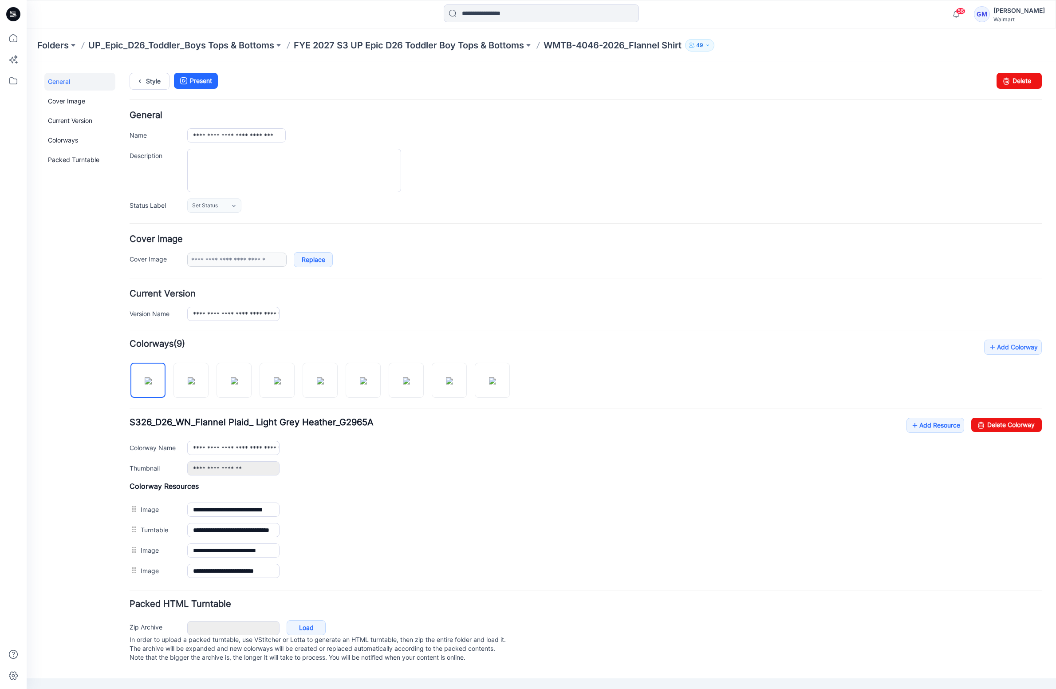
click at [708, 62] on div "**********" at bounding box center [536, 368] width 1019 height 612
click at [908, 430] on link "Add Resource" at bounding box center [936, 425] width 58 height 15
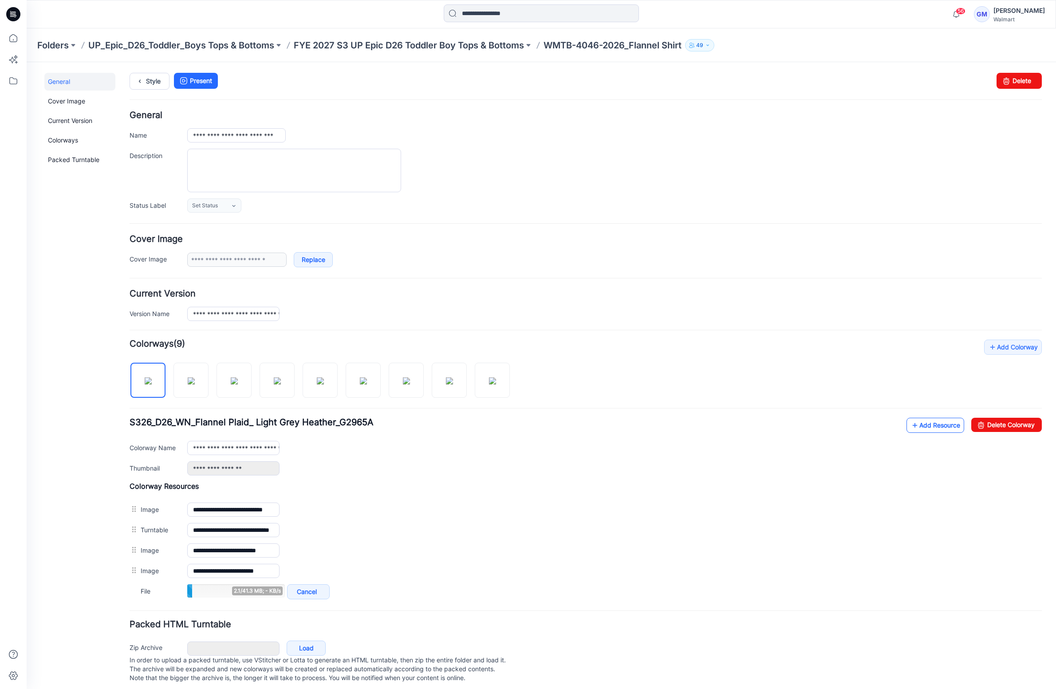
click at [915, 426] on link "Add Resource" at bounding box center [936, 425] width 58 height 15
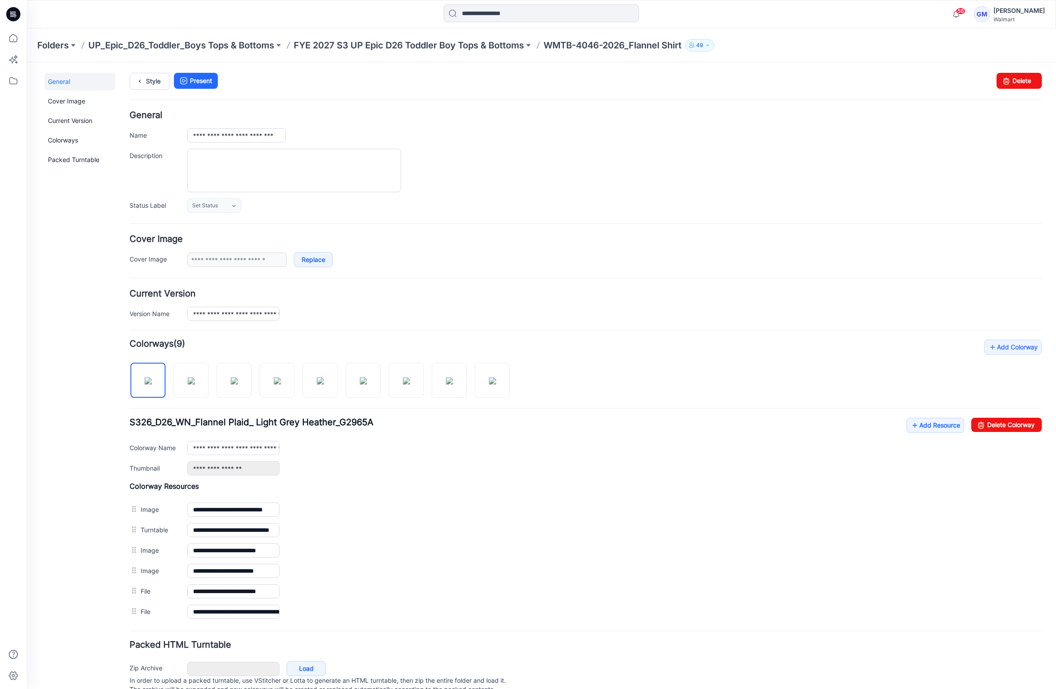
click at [151, 72] on div "**********" at bounding box center [536, 388] width 1019 height 653
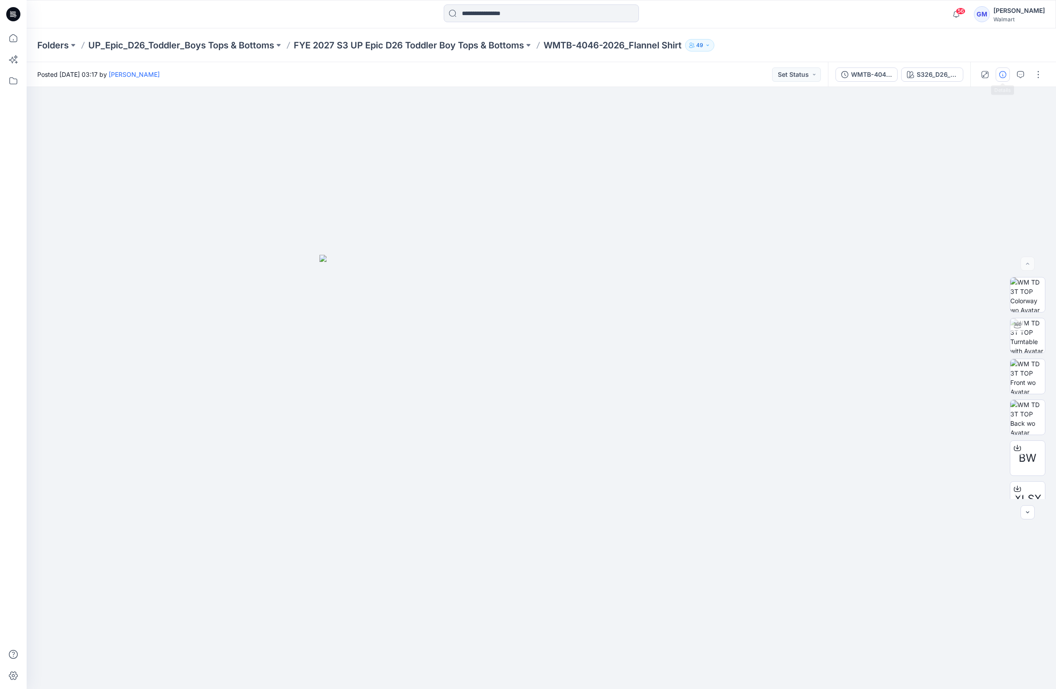
click at [1001, 71] on icon "button" at bounding box center [1003, 74] width 7 height 7
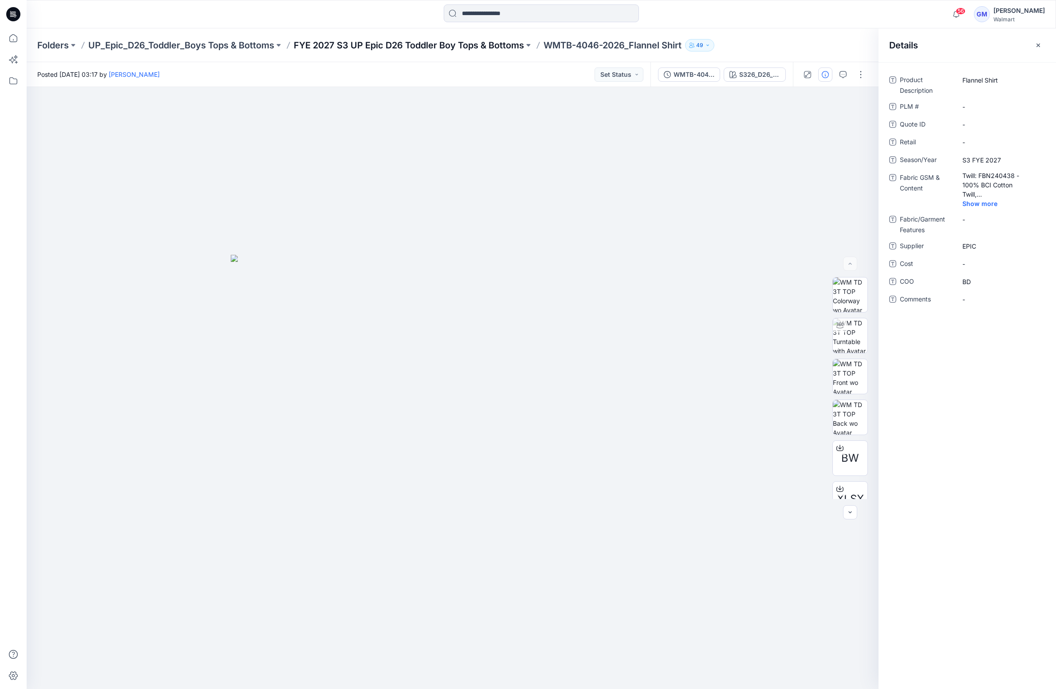
click at [471, 49] on p "FYE 2027 S3 UP Epic D26 Toddler Boy Tops & Bottoms" at bounding box center [409, 45] width 230 height 12
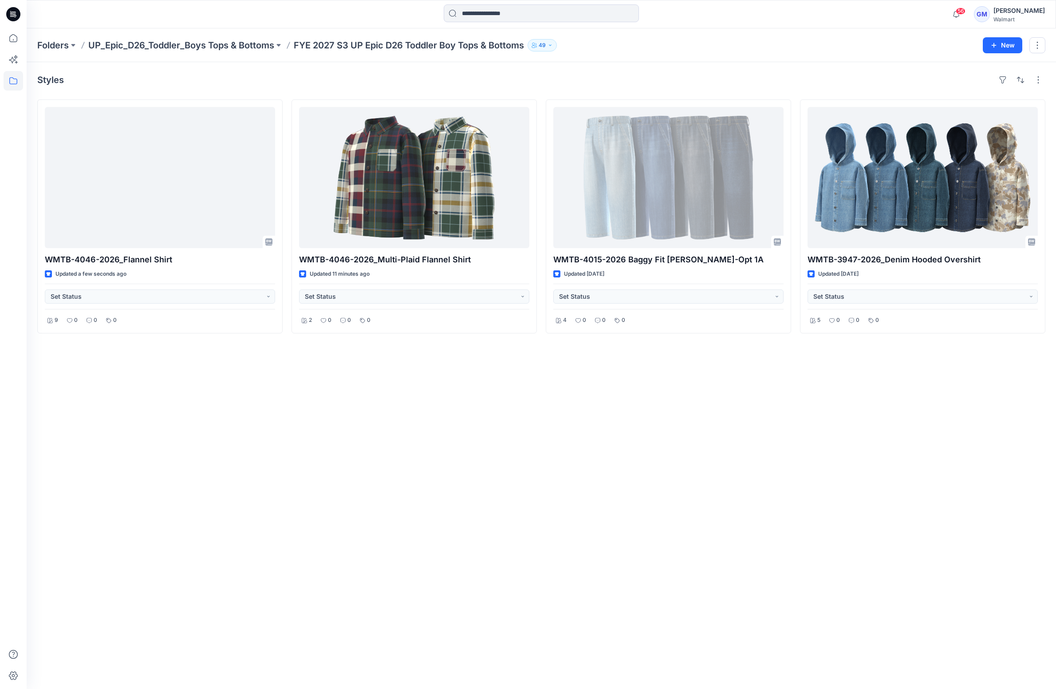
click at [471, 84] on div "Styles" at bounding box center [541, 80] width 1009 height 14
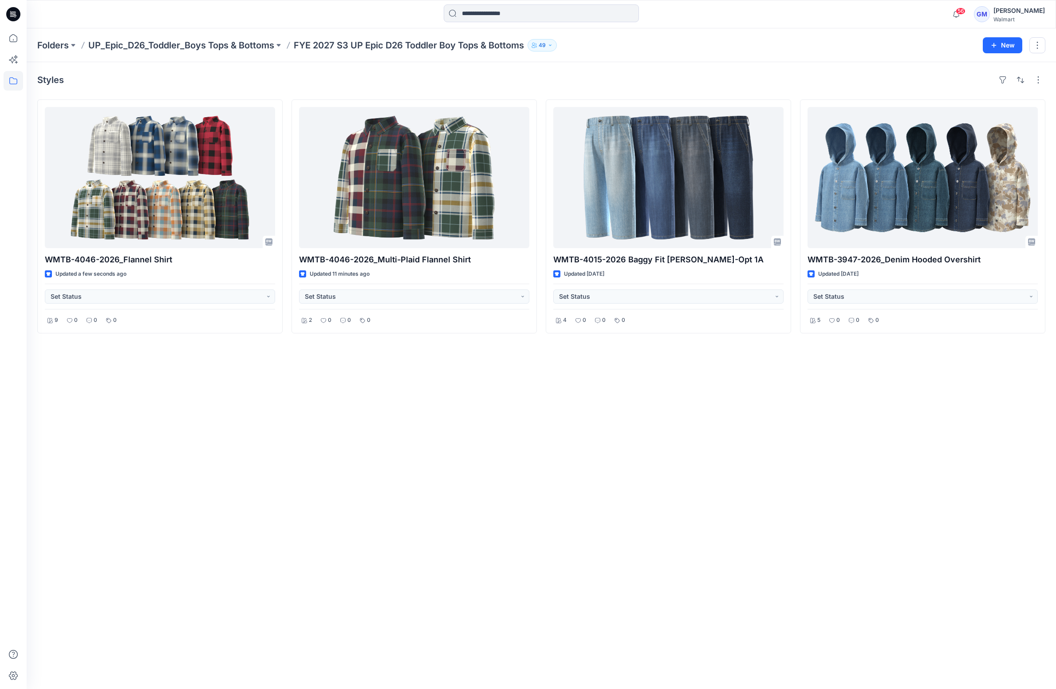
click at [427, 444] on div "Styles WMTB-4046-2026_Flannel Shirt Updated a few seconds ago Set Status 9 0 0 …" at bounding box center [542, 375] width 1030 height 627
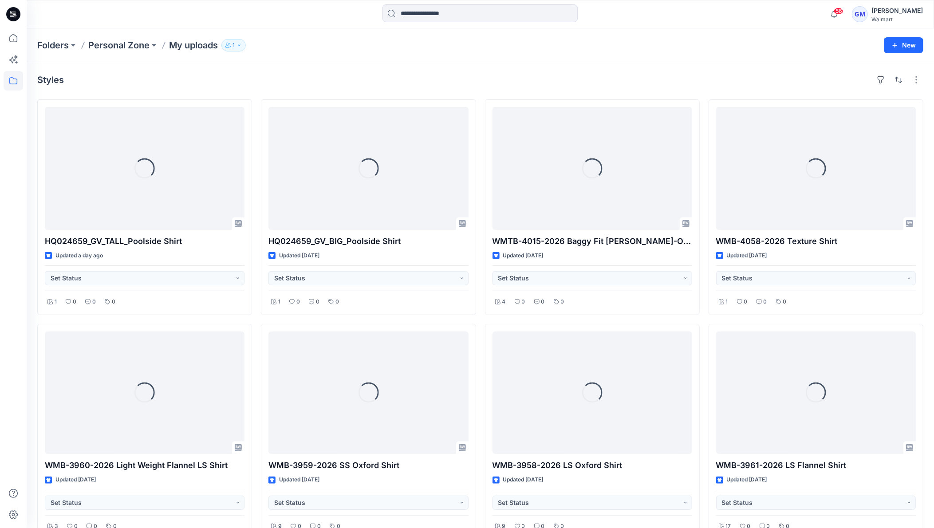
click at [134, 76] on div "Styles" at bounding box center [480, 80] width 886 height 14
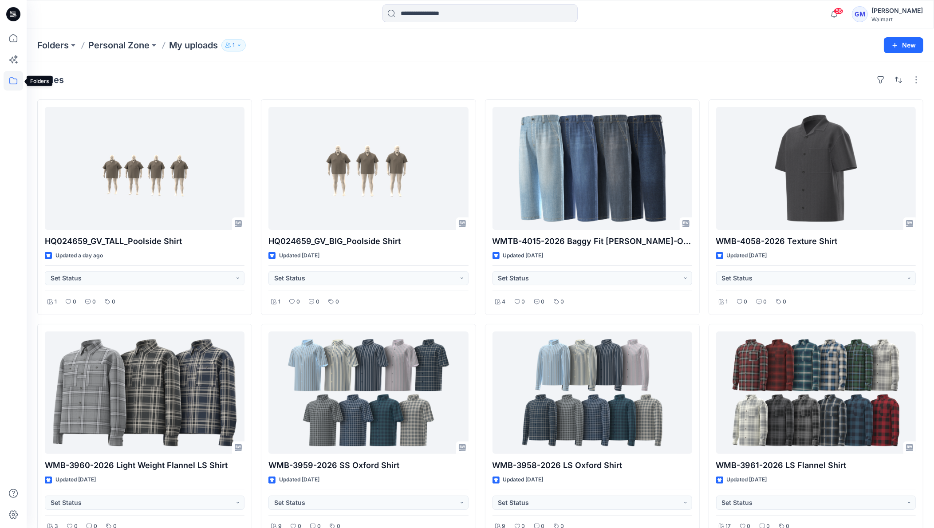
click at [9, 81] on icon at bounding box center [14, 81] width 20 height 20
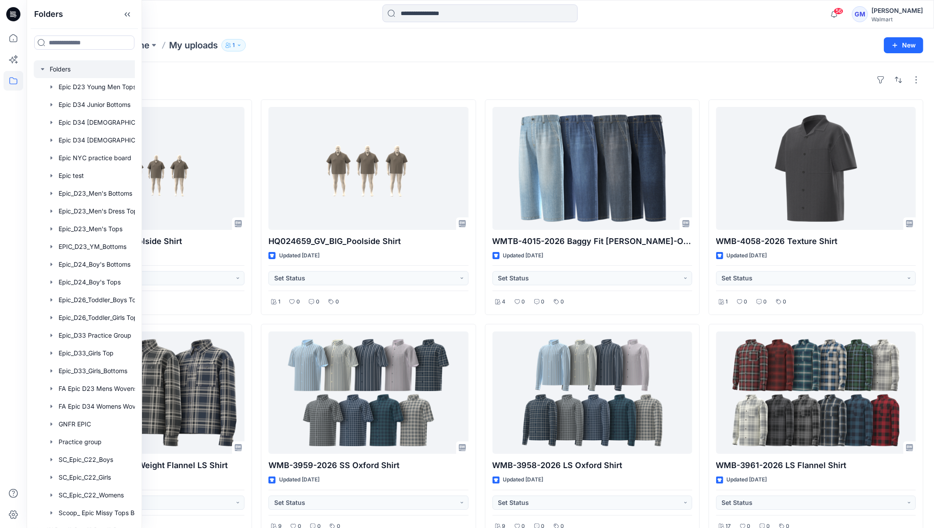
click at [74, 72] on div at bounding box center [96, 69] width 124 height 18
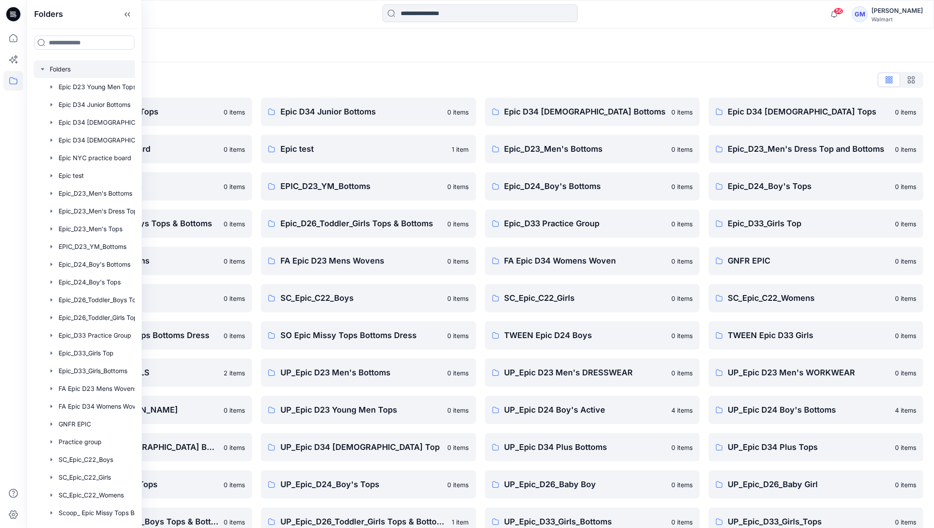
click at [339, 67] on div "Folders List Epic D23 Young Men Tops 0 items Epic NYC practice board 0 items Ep…" at bounding box center [481, 323] width 908 height 522
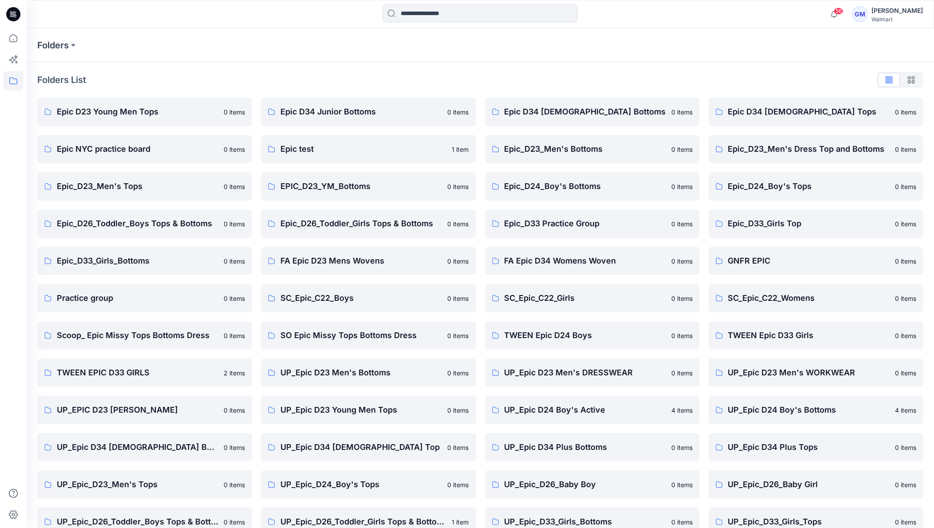
scroll to position [55, 0]
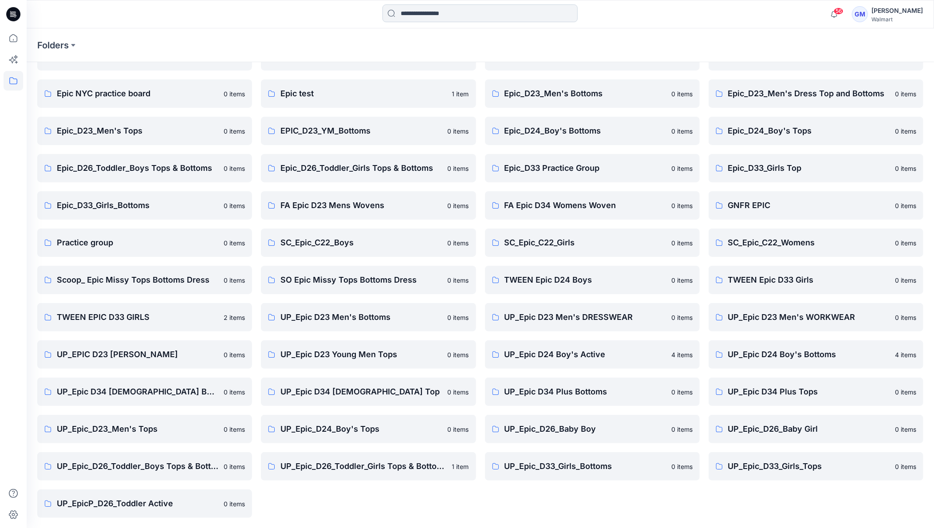
click at [435, 16] on input at bounding box center [480, 13] width 195 height 18
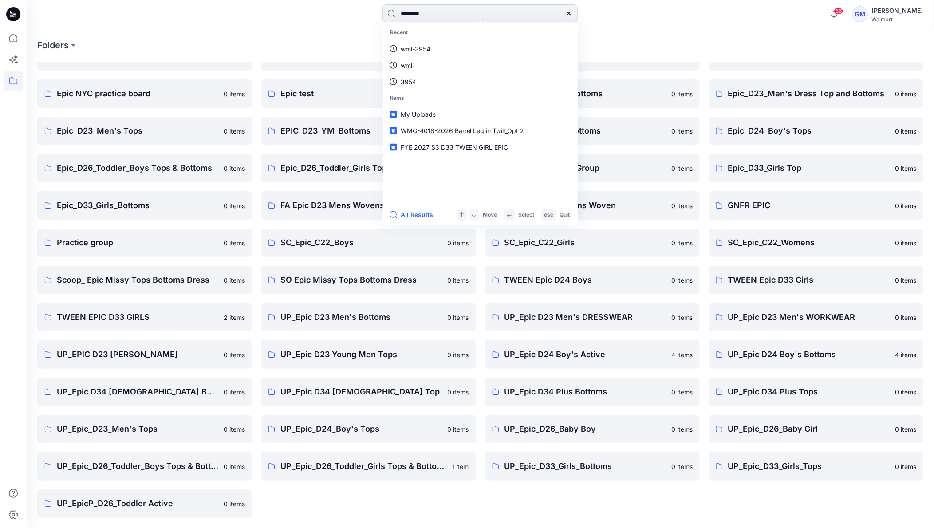
type input "********"
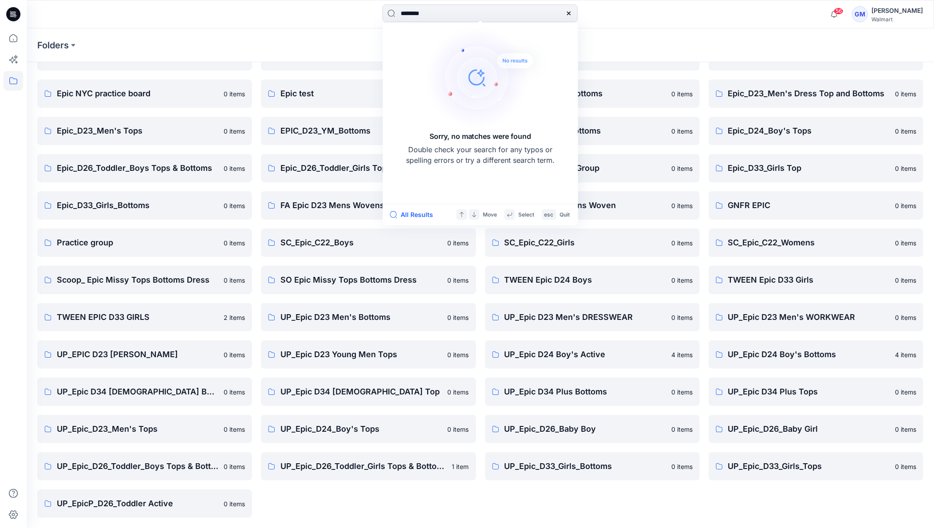
click at [572, 16] on icon at bounding box center [569, 13] width 7 height 7
click at [634, 53] on div "Folders" at bounding box center [481, 45] width 908 height 34
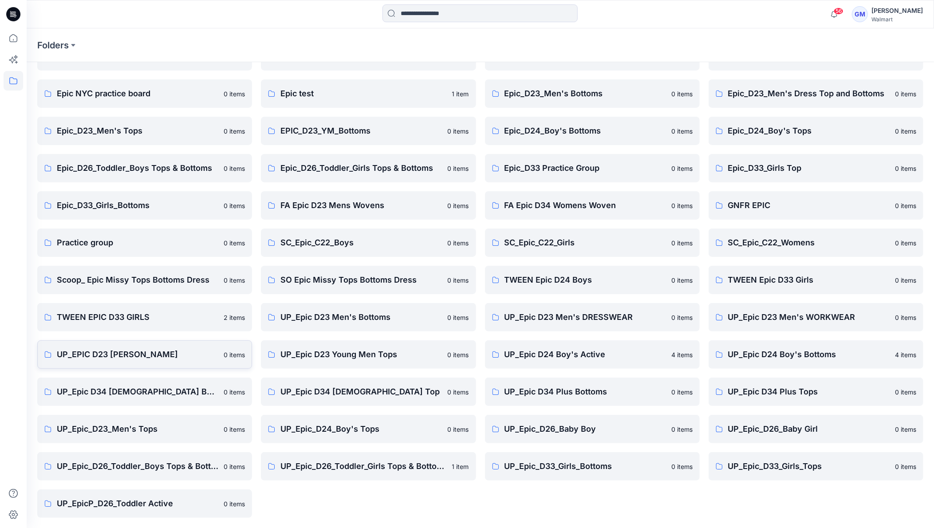
click at [164, 358] on p "UP_EPIC D23 YM Bottoms" at bounding box center [138, 354] width 162 height 12
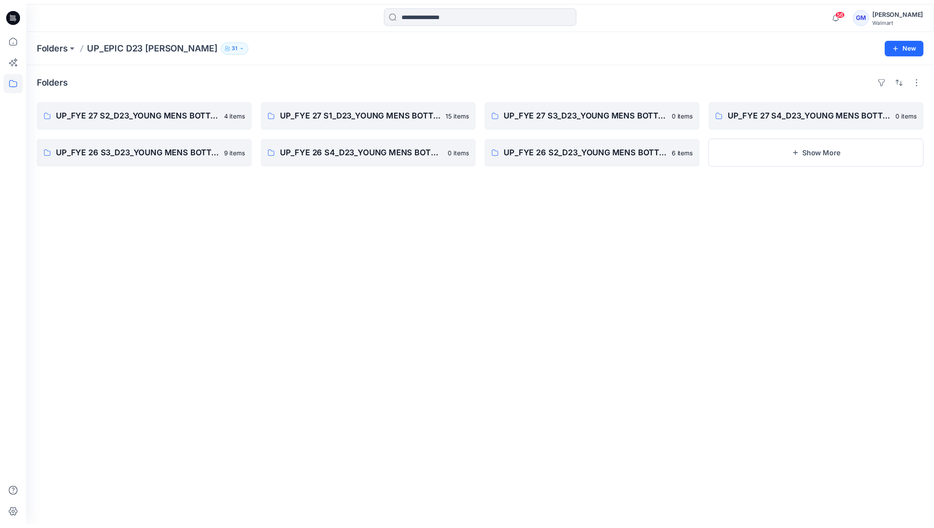
scroll to position [55, 0]
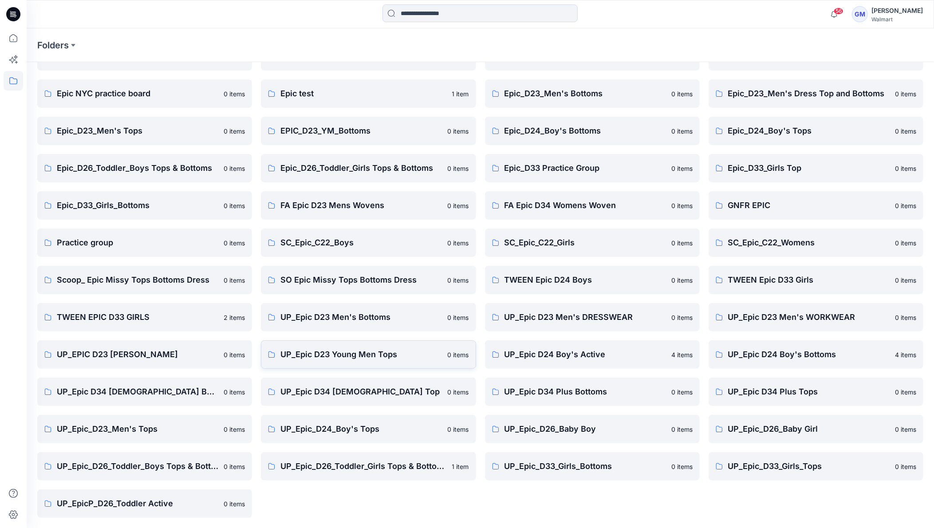
click at [377, 357] on p "UP_Epic D23 Young Men Tops" at bounding box center [362, 354] width 162 height 12
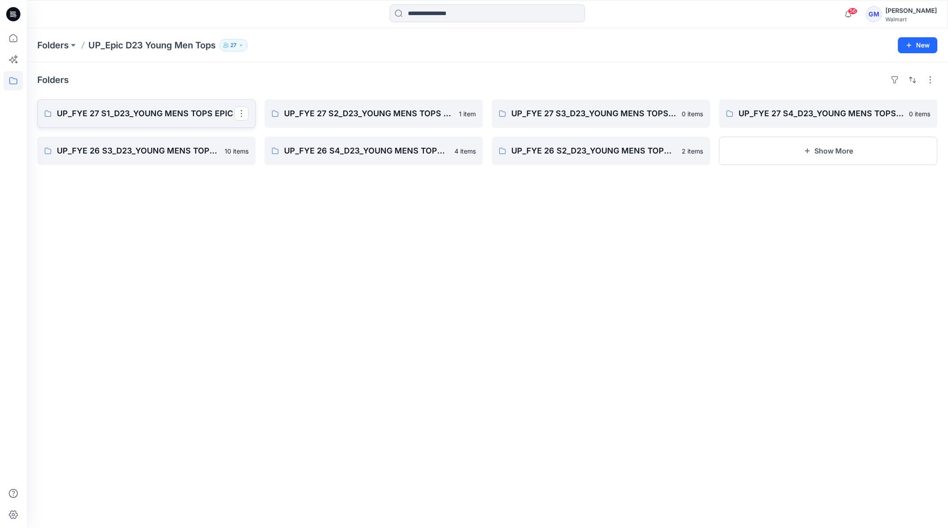
click at [146, 111] on p "UP_FYE 27 S1_D23_YOUNG MENS TOPS EPIC" at bounding box center [146, 113] width 178 height 12
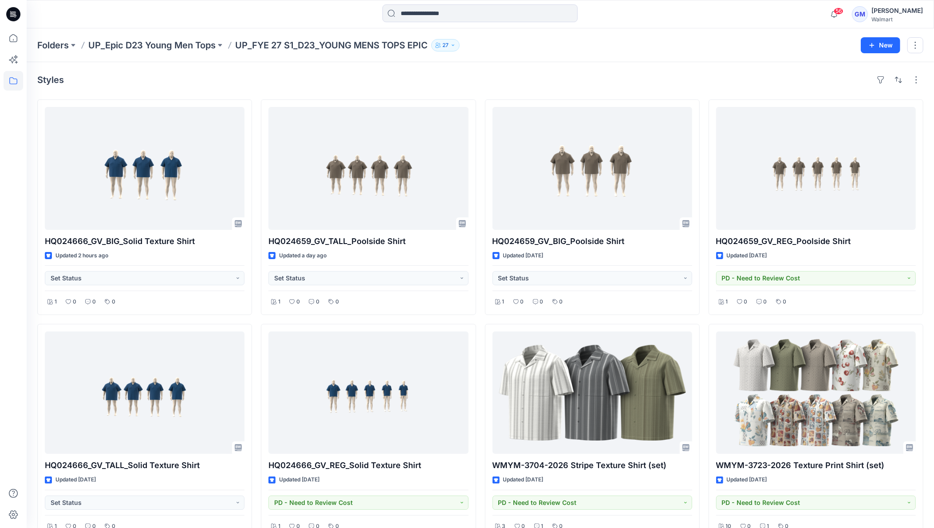
click at [277, 85] on div "Styles" at bounding box center [480, 80] width 886 height 14
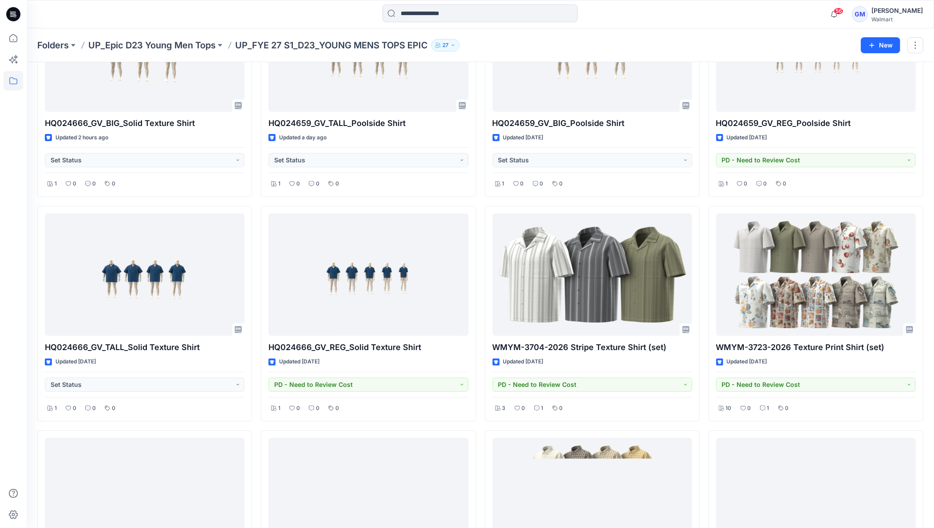
scroll to position [248, 0]
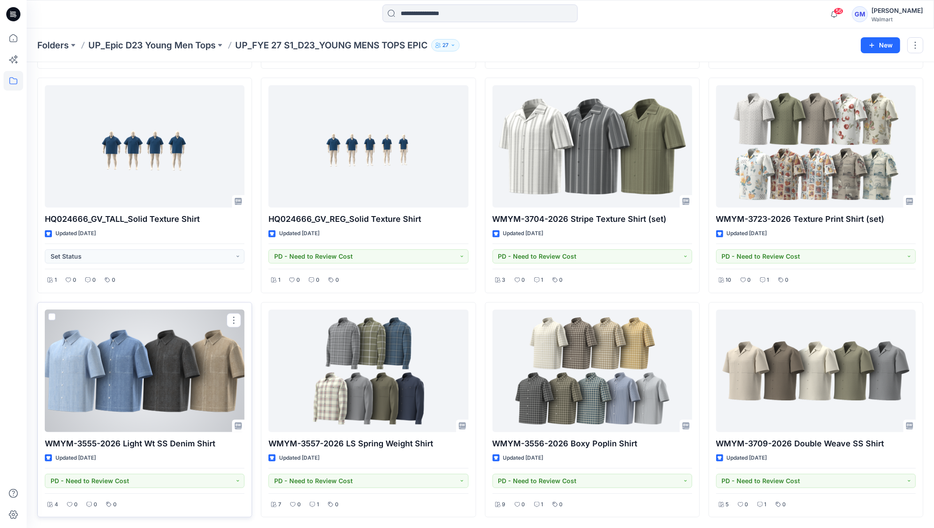
click at [119, 380] on div at bounding box center [145, 371] width 200 height 123
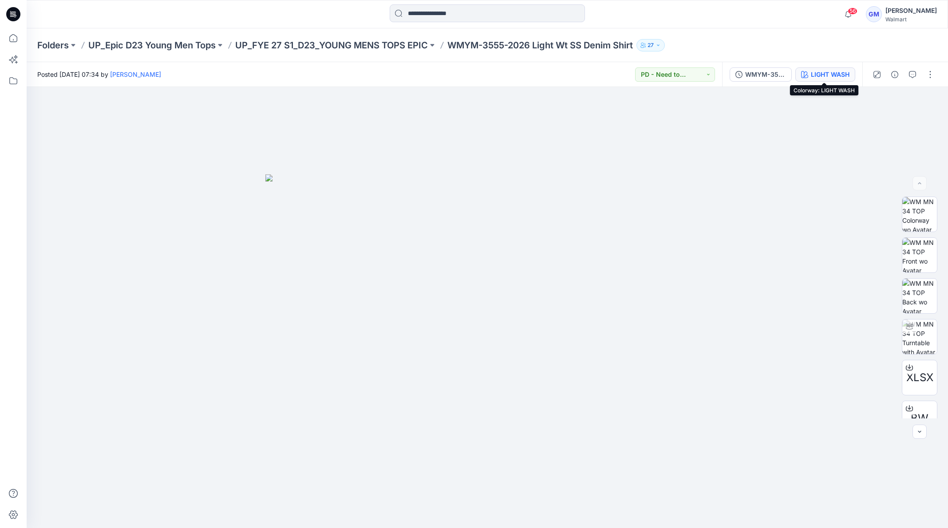
click at [812, 70] on div "LIGHT WASH" at bounding box center [830, 75] width 39 height 10
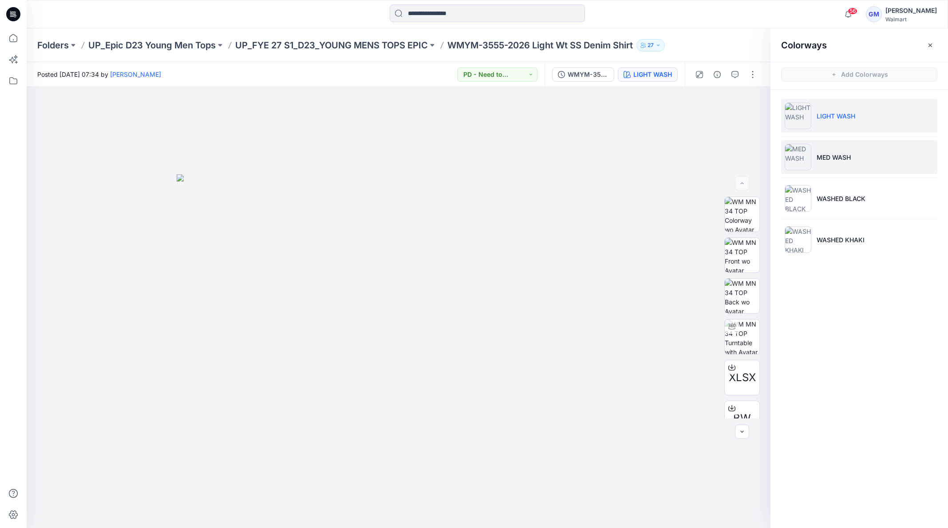
click at [818, 162] on p "MED WASH" at bounding box center [834, 157] width 34 height 9
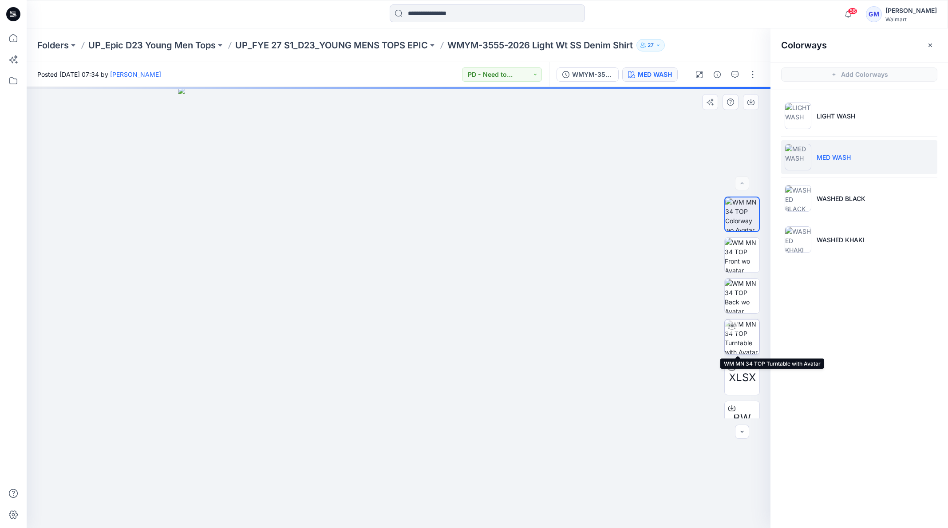
click at [737, 339] on img at bounding box center [742, 337] width 35 height 35
drag, startPoint x: 455, startPoint y: 222, endPoint x: 450, endPoint y: 366, distance: 143.9
click at [450, 366] on img at bounding box center [397, 304] width 747 height 450
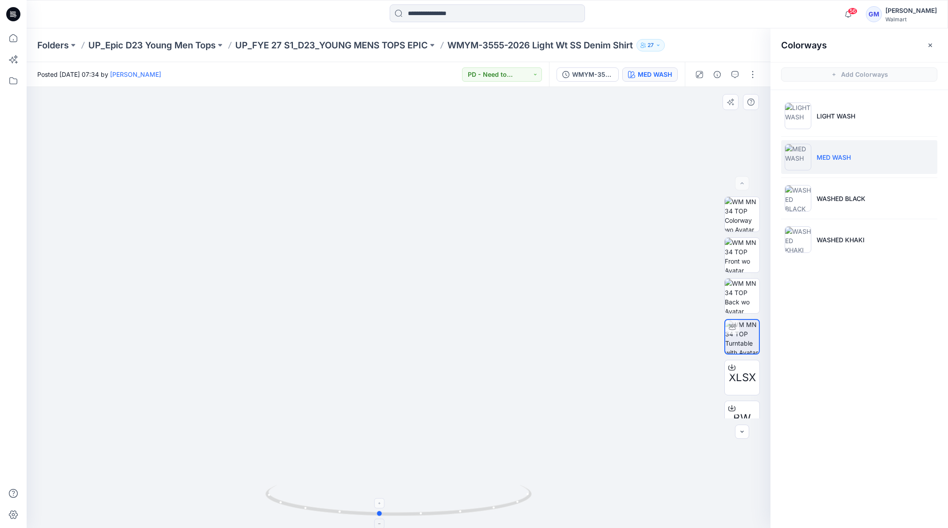
drag, startPoint x: 496, startPoint y: 498, endPoint x: 478, endPoint y: 517, distance: 26.1
click at [478, 517] on icon at bounding box center [399, 501] width 269 height 33
drag, startPoint x: 491, startPoint y: 514, endPoint x: 270, endPoint y: 505, distance: 220.4
click at [270, 505] on icon at bounding box center [399, 501] width 269 height 33
drag, startPoint x: 512, startPoint y: 497, endPoint x: 499, endPoint y: 497, distance: 12.9
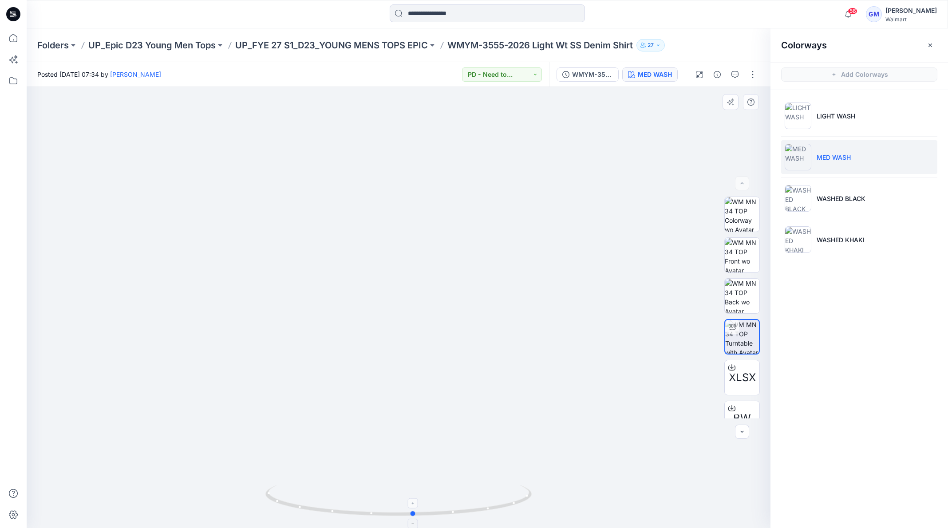
click at [499, 497] on icon at bounding box center [399, 501] width 269 height 33
drag, startPoint x: 505, startPoint y: 497, endPoint x: 462, endPoint y: 501, distance: 42.8
click at [462, 501] on icon at bounding box center [399, 501] width 269 height 33
drag, startPoint x: 471, startPoint y: 507, endPoint x: 493, endPoint y: 500, distance: 22.6
click at [493, 500] on icon at bounding box center [399, 501] width 269 height 33
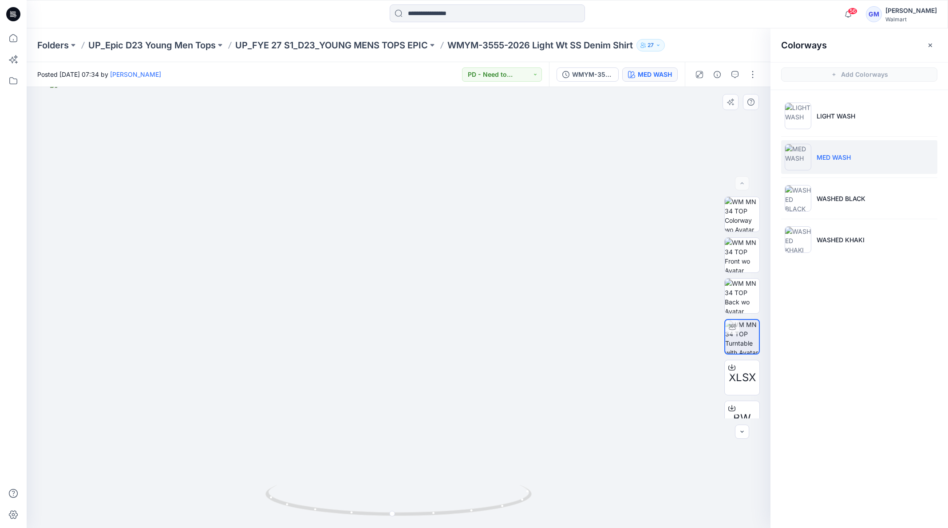
click at [550, 233] on img at bounding box center [398, 305] width 697 height 448
click at [547, 241] on img at bounding box center [398, 305] width 697 height 448
drag, startPoint x: 561, startPoint y: 199, endPoint x: 566, endPoint y: 196, distance: 5.2
click at [559, 199] on img at bounding box center [398, 305] width 697 height 448
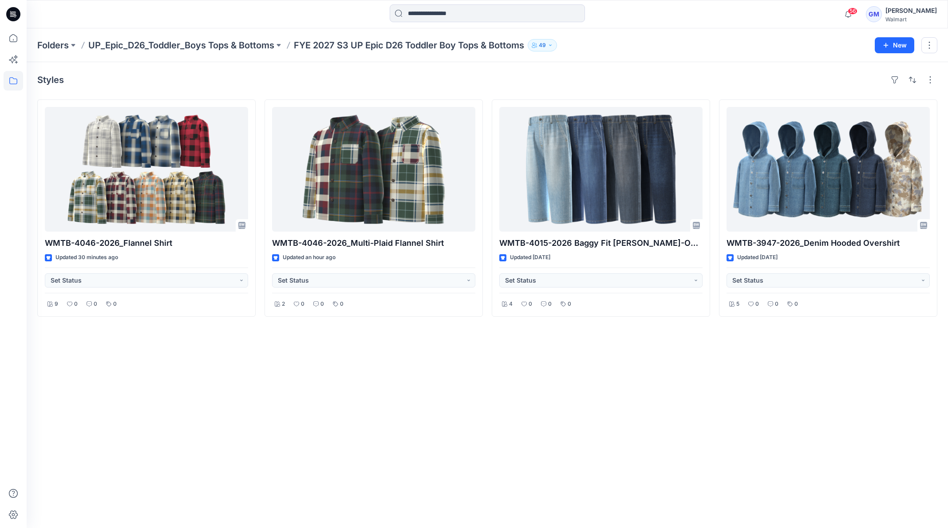
click at [497, 415] on div "Styles WMTB-4046-2026_Flannel Shirt Updated 30 minutes ago Set Status 9 0 0 0 W…" at bounding box center [488, 295] width 922 height 466
click at [280, 430] on div "Styles WMTB-4046-2026_Flannel Shirt Updated an hour ago Set Status 9 0 0 0 WMTB…" at bounding box center [488, 295] width 922 height 466
